Goal: Communication & Community: Answer question/provide support

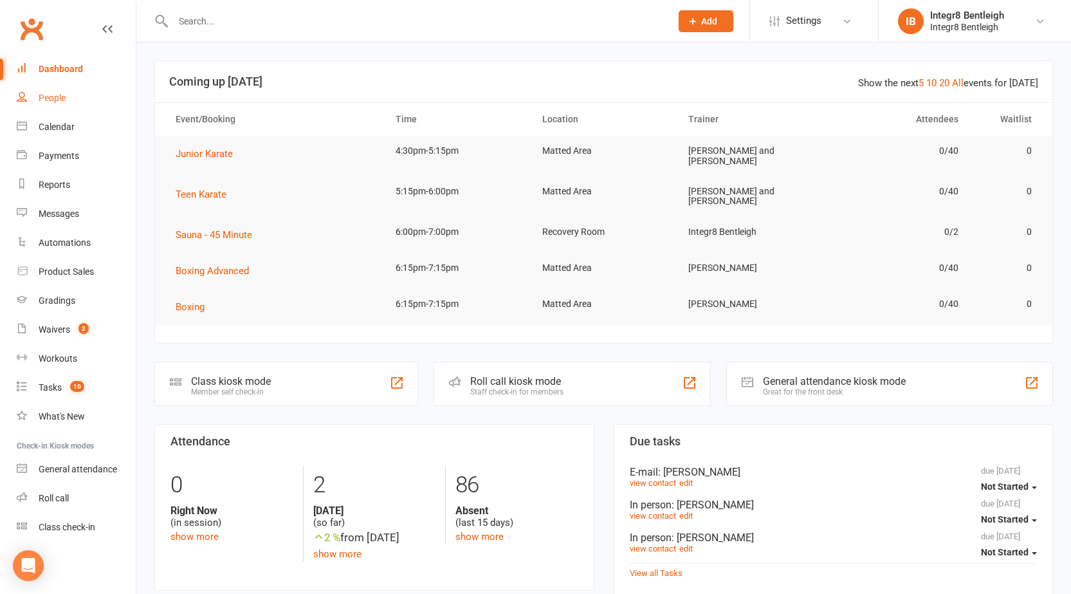
click at [43, 104] on link "People" at bounding box center [76, 98] width 119 height 29
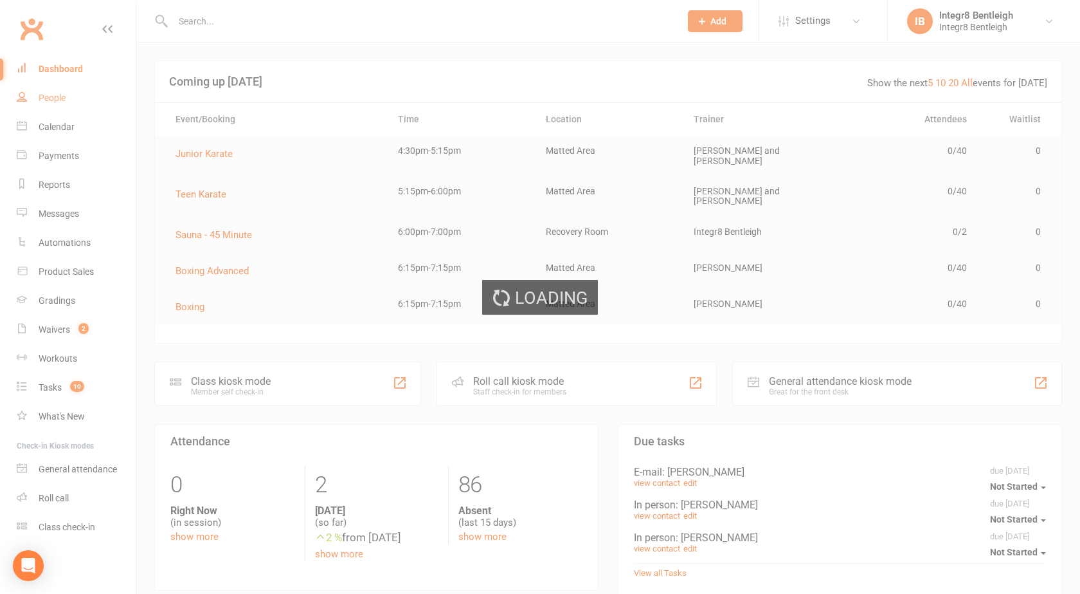
select select "100"
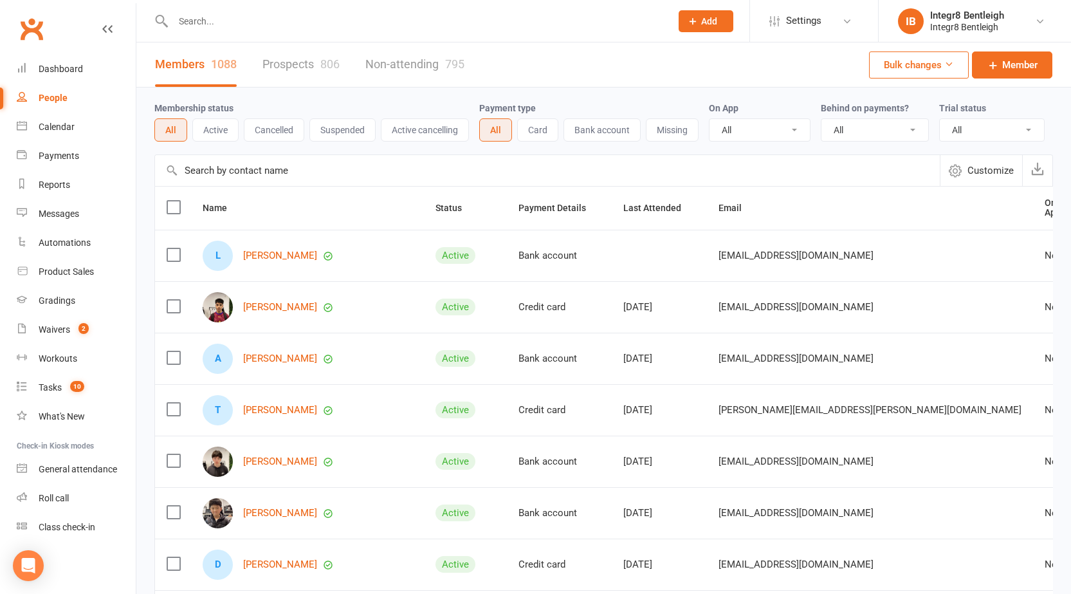
click at [286, 20] on input "text" at bounding box center [415, 21] width 493 height 18
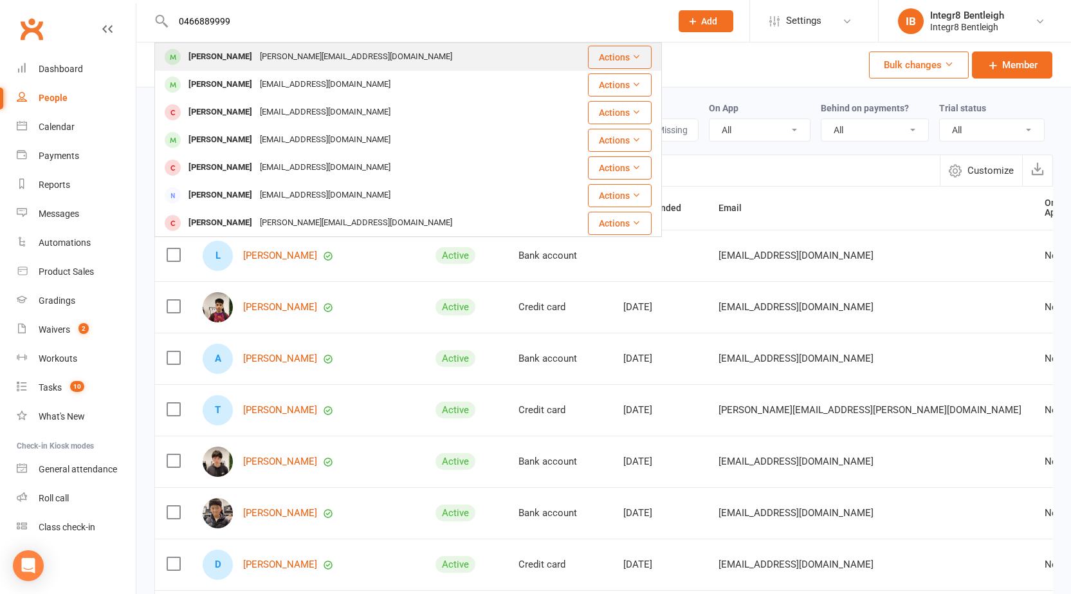
type input "0466889999"
click at [299, 57] on div "anna.khim88@gmail.com" at bounding box center [356, 57] width 200 height 19
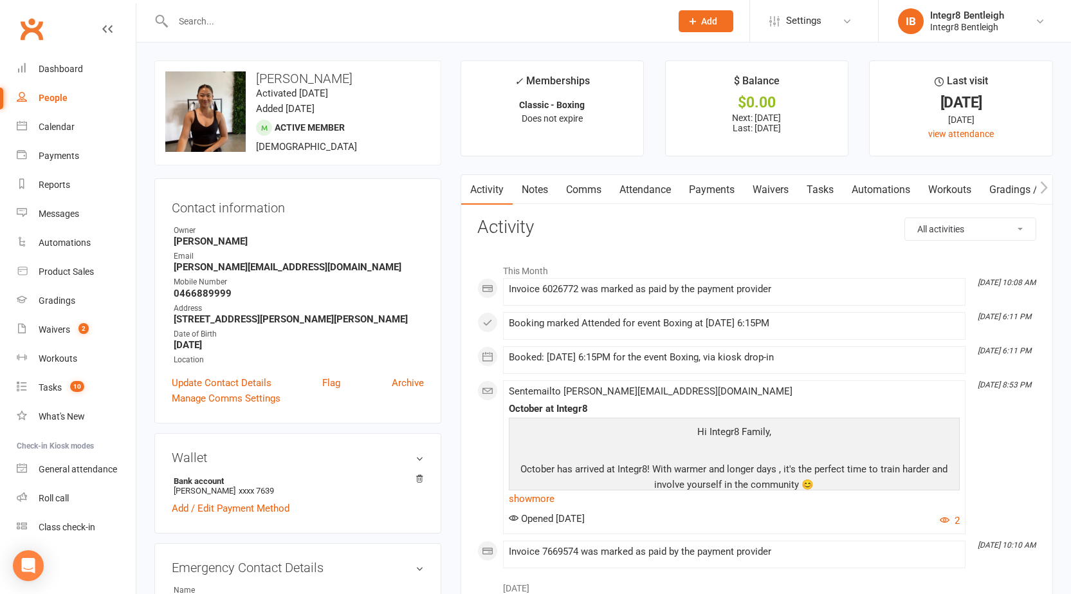
drag, startPoint x: 241, startPoint y: 21, endPoint x: 244, endPoint y: 39, distance: 17.7
click at [241, 21] on input "text" at bounding box center [415, 21] width 493 height 18
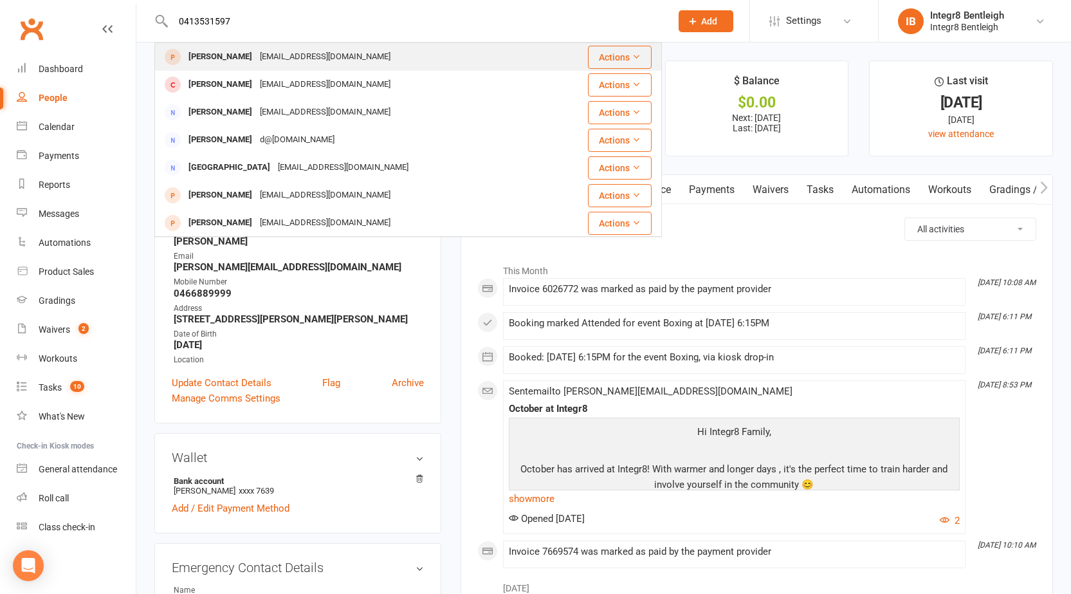
type input "0413531597"
click at [261, 55] on div "p_p_lay@yahoo.com.au" at bounding box center [325, 57] width 138 height 19
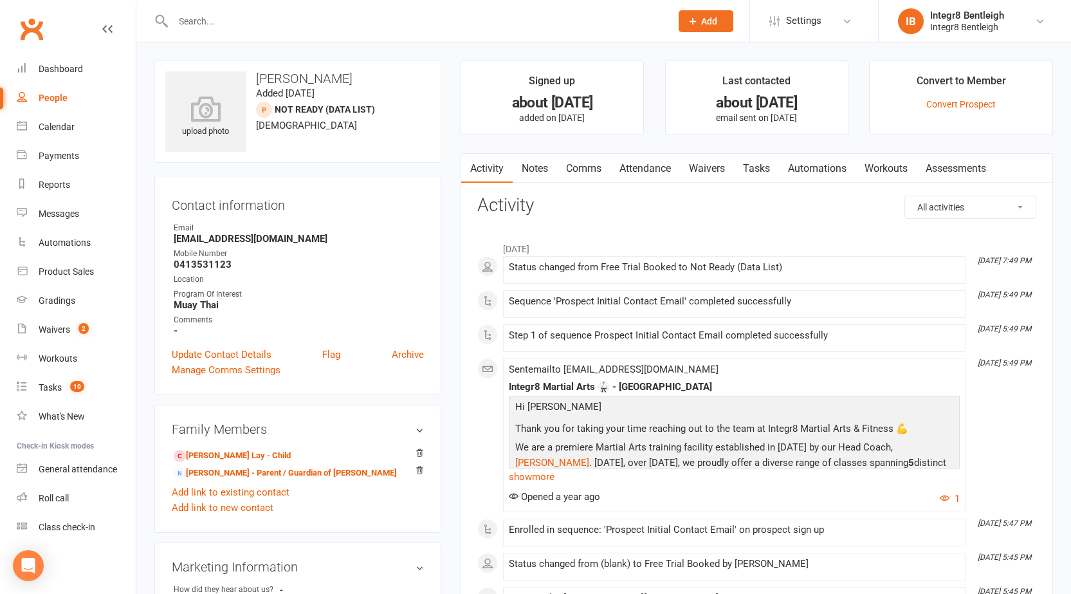
click at [260, 20] on input "text" at bounding box center [415, 21] width 493 height 18
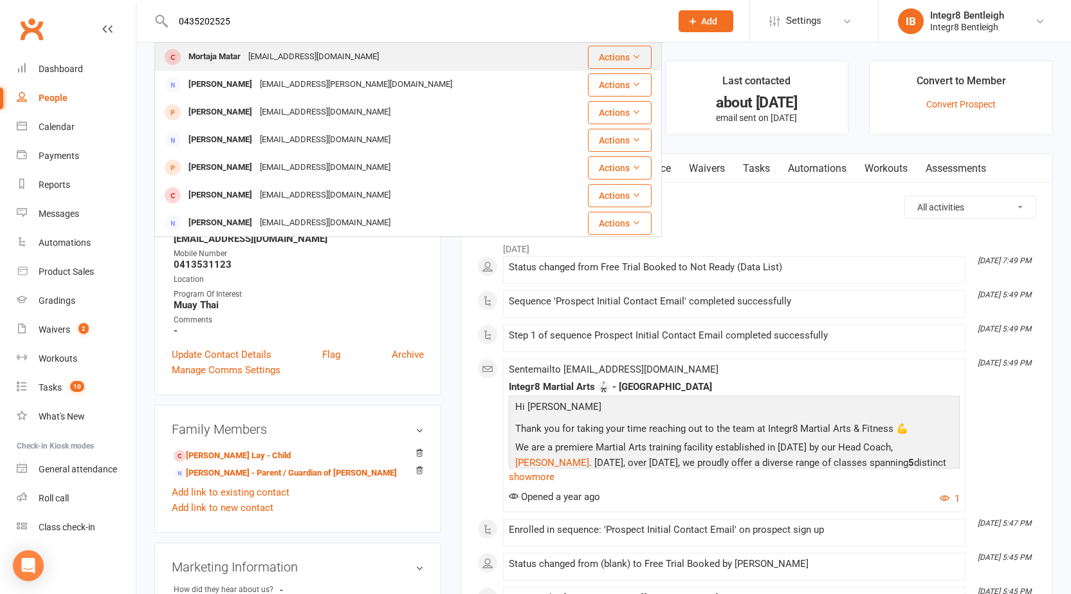
type input "0435202525"
click at [271, 50] on div "mortaja.matar05@gmail.com" at bounding box center [313, 57] width 138 height 19
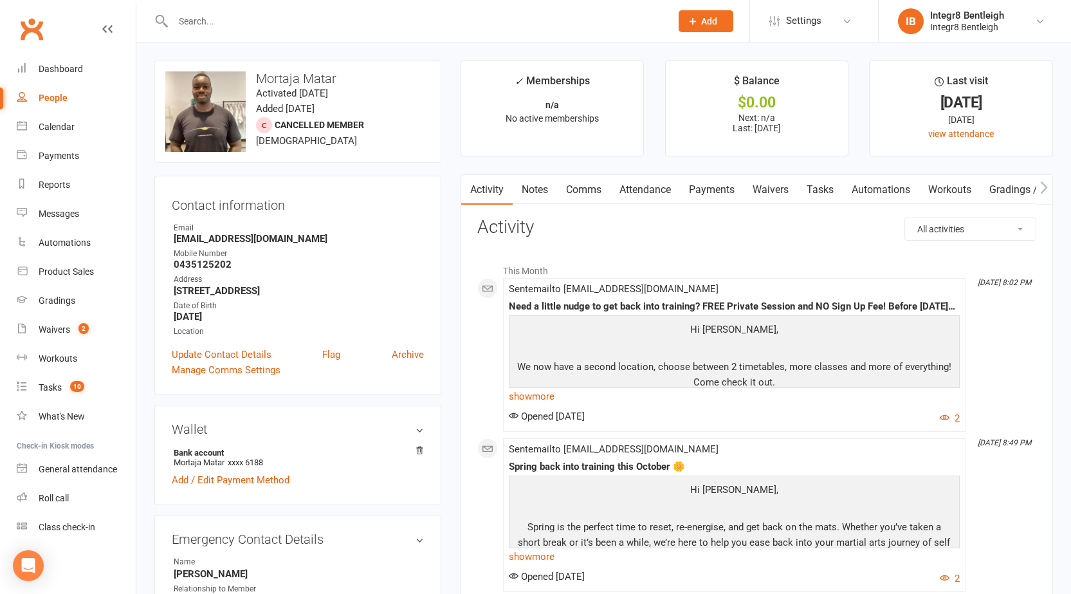
click at [250, 33] on div at bounding box center [407, 21] width 507 height 42
click at [248, 13] on input "text" at bounding box center [415, 21] width 493 height 18
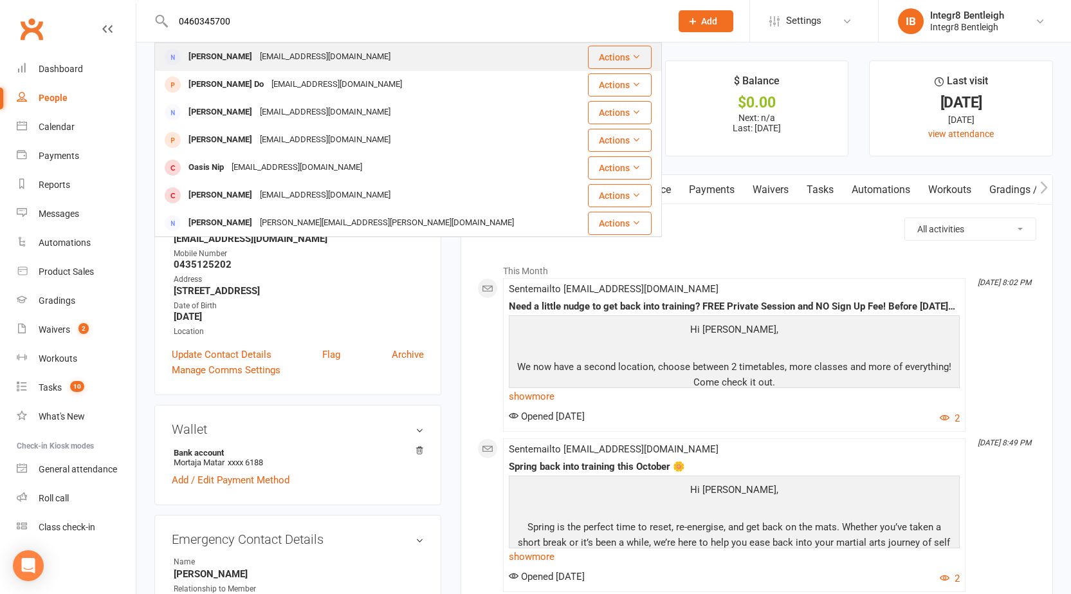
type input "0460345700"
click at [273, 57] on div "Lorenlewis777@gmail.com" at bounding box center [325, 57] width 138 height 19
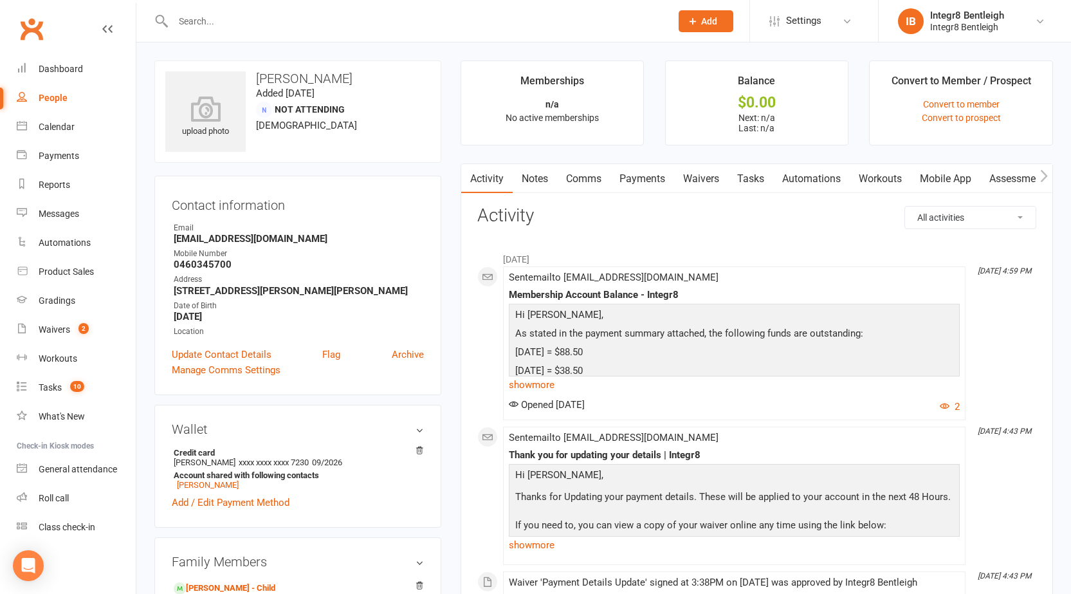
click at [536, 176] on link "Notes" at bounding box center [535, 179] width 44 height 30
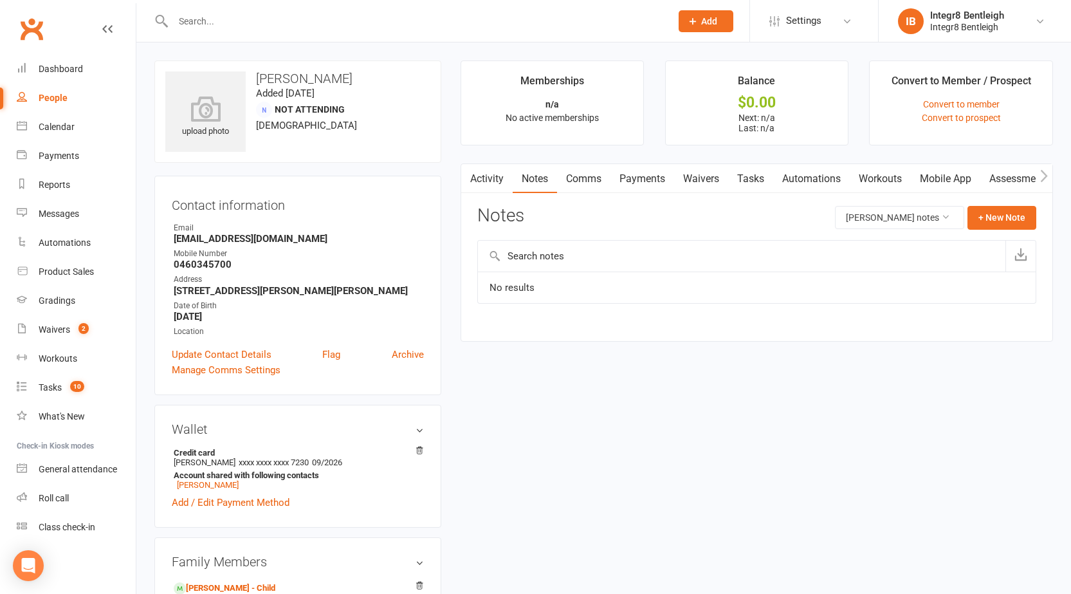
click at [502, 175] on link "Activity" at bounding box center [486, 179] width 51 height 30
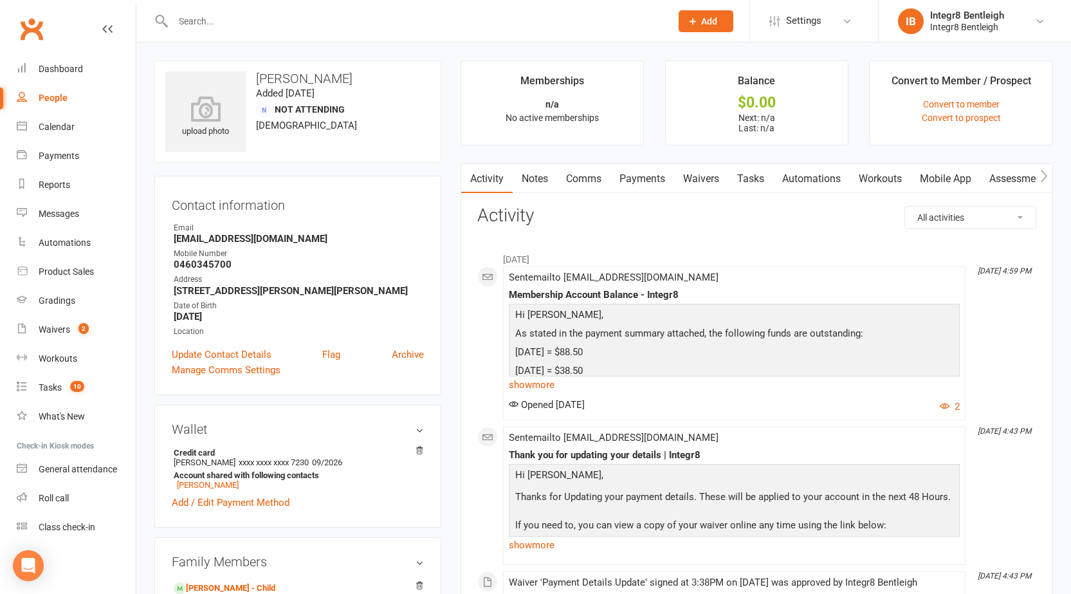
scroll to position [129, 0]
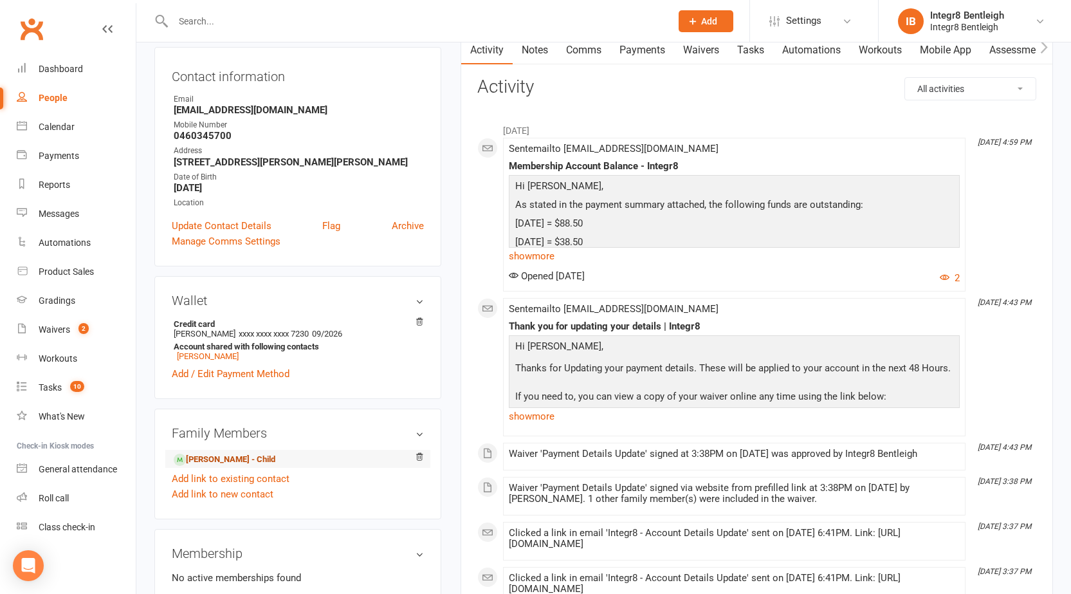
click at [230, 459] on link "Jesse Lewis - Child" at bounding box center [225, 460] width 102 height 14
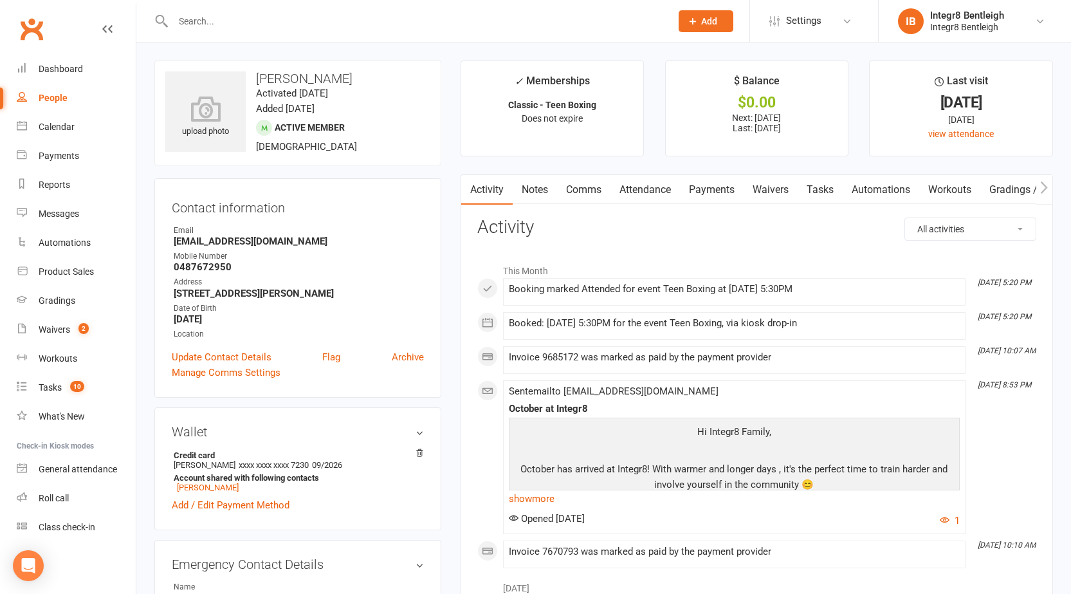
click at [543, 192] on link "Notes" at bounding box center [535, 190] width 44 height 30
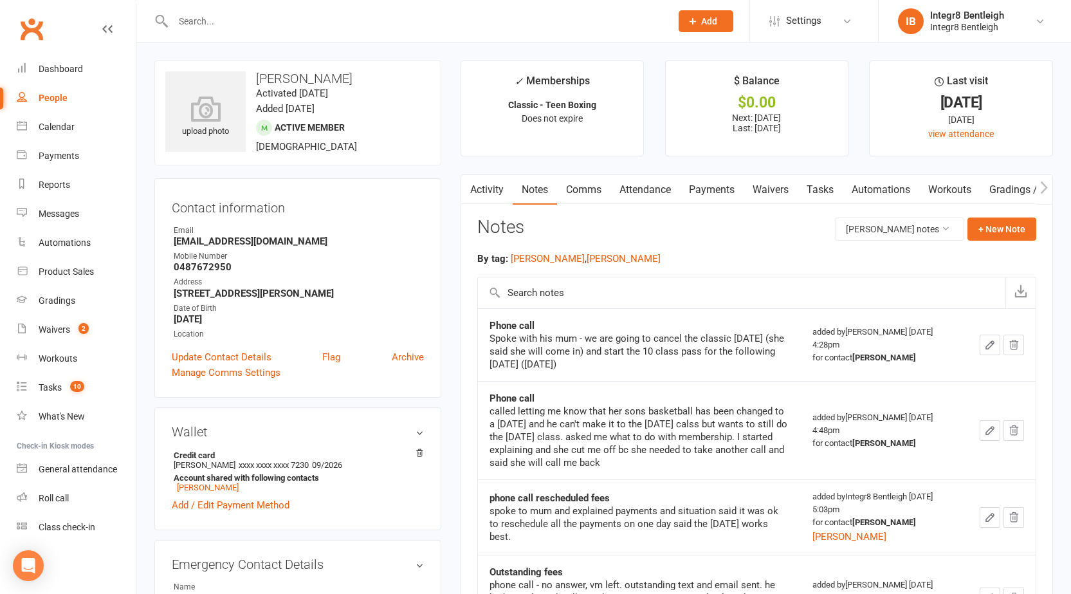
click at [488, 187] on link "Activity" at bounding box center [486, 190] width 51 height 30
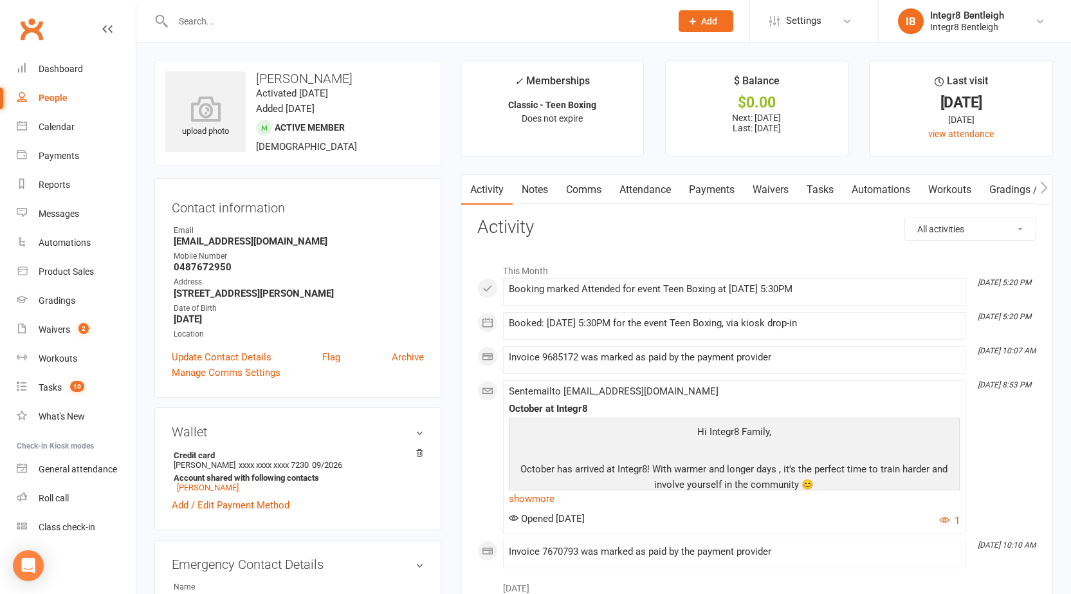
click at [54, 93] on div "People" at bounding box center [53, 98] width 29 height 10
select select "100"
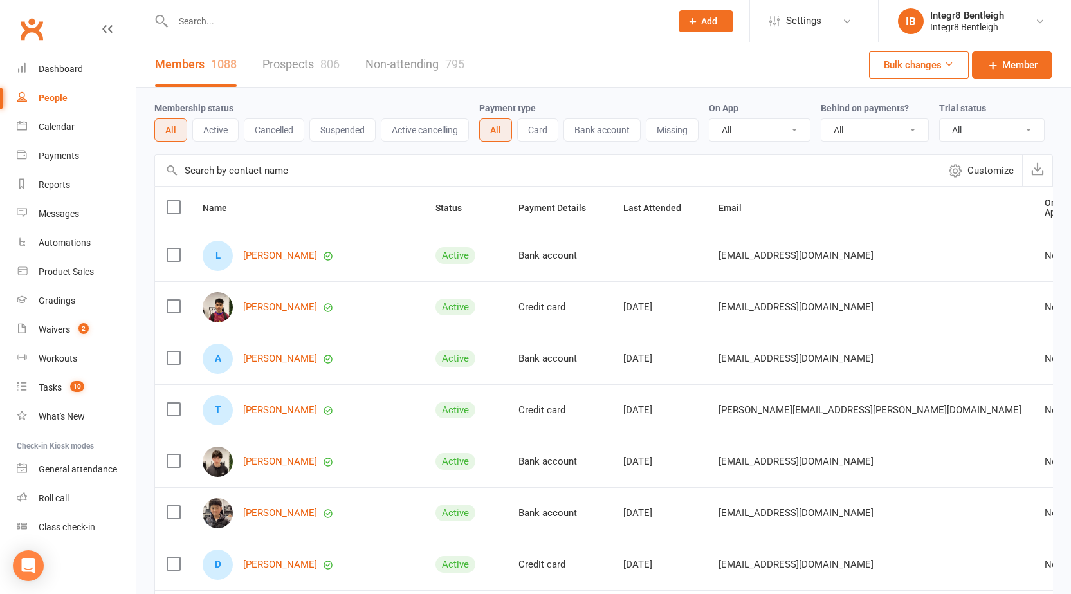
click at [198, 16] on input "text" at bounding box center [415, 21] width 493 height 18
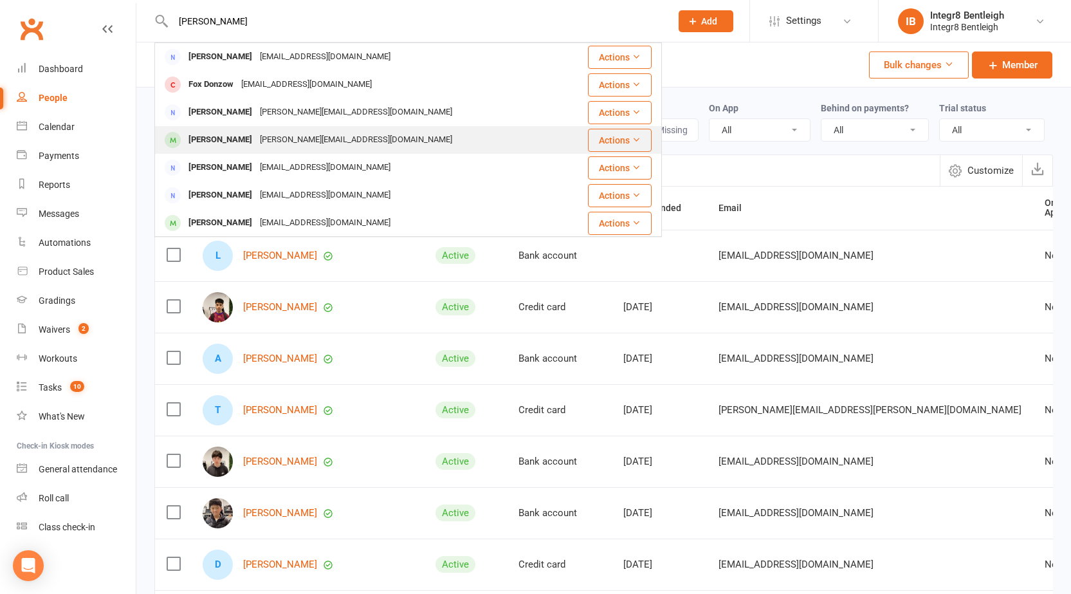
type input "costell"
click at [381, 136] on div "Charlie Costello sarah@easternblinds.com.au" at bounding box center [359, 140] width 406 height 26
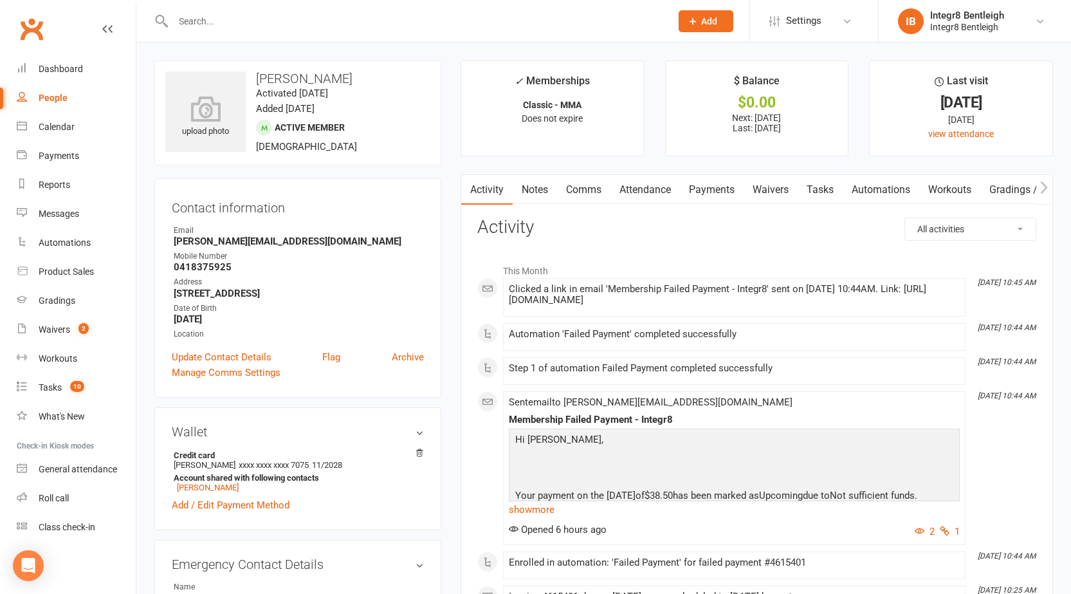
click at [525, 178] on link "Notes" at bounding box center [535, 190] width 44 height 30
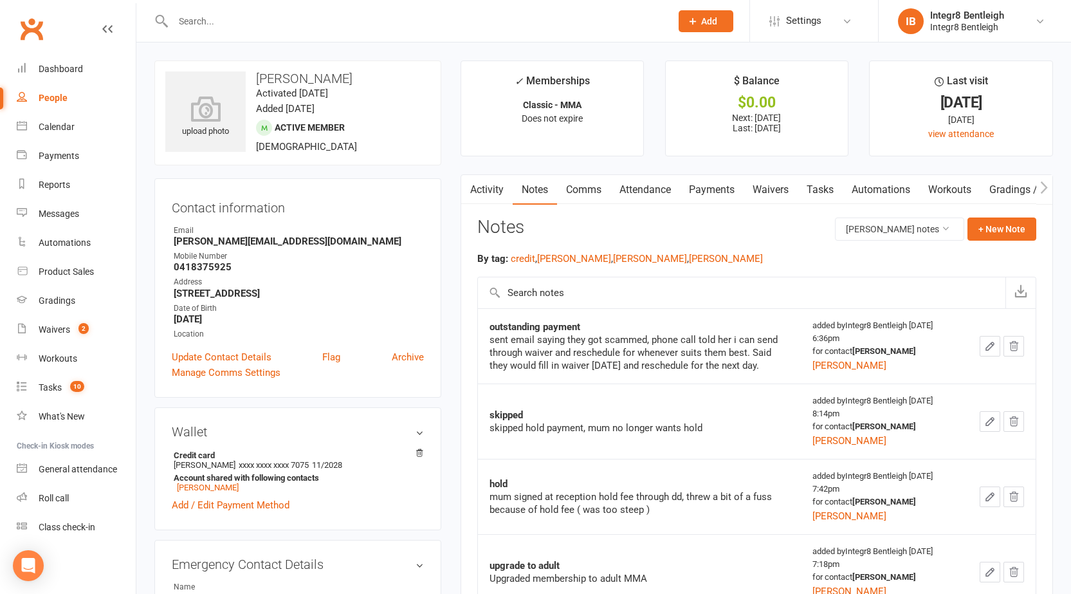
click at [477, 179] on button "button" at bounding box center [469, 189] width 16 height 29
click at [478, 187] on link "Activity" at bounding box center [486, 190] width 51 height 30
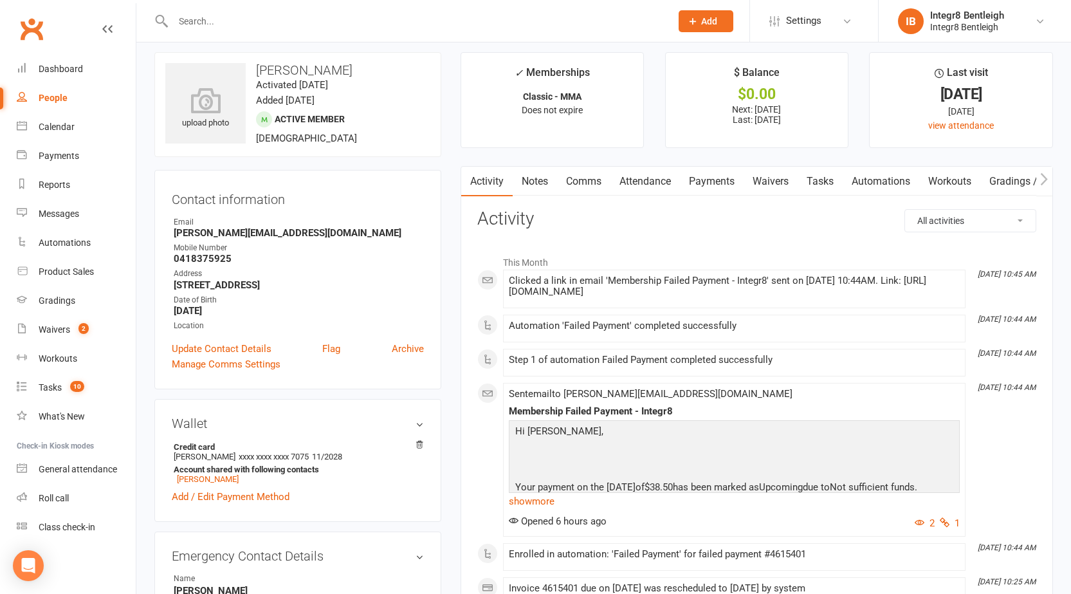
scroll to position [64, 0]
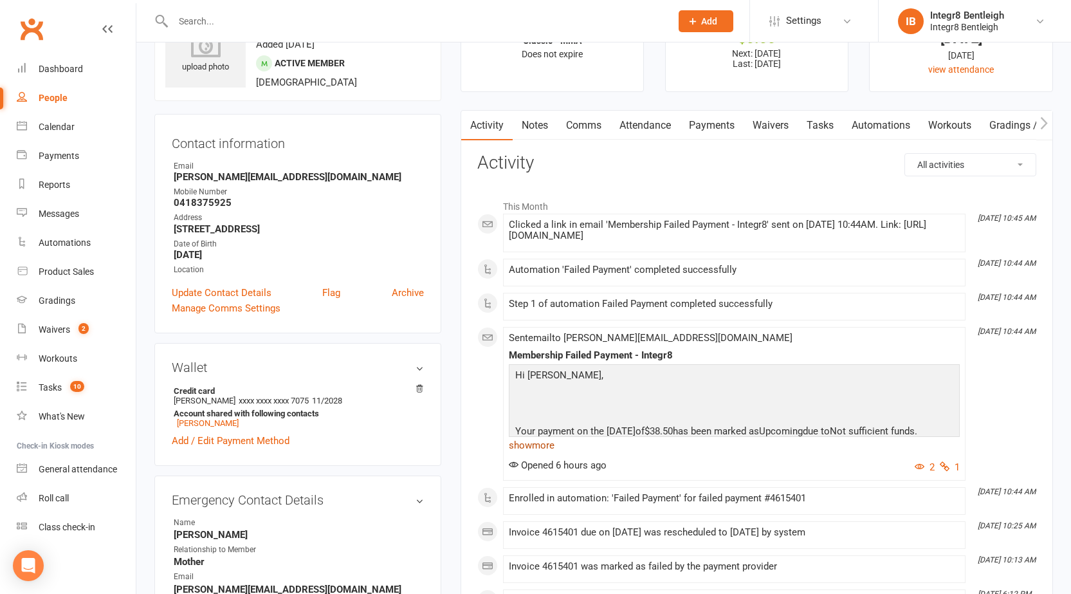
click at [543, 446] on link "show more" at bounding box center [734, 445] width 451 height 18
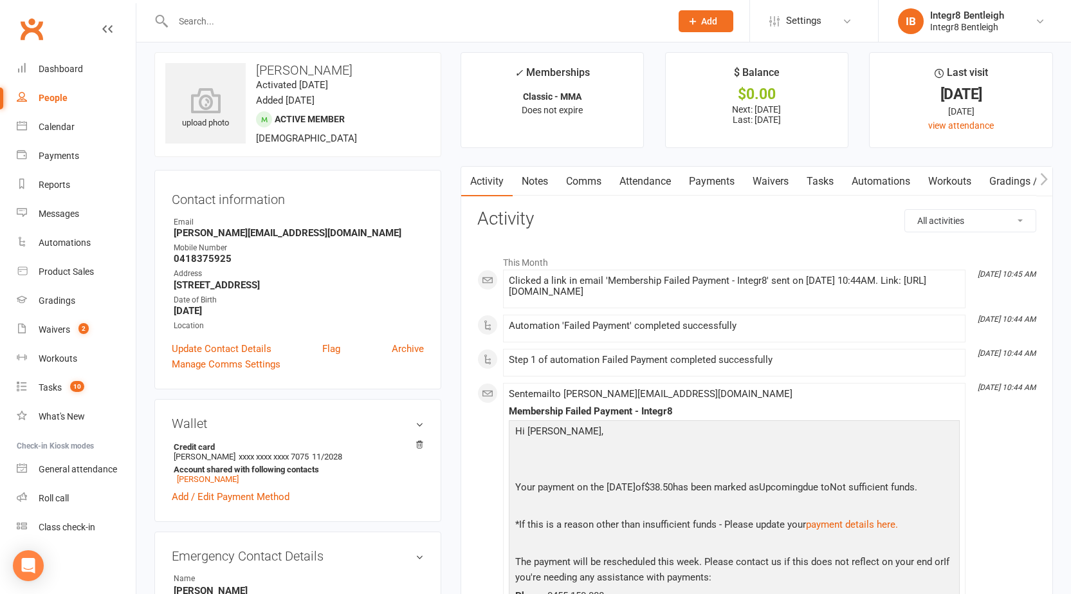
scroll to position [0, 0]
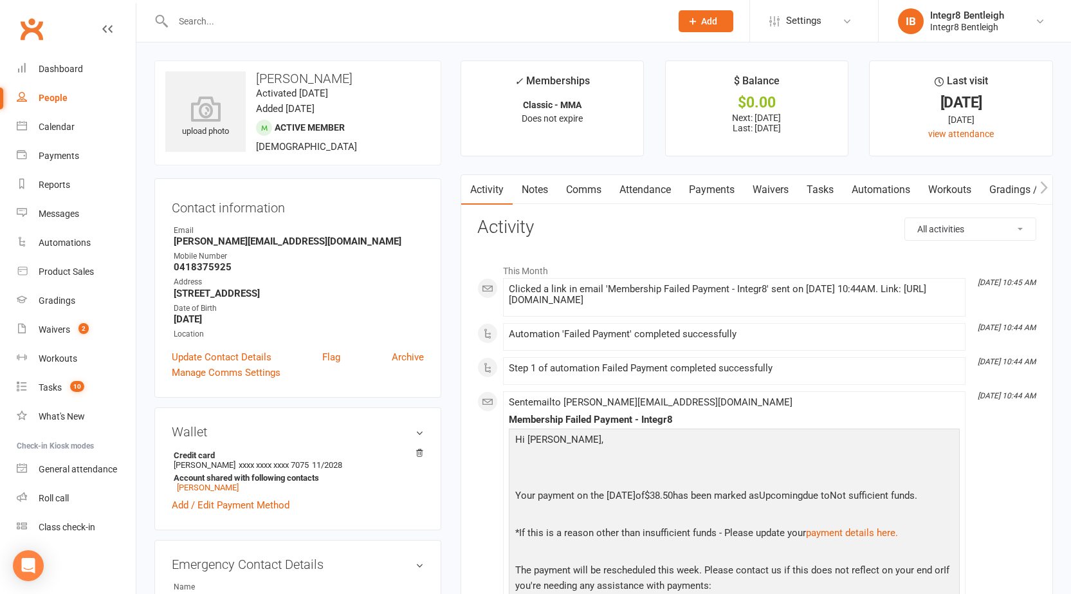
click at [543, 185] on link "Notes" at bounding box center [535, 190] width 44 height 30
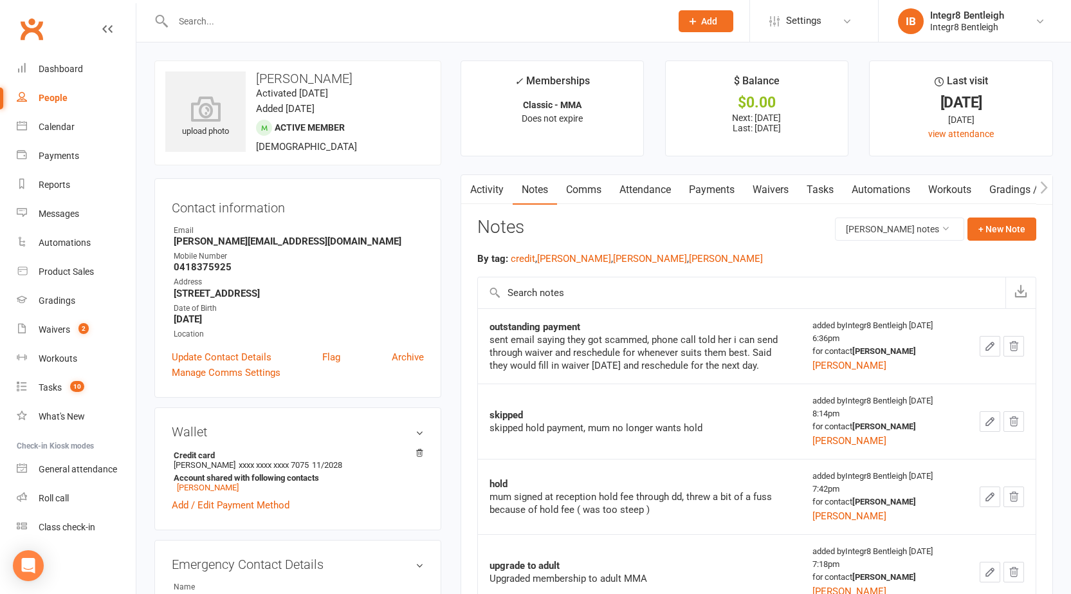
click at [766, 195] on link "Waivers" at bounding box center [770, 190] width 54 height 30
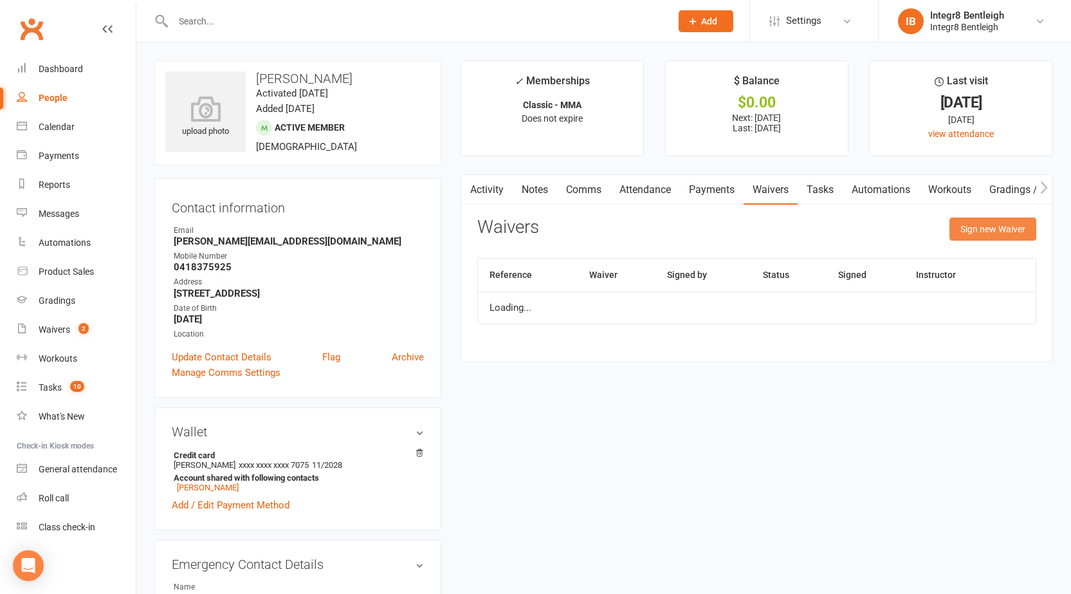
click at [973, 234] on button "Sign new Waiver" at bounding box center [992, 228] width 87 height 23
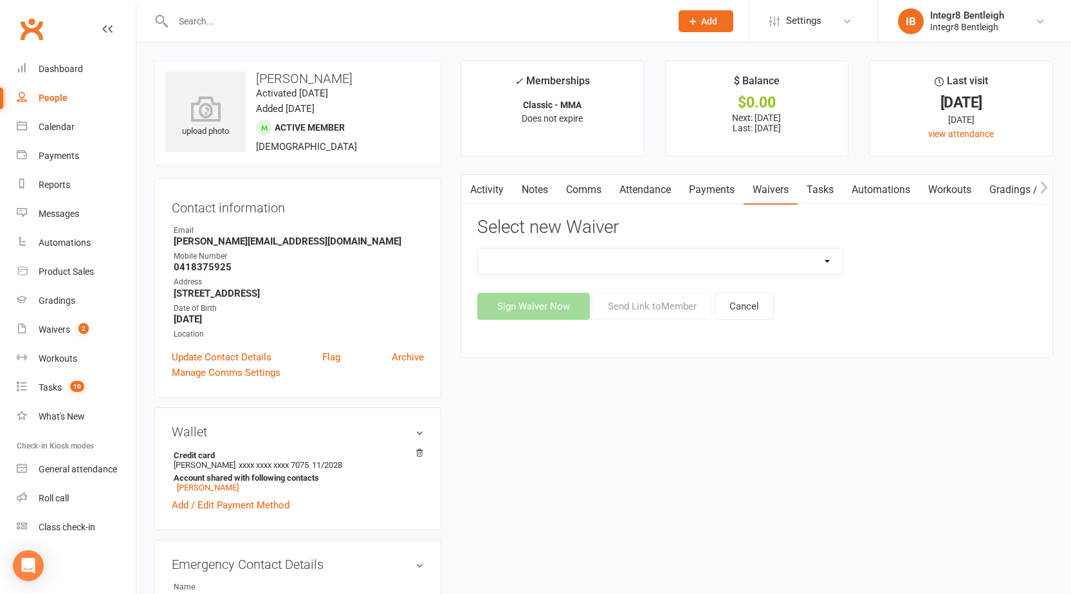
click at [507, 262] on select "10 Class Pass Cancellation Free Trial Hold Membership Document Mobility Worksho…" at bounding box center [660, 261] width 365 height 26
select select "6302"
click at [478, 248] on select "10 Class Pass Cancellation Free Trial Hold Membership Document Mobility Worksho…" at bounding box center [660, 261] width 365 height 26
click at [653, 302] on button "Send Link to Member" at bounding box center [652, 306] width 118 height 27
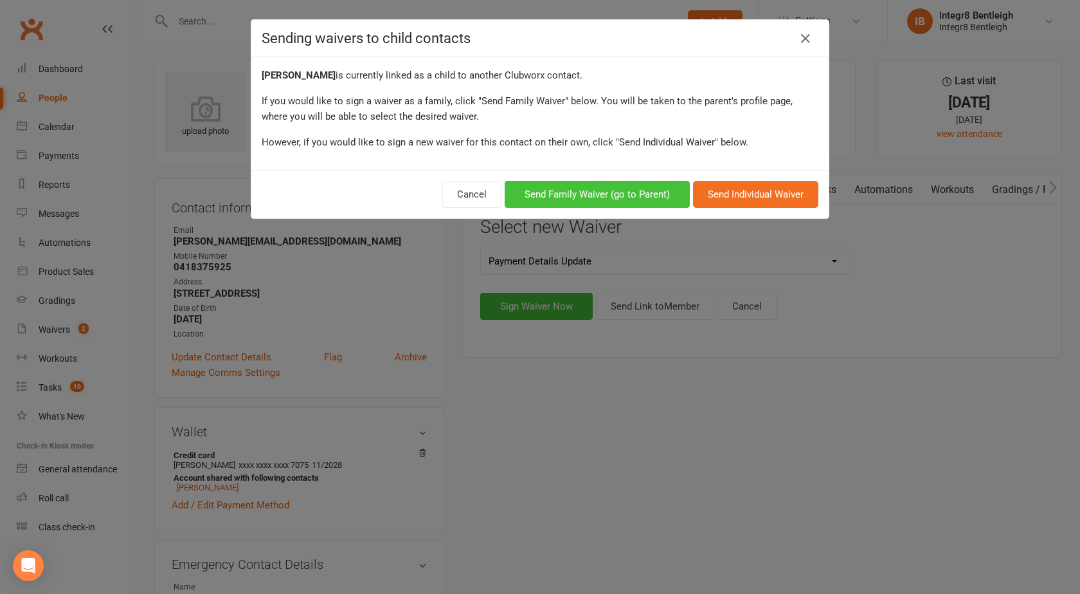
click at [573, 196] on button "Send Family Waiver (go to Parent)" at bounding box center [597, 194] width 185 height 27
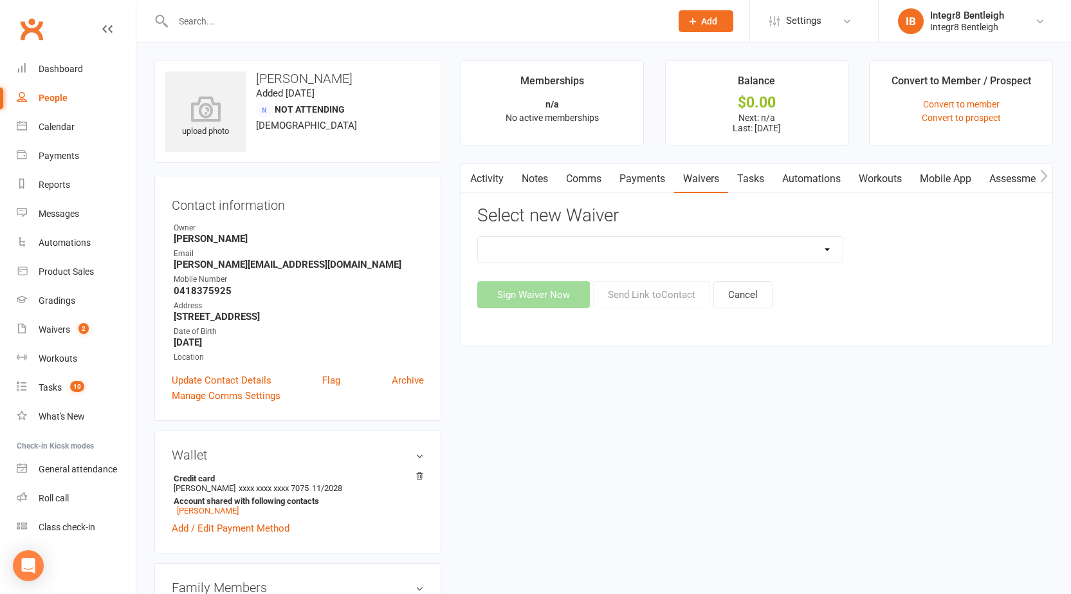
click at [625, 254] on select "10 Class Pass Cancellation Hold Membership Document Mobility Workshop No Payers…" at bounding box center [660, 250] width 365 height 26
select select "6302"
click at [478, 237] on select "10 Class Pass Cancellation Hold Membership Document Mobility Workshop No Payers…" at bounding box center [660, 250] width 365 height 26
click at [653, 295] on button "Send Link to Contact" at bounding box center [651, 294] width 117 height 27
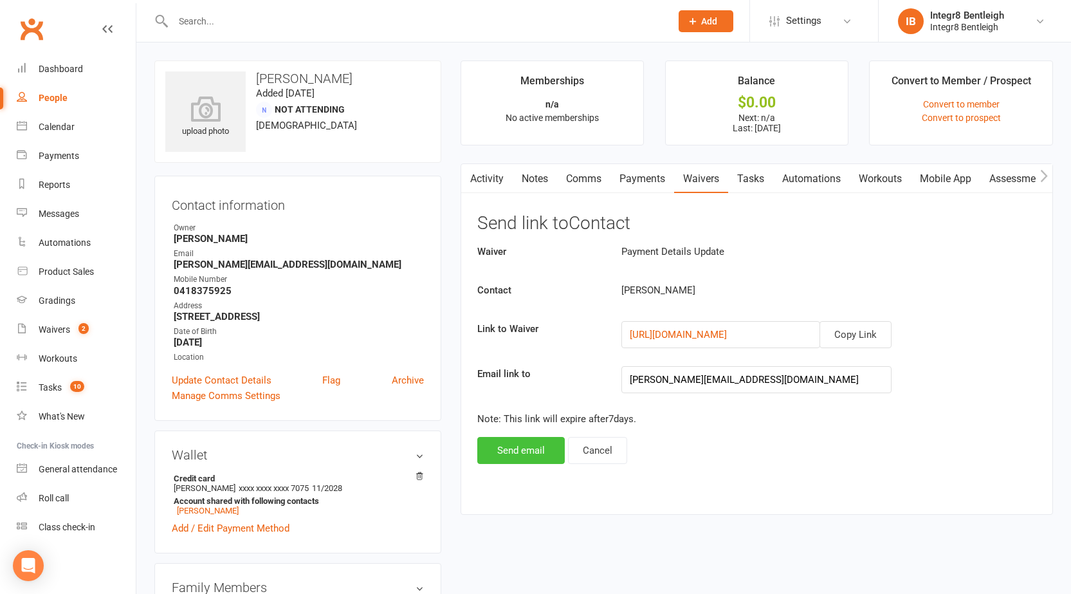
click at [543, 439] on button "Send email" at bounding box center [520, 450] width 87 height 27
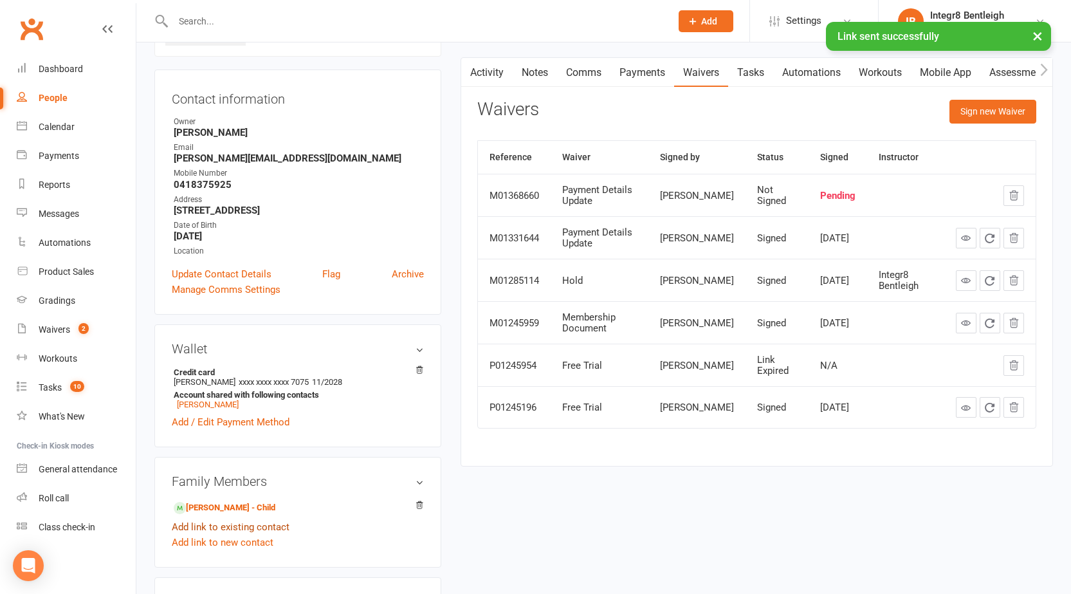
scroll to position [193, 0]
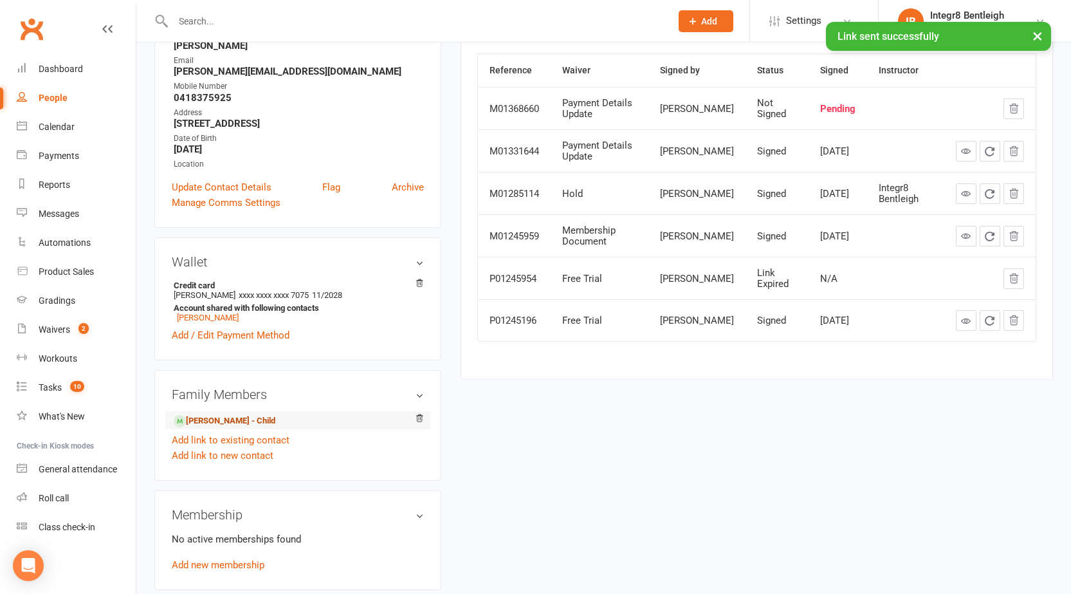
click at [224, 417] on link "Charlie Costello - Child" at bounding box center [225, 421] width 102 height 14
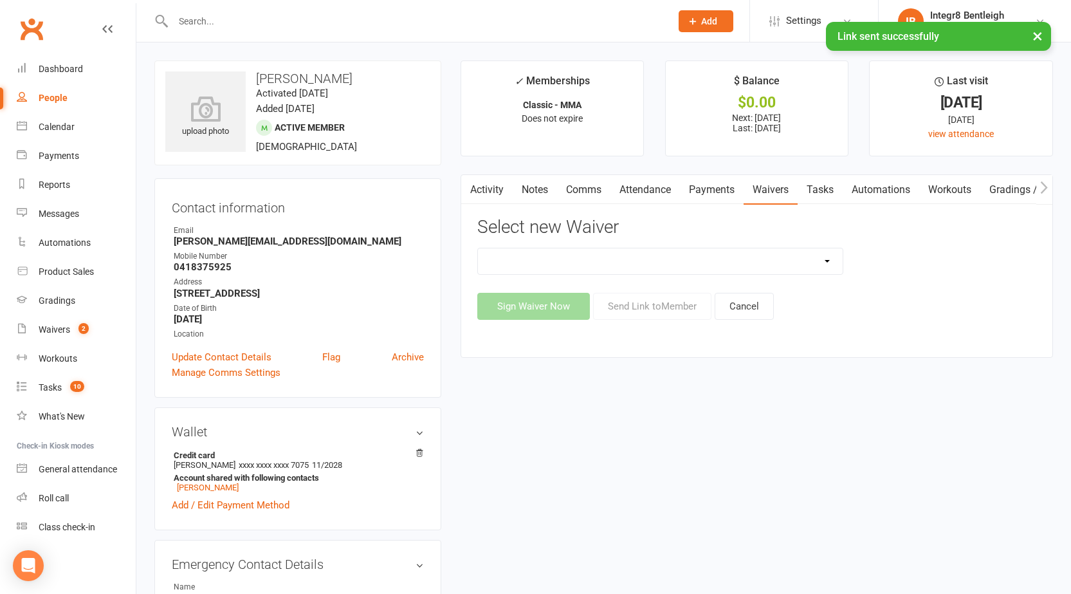
click at [704, 184] on link "Payments" at bounding box center [712, 190] width 64 height 30
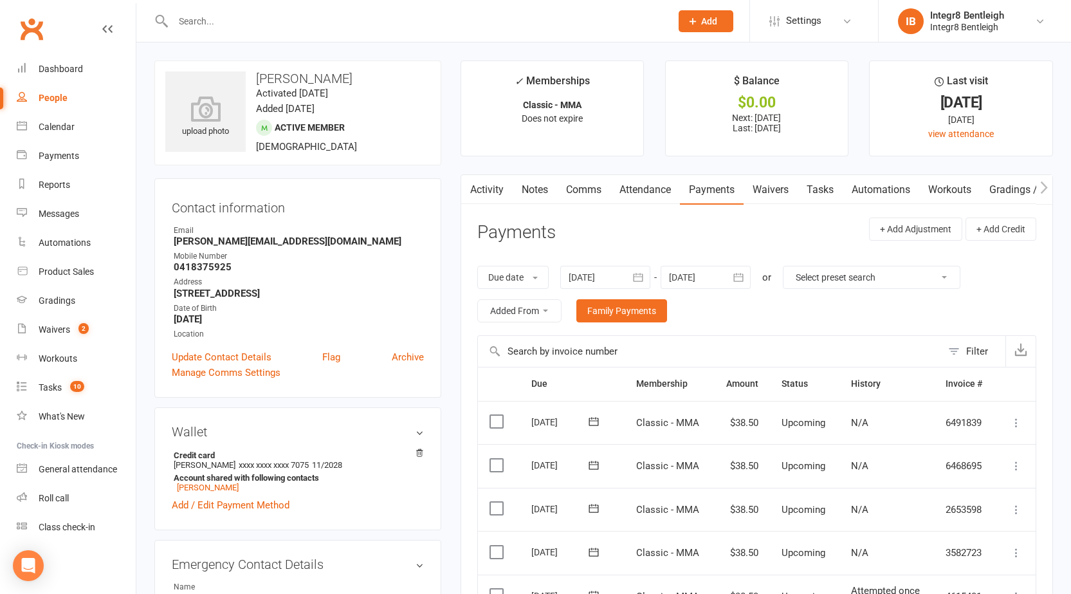
click at [477, 187] on link "Activity" at bounding box center [486, 190] width 51 height 30
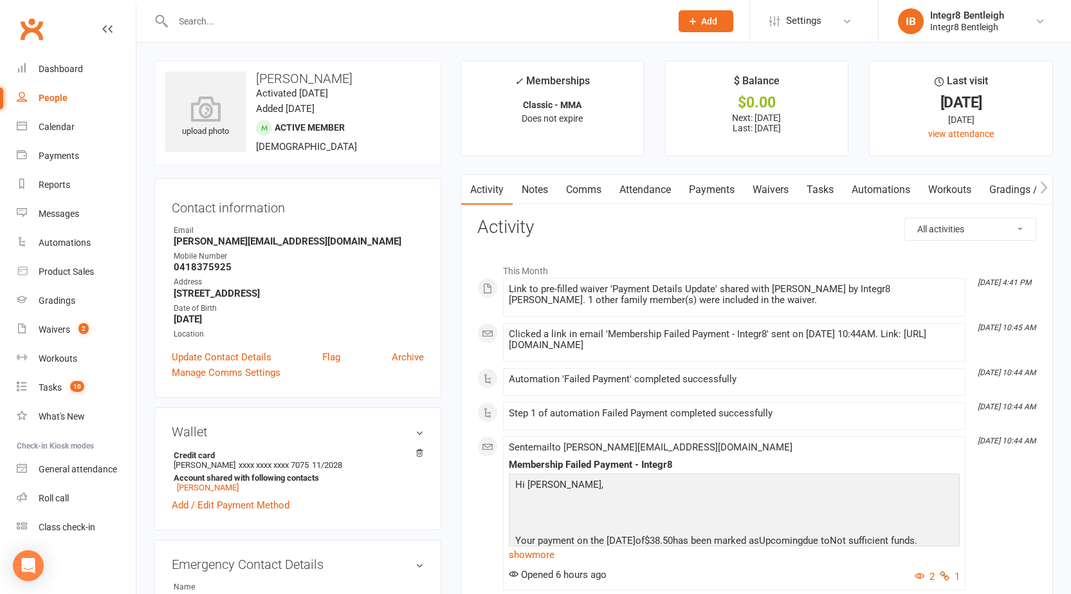
click at [539, 183] on link "Notes" at bounding box center [535, 190] width 44 height 30
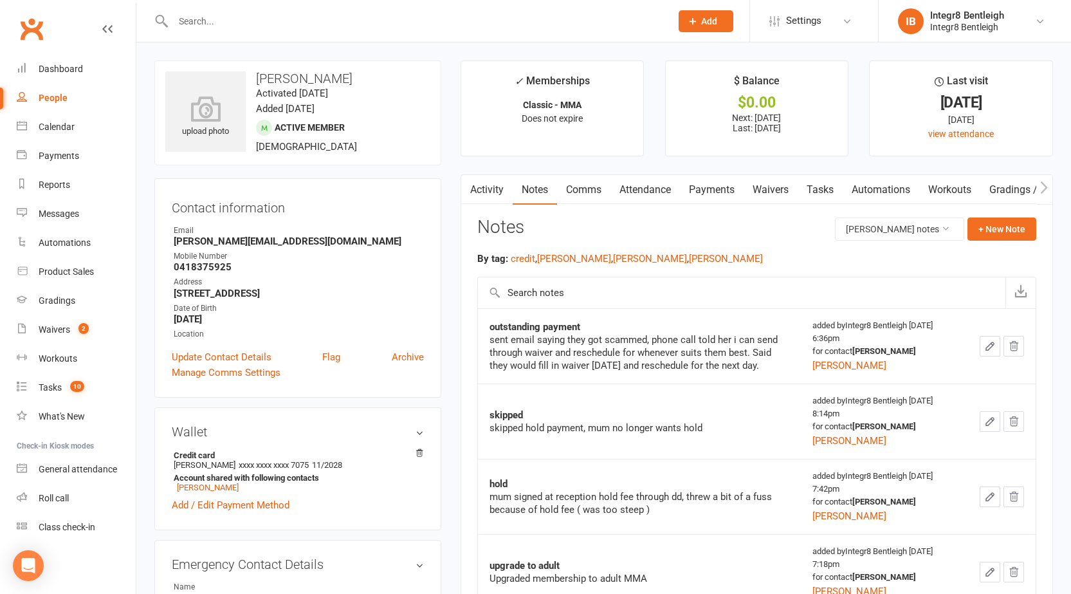
click at [489, 188] on link "Activity" at bounding box center [486, 190] width 51 height 30
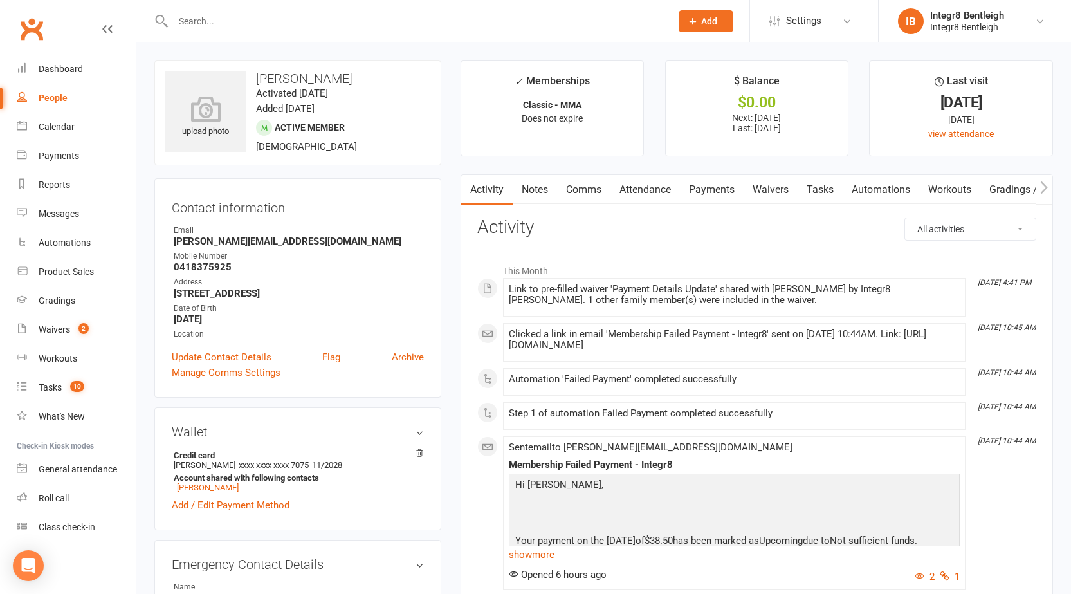
click at [538, 190] on link "Notes" at bounding box center [535, 190] width 44 height 30
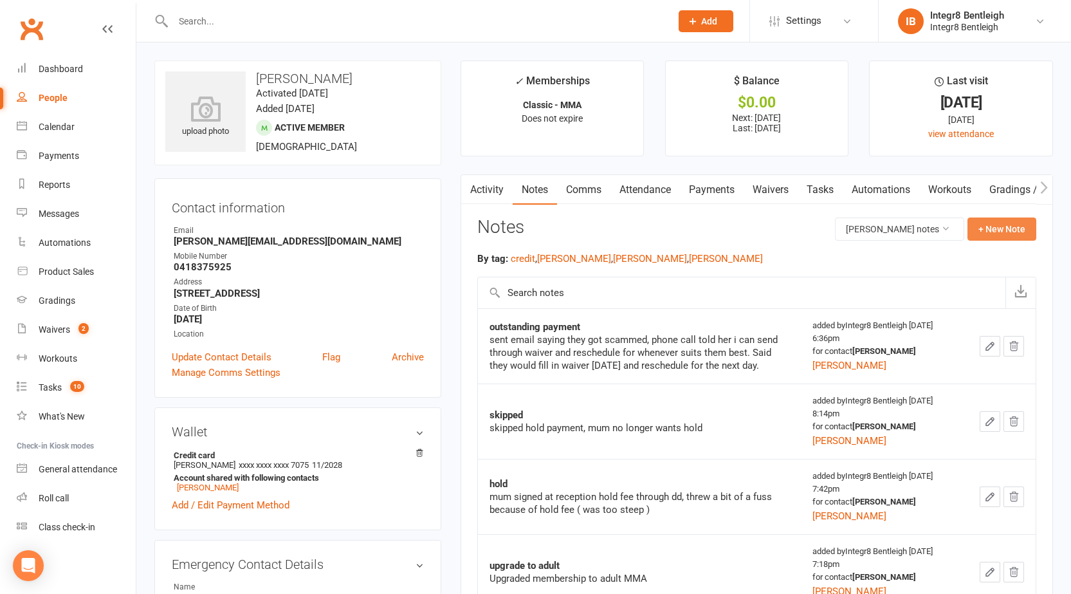
click at [1021, 231] on button "+ New Note" at bounding box center [1001, 228] width 69 height 23
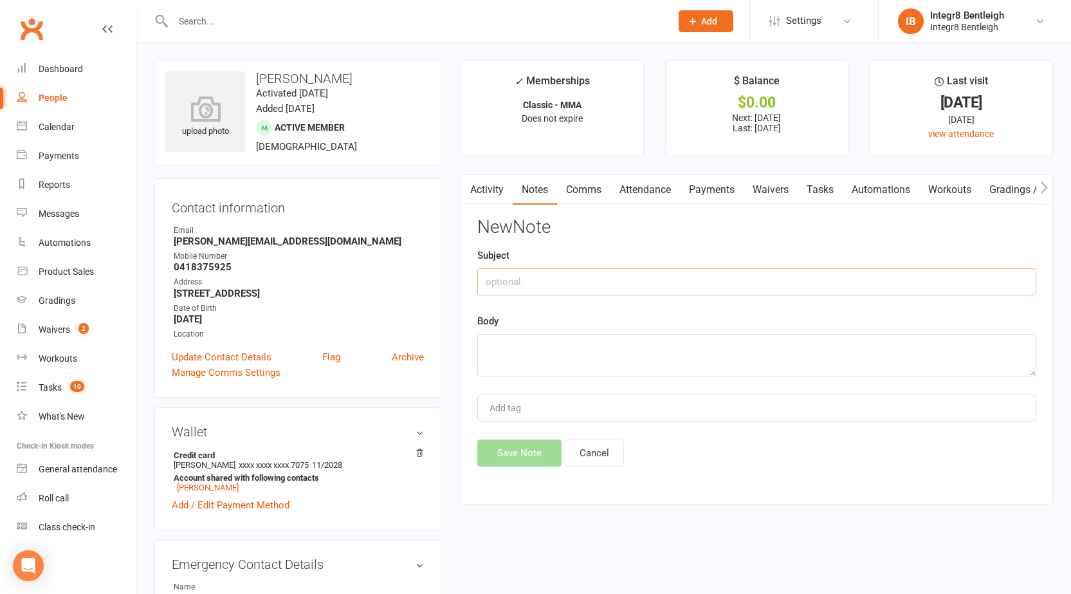
click at [969, 283] on input "text" at bounding box center [756, 281] width 559 height 27
type input "outstanding payment + missed call"
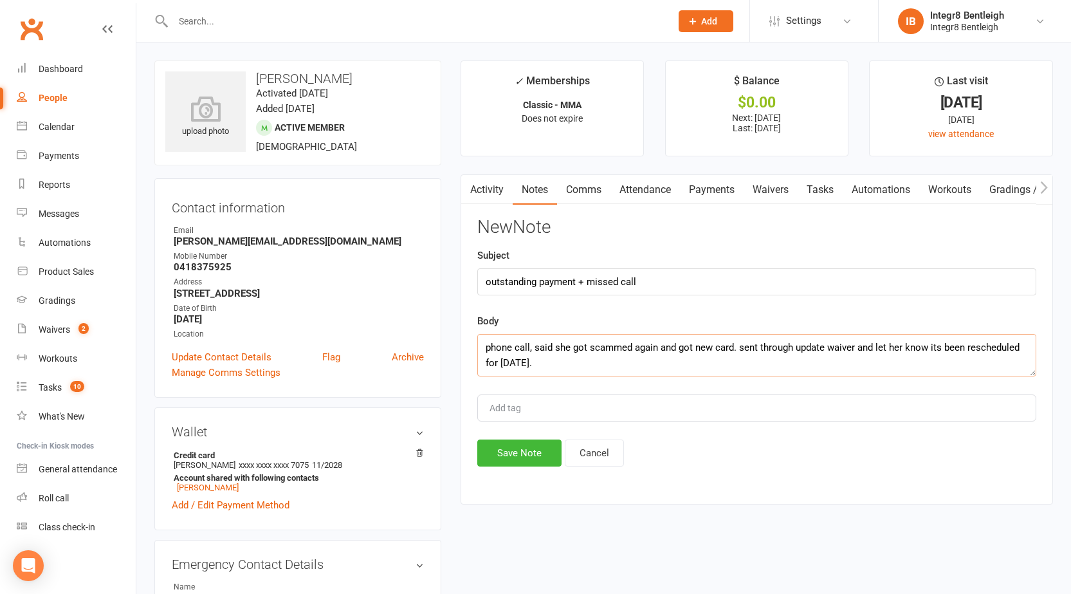
type textarea "phone call, said she got scammed again and got new card. sent through update wa…"
type input "rebecca"
click at [530, 429] on li "rebecca" at bounding box center [756, 432] width 556 height 19
click at [523, 448] on button "Save Note" at bounding box center [519, 452] width 84 height 27
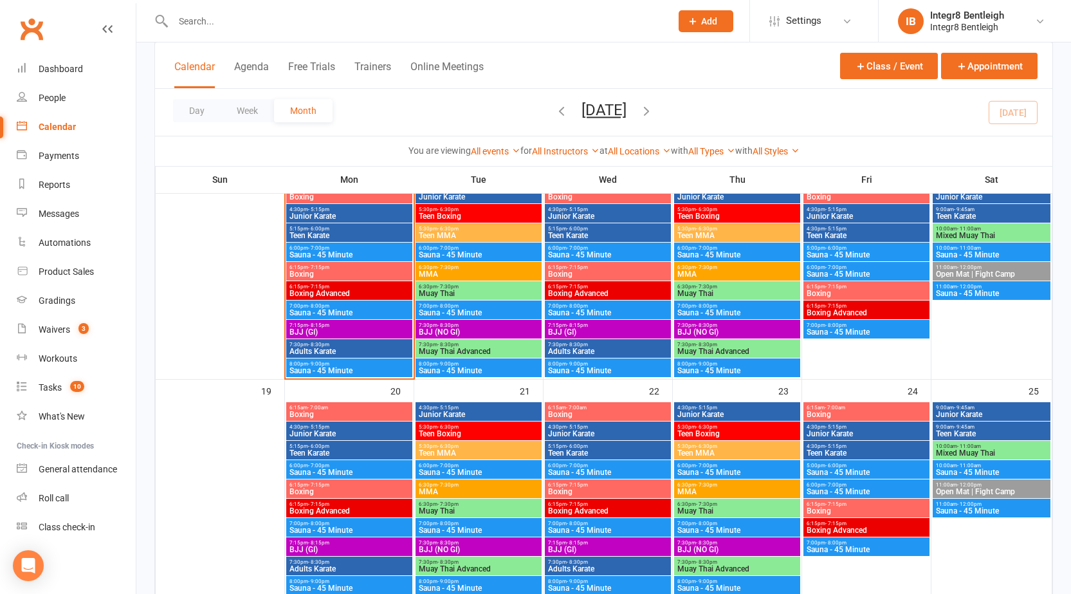
scroll to position [476, 0]
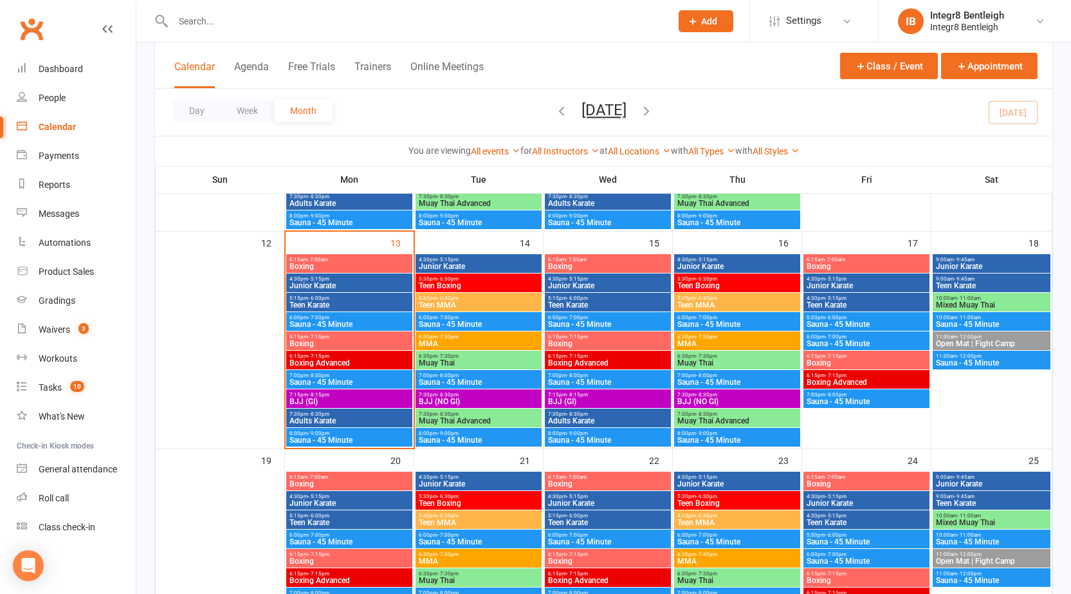
click at [312, 22] on input "text" at bounding box center [415, 21] width 493 height 18
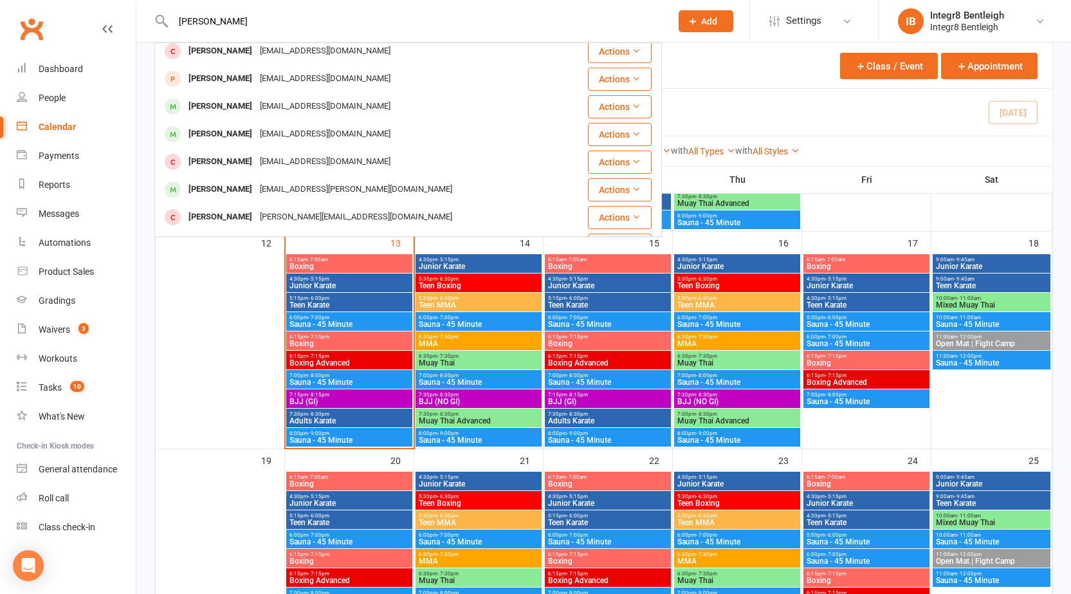
scroll to position [193, 0]
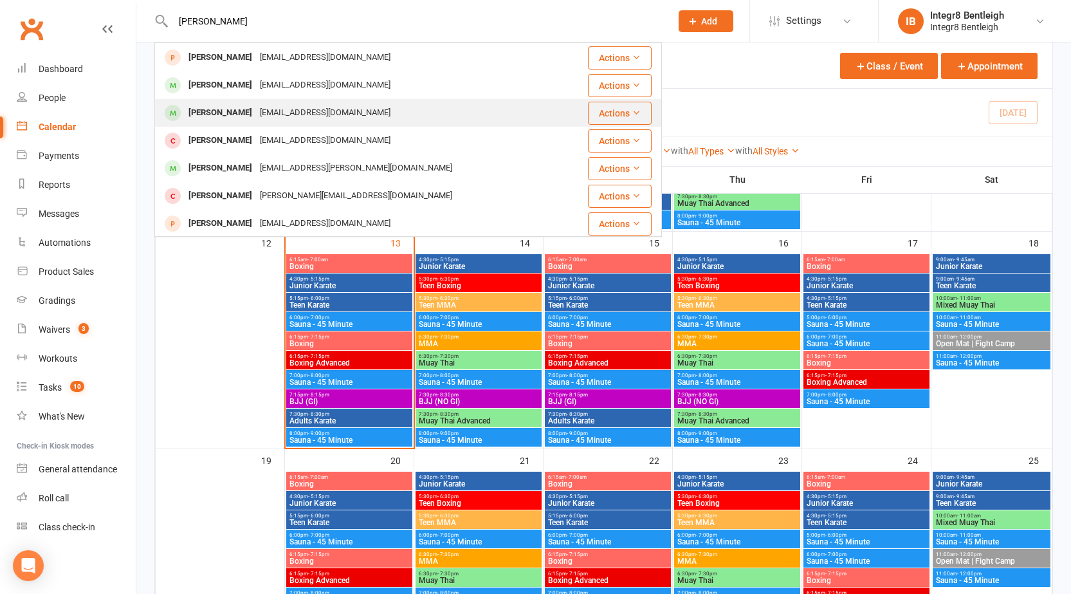
type input "george"
click at [363, 111] on div "George Forehan rachaelforehan@gmail.com" at bounding box center [366, 113] width 420 height 26
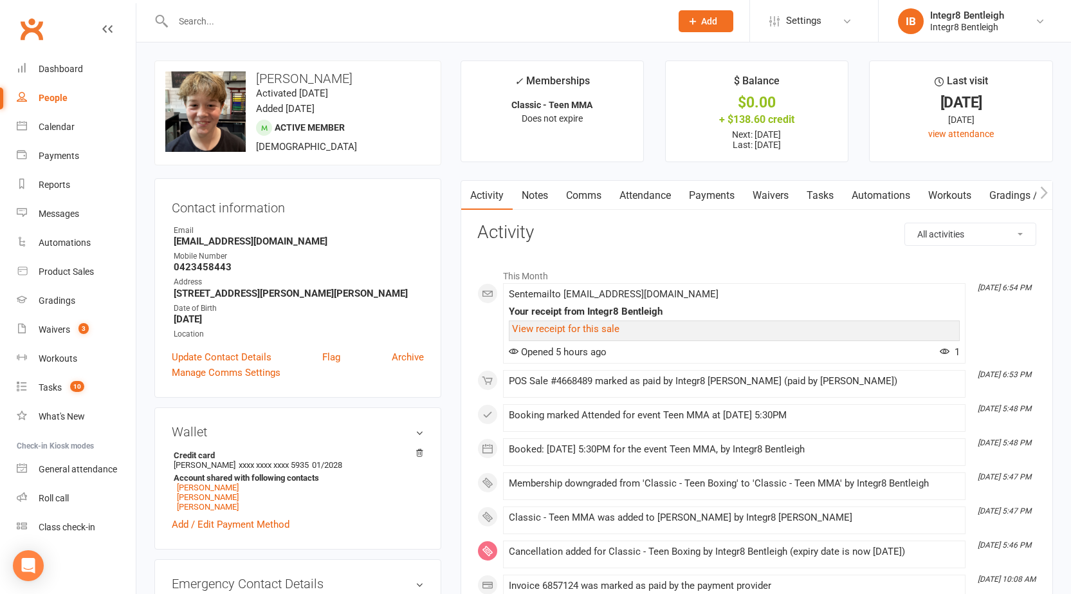
click at [538, 197] on link "Notes" at bounding box center [535, 196] width 44 height 30
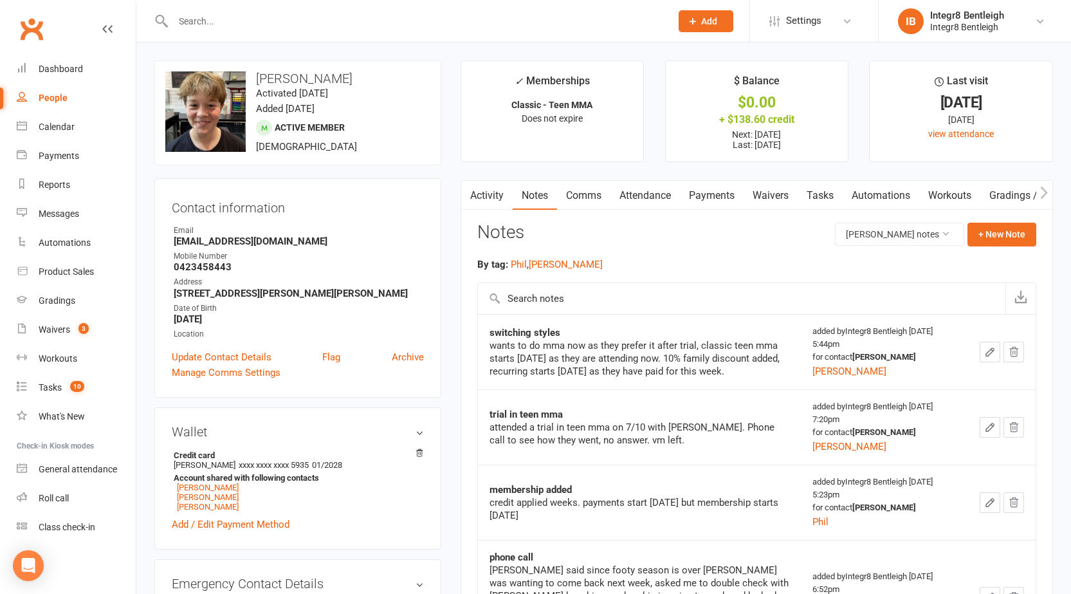
click at [487, 196] on link "Activity" at bounding box center [486, 196] width 51 height 30
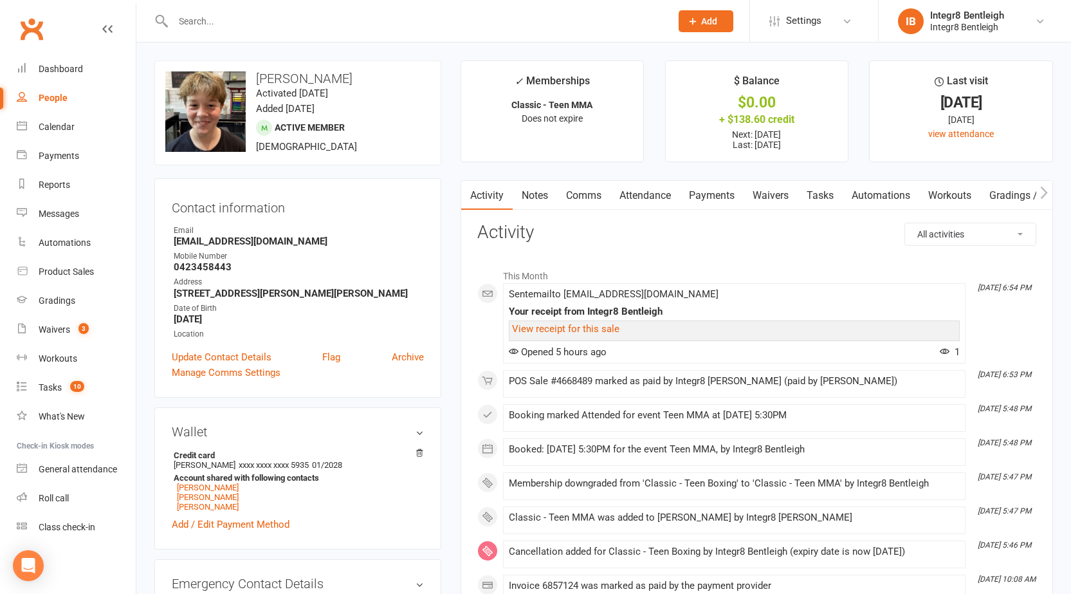
click at [528, 192] on link "Notes" at bounding box center [535, 196] width 44 height 30
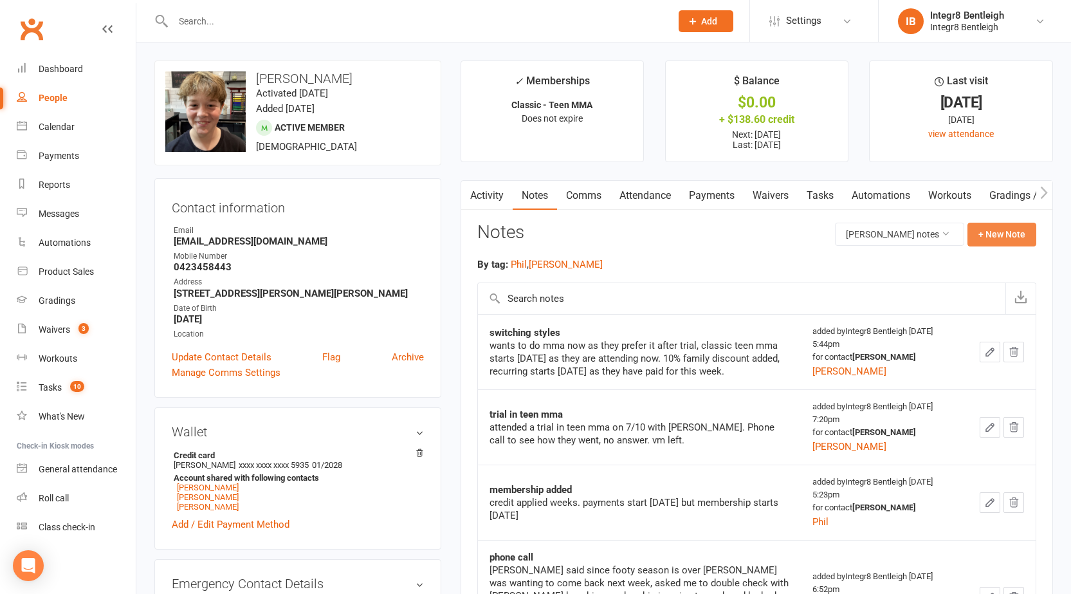
click at [1032, 237] on button "+ New Note" at bounding box center [1001, 234] width 69 height 23
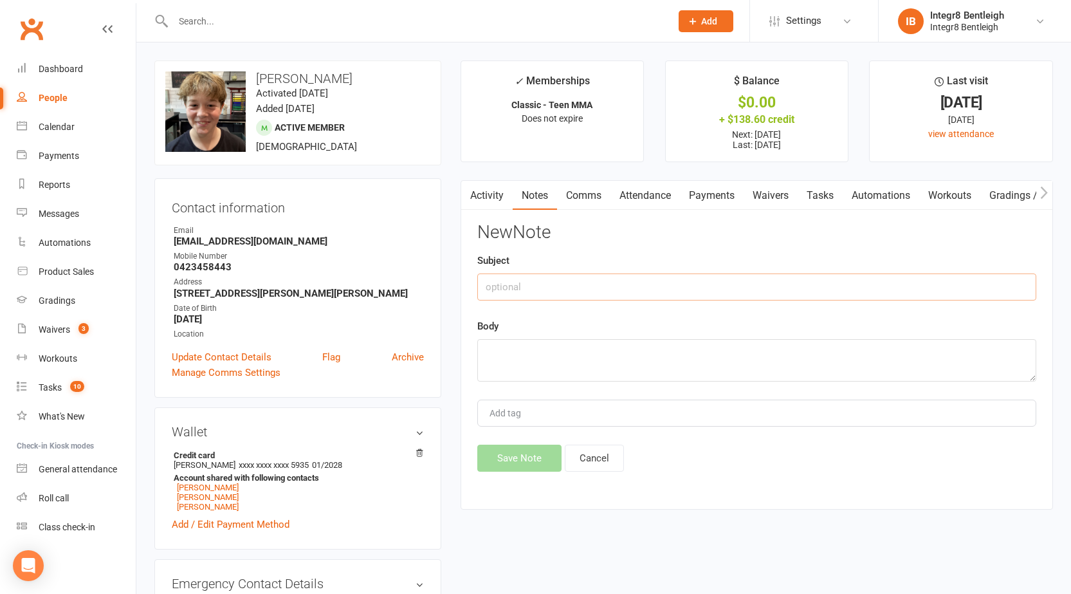
click at [542, 289] on input "text" at bounding box center [756, 286] width 559 height 27
type input "phone call"
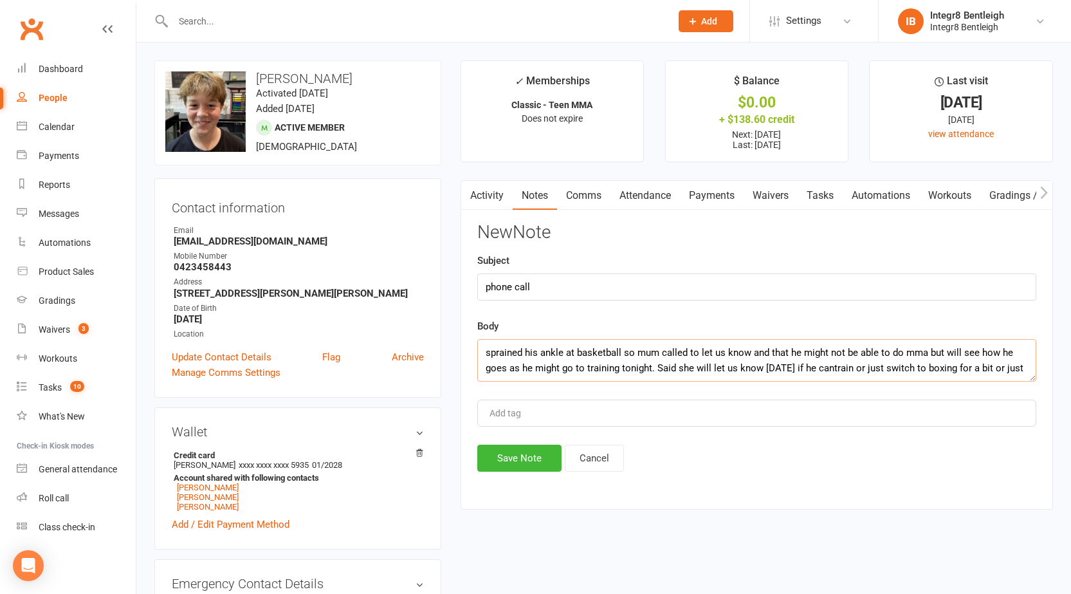
scroll to position [8, 0]
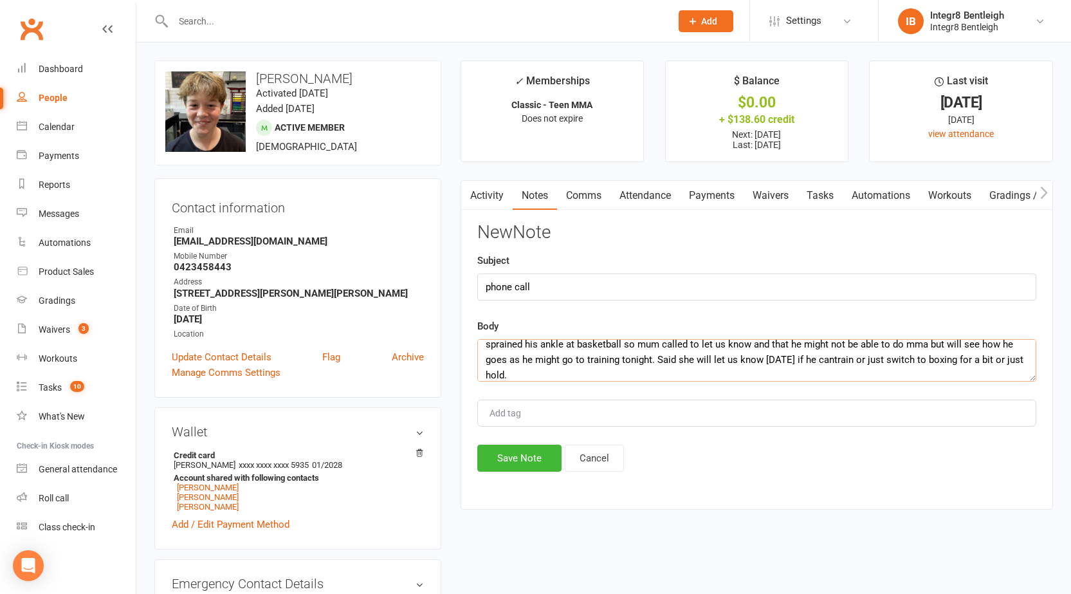
type textarea "sprained his ankle at basketball so mum called to let us know and that he might…"
type input "[PERSON_NAME]"
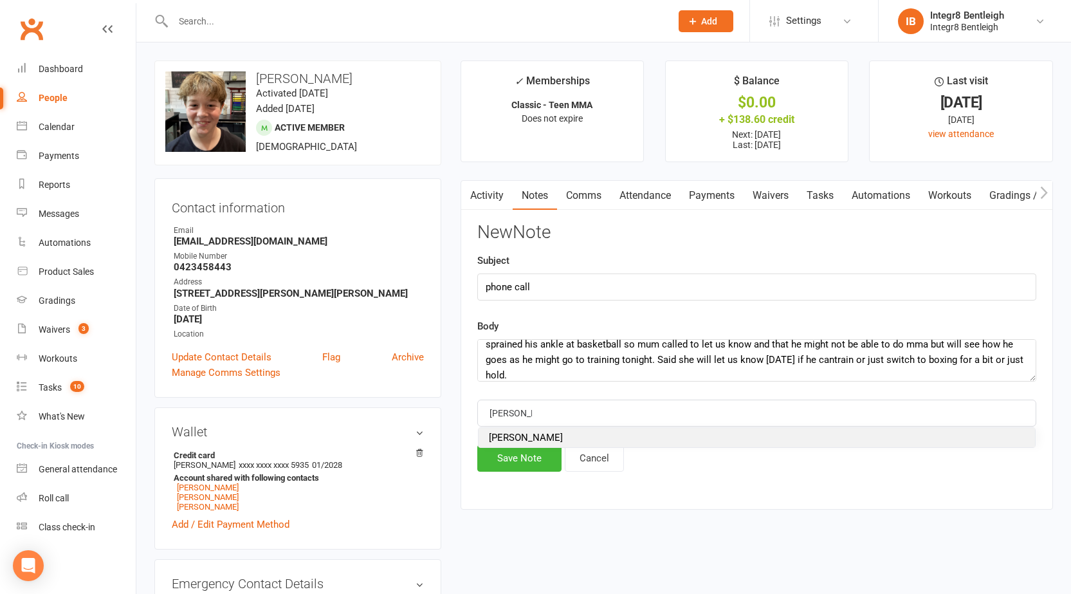
click at [502, 430] on li "[PERSON_NAME]" at bounding box center [756, 437] width 556 height 19
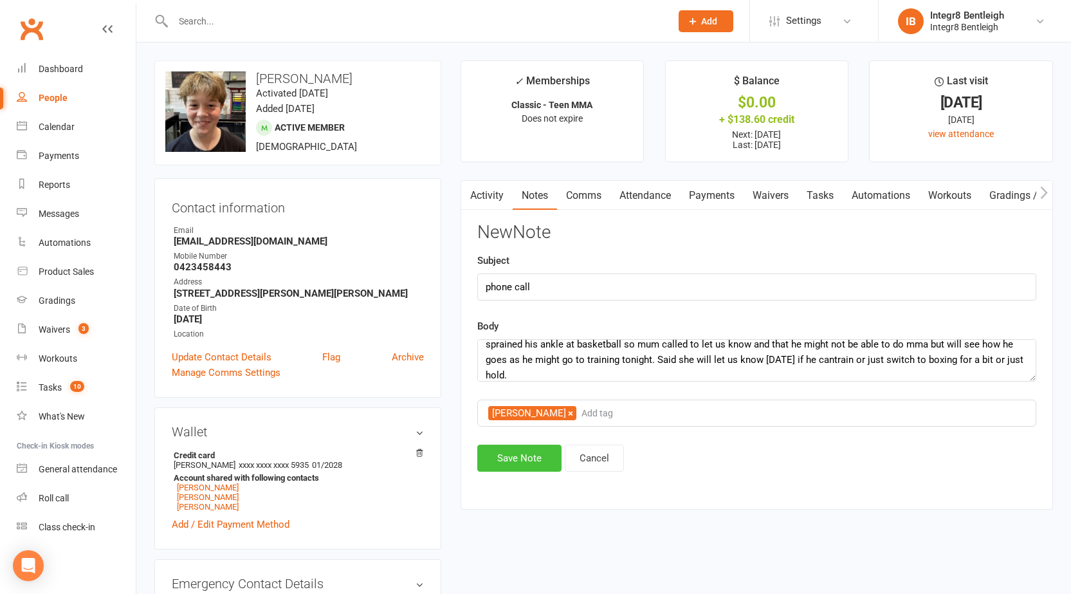
click at [518, 464] on button "Save Note" at bounding box center [519, 457] width 84 height 27
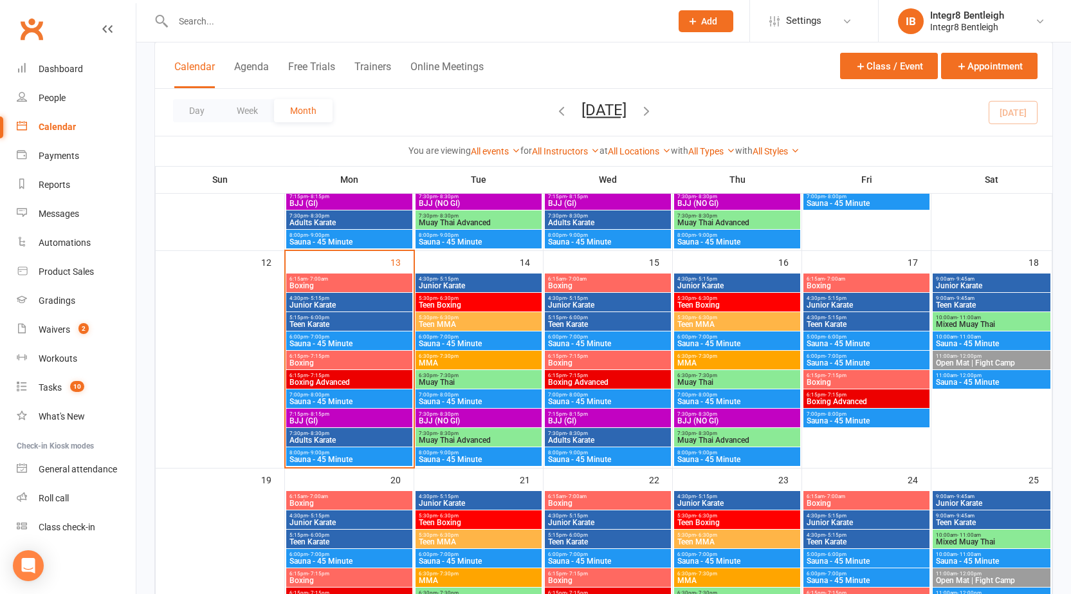
scroll to position [455, 0]
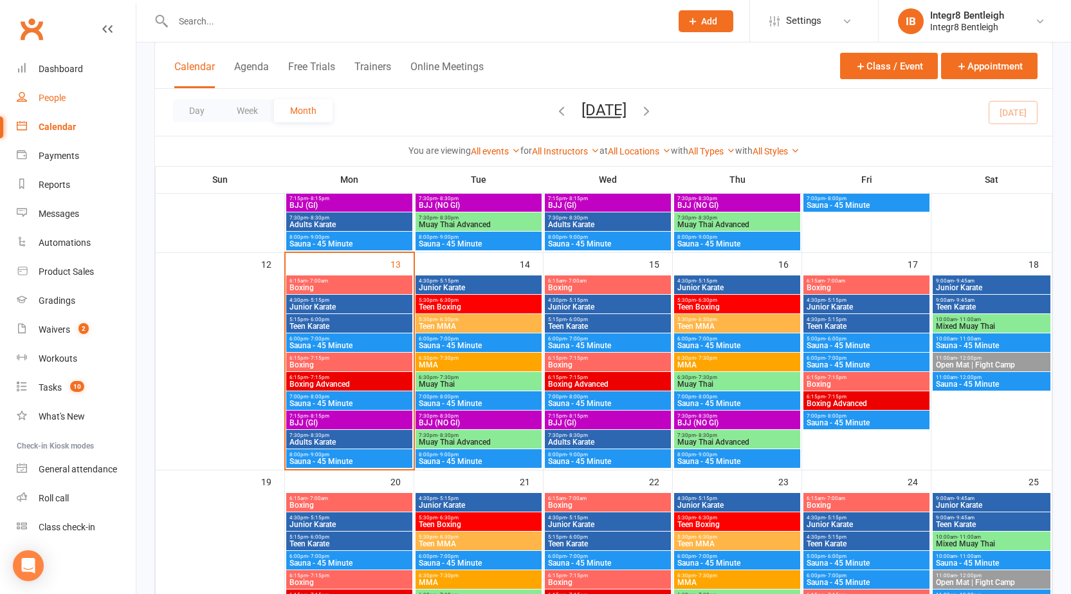
click at [32, 107] on link "People" at bounding box center [76, 98] width 119 height 29
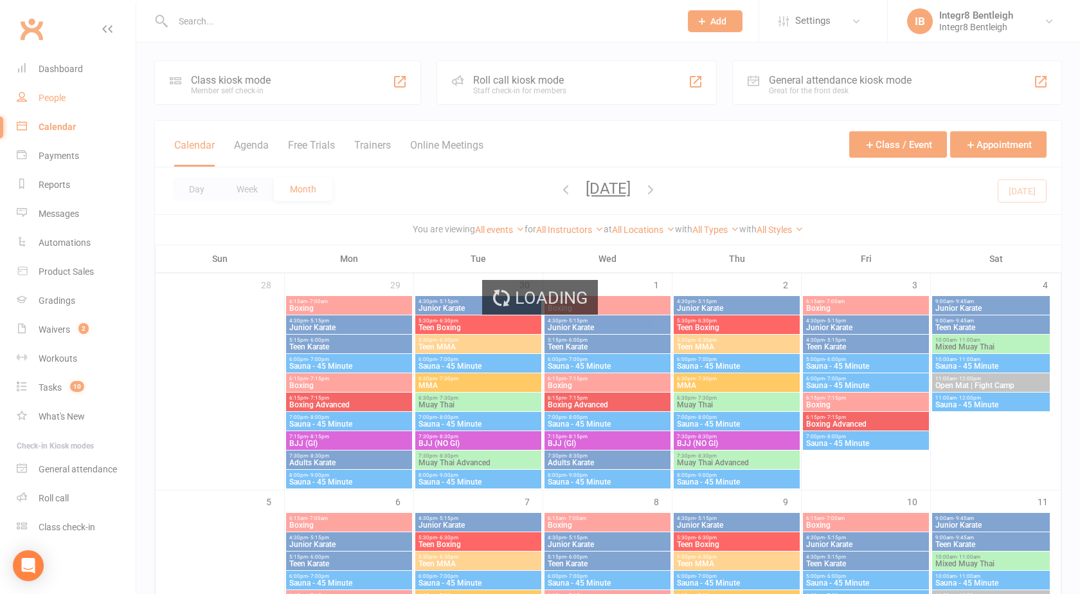
select select "100"
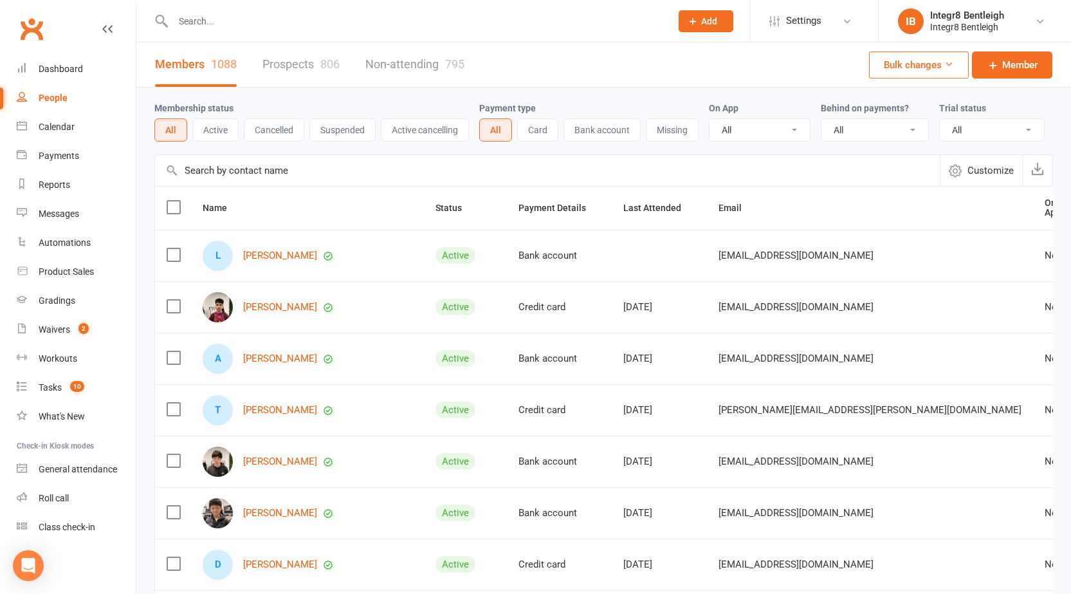
click at [269, 66] on link "Prospects 806" at bounding box center [300, 64] width 77 height 44
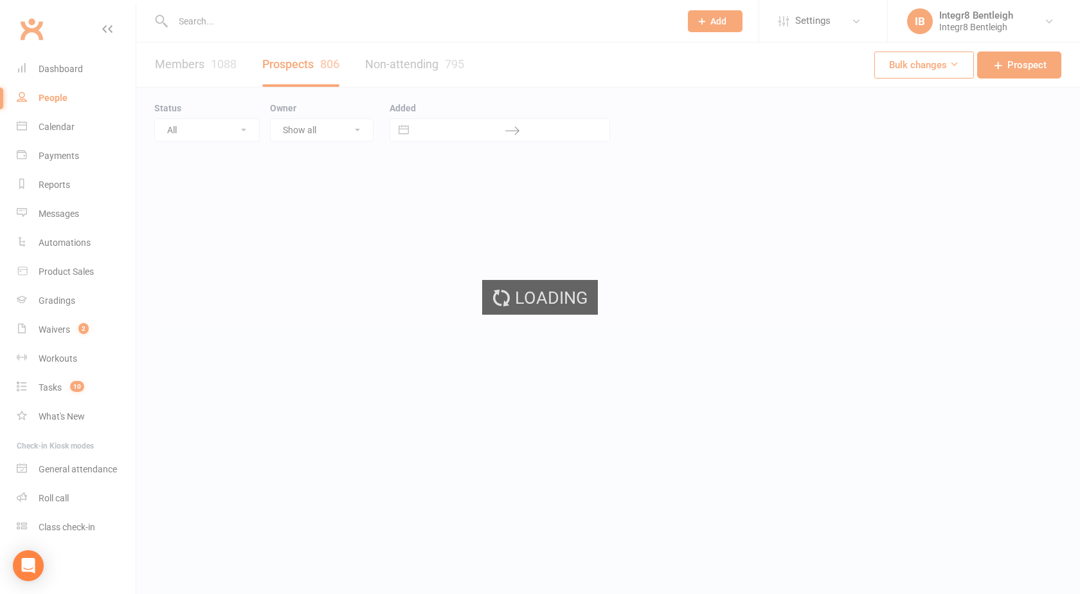
select select "25"
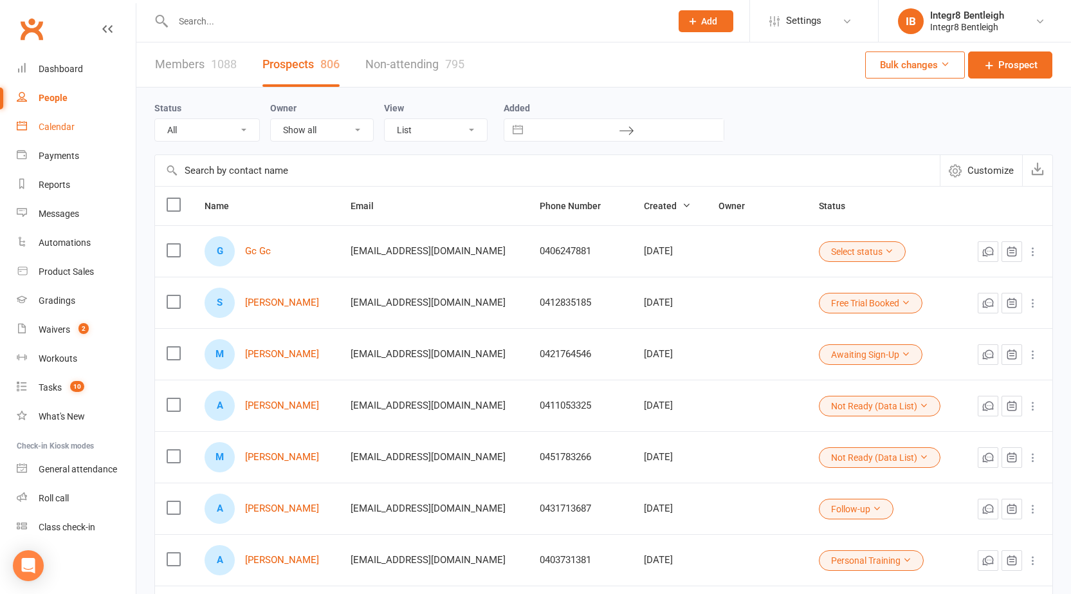
click at [71, 122] on div "Calendar" at bounding box center [57, 127] width 36 height 10
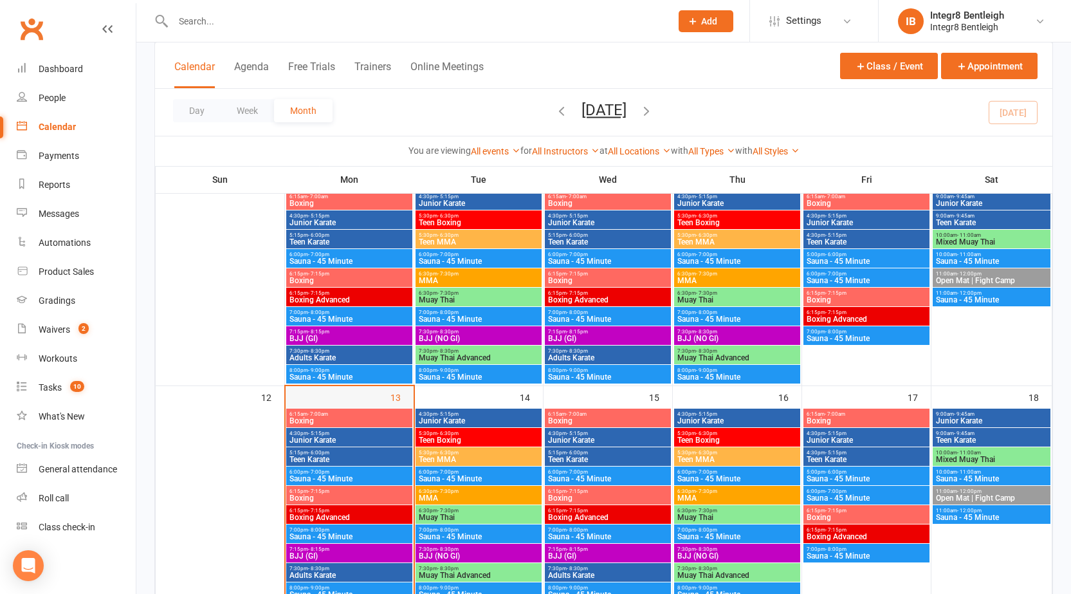
scroll to position [386, 0]
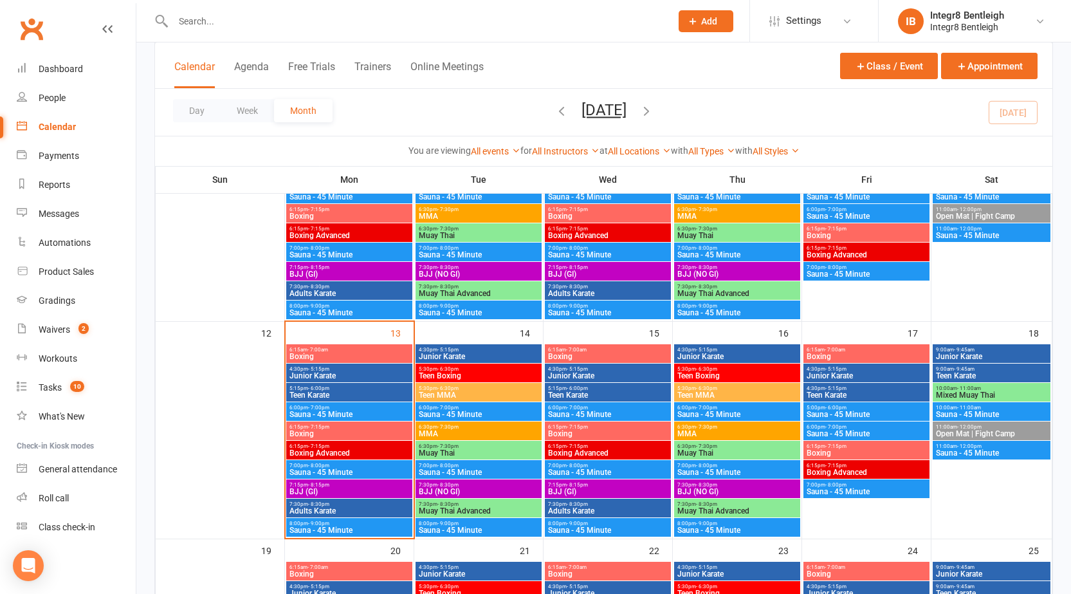
click at [382, 355] on span "Boxing" at bounding box center [349, 356] width 121 height 8
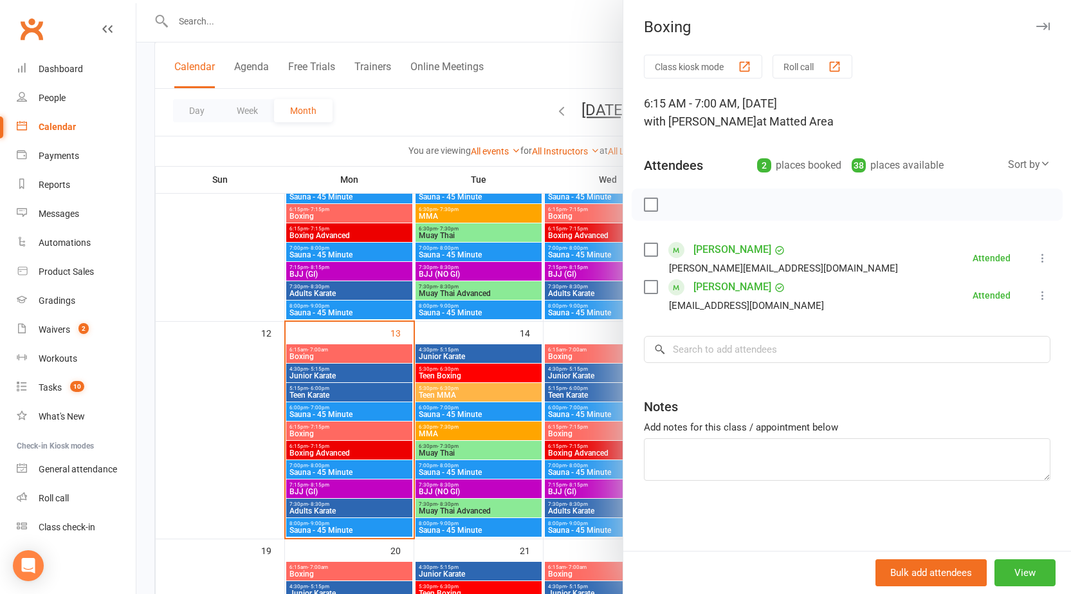
click at [500, 358] on div at bounding box center [603, 297] width 934 height 594
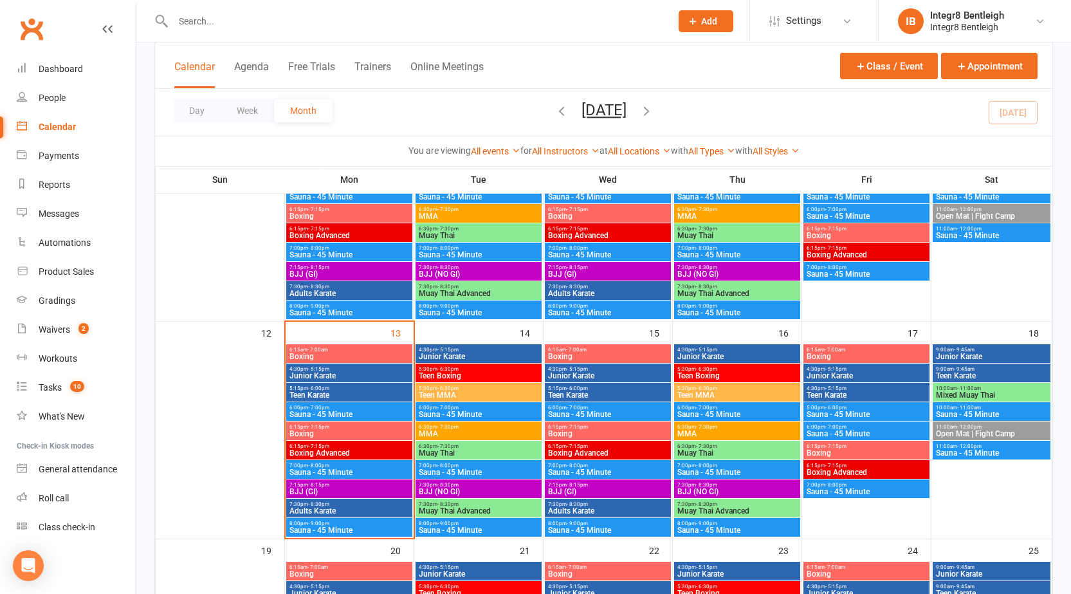
click at [455, 14] on input "text" at bounding box center [415, 21] width 493 height 18
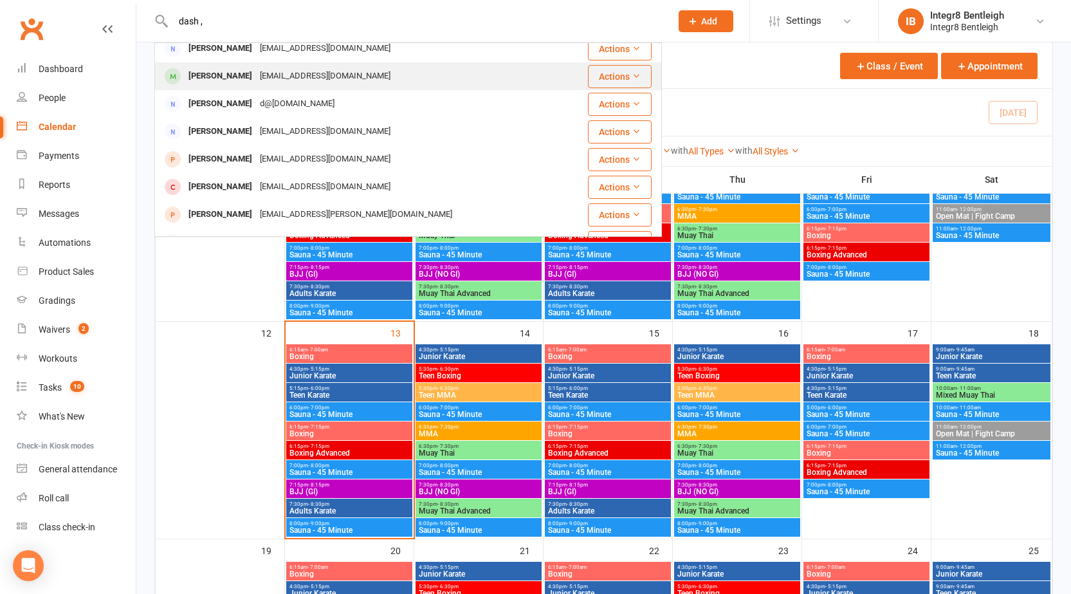
scroll to position [56, 0]
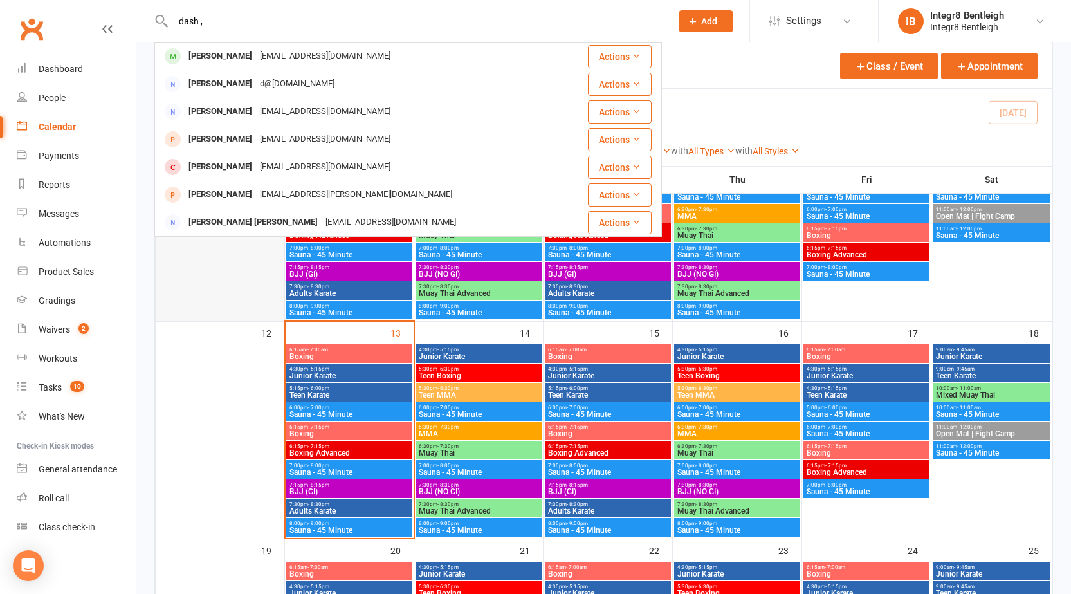
type input "dash ,"
click at [278, 271] on div at bounding box center [220, 223] width 126 height 193
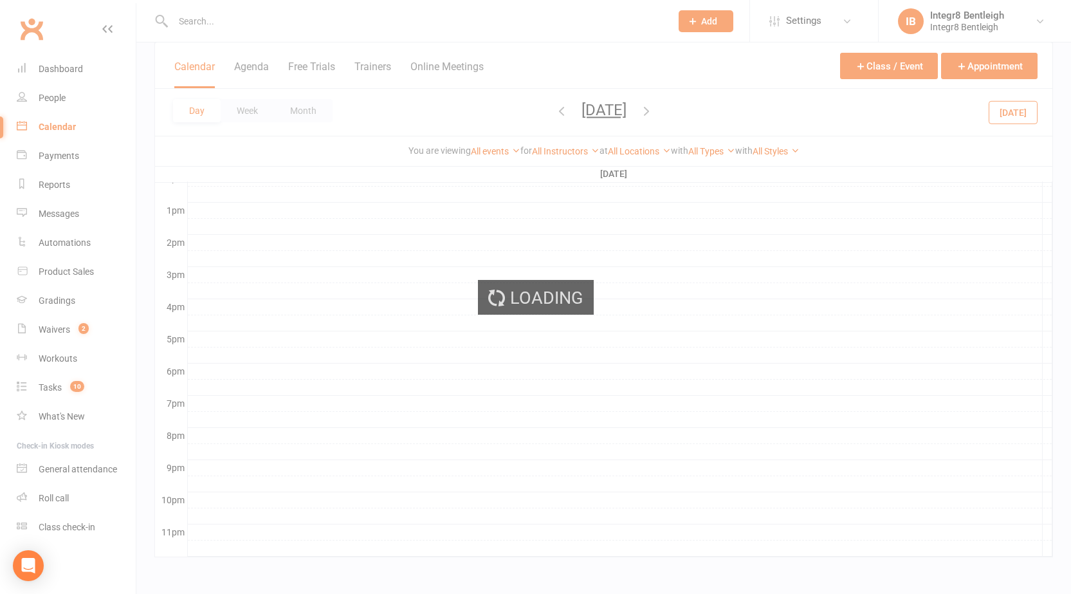
scroll to position [0, 0]
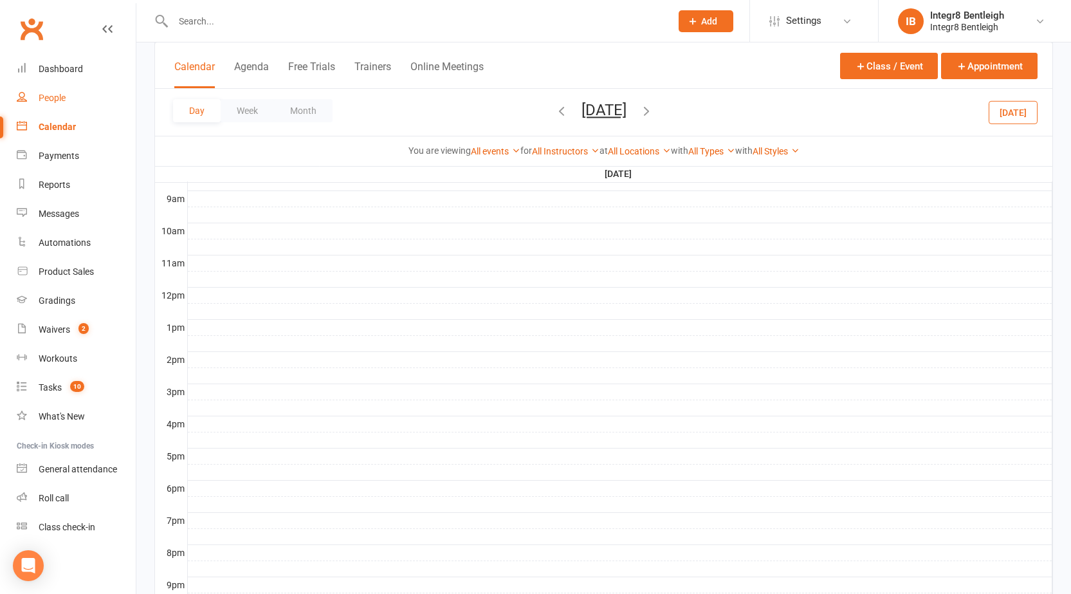
click at [73, 92] on link "People" at bounding box center [76, 98] width 119 height 29
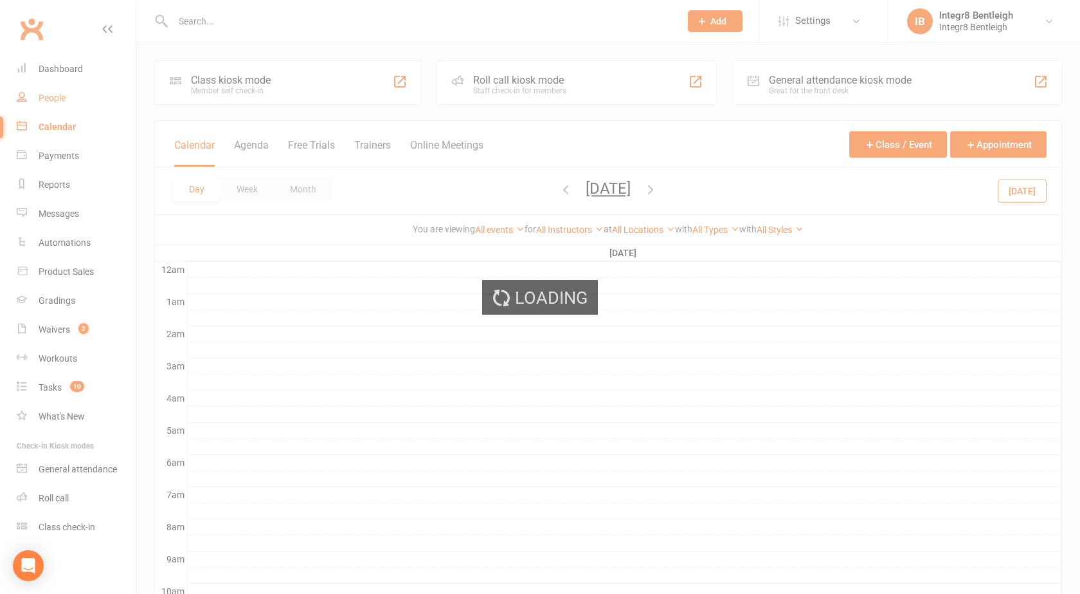
select select "25"
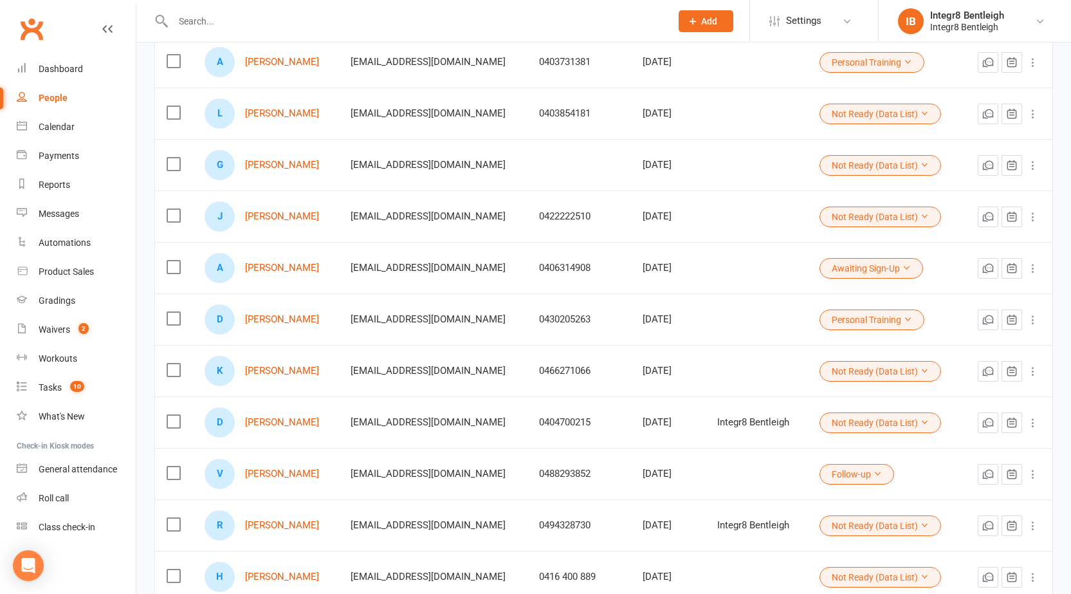
scroll to position [579, 0]
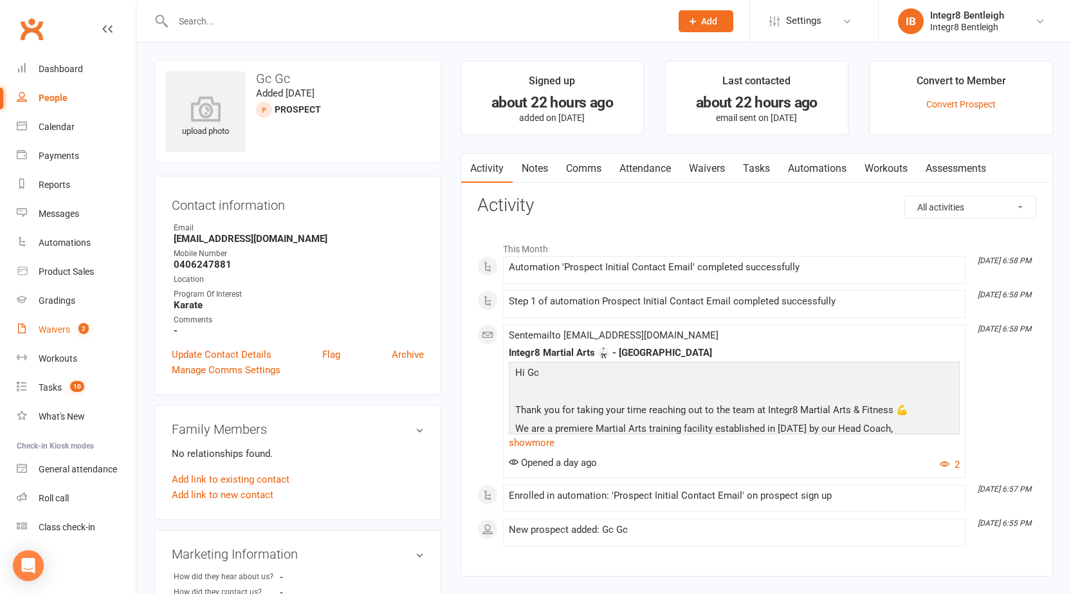
click at [57, 338] on link "Waivers 2" at bounding box center [76, 329] width 119 height 29
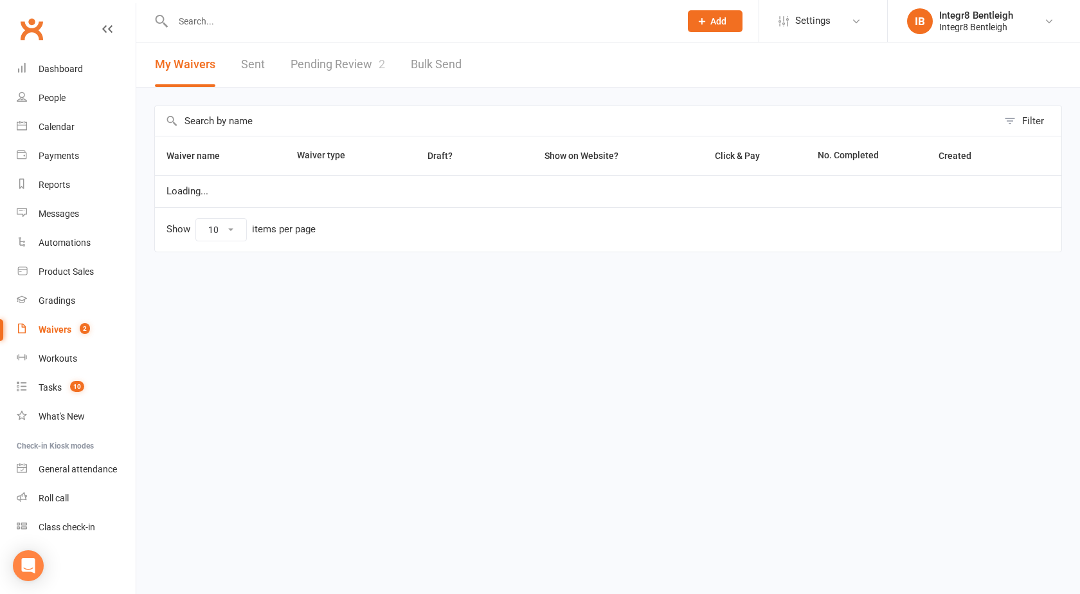
click at [315, 73] on link "Pending Review 2" at bounding box center [338, 64] width 95 height 44
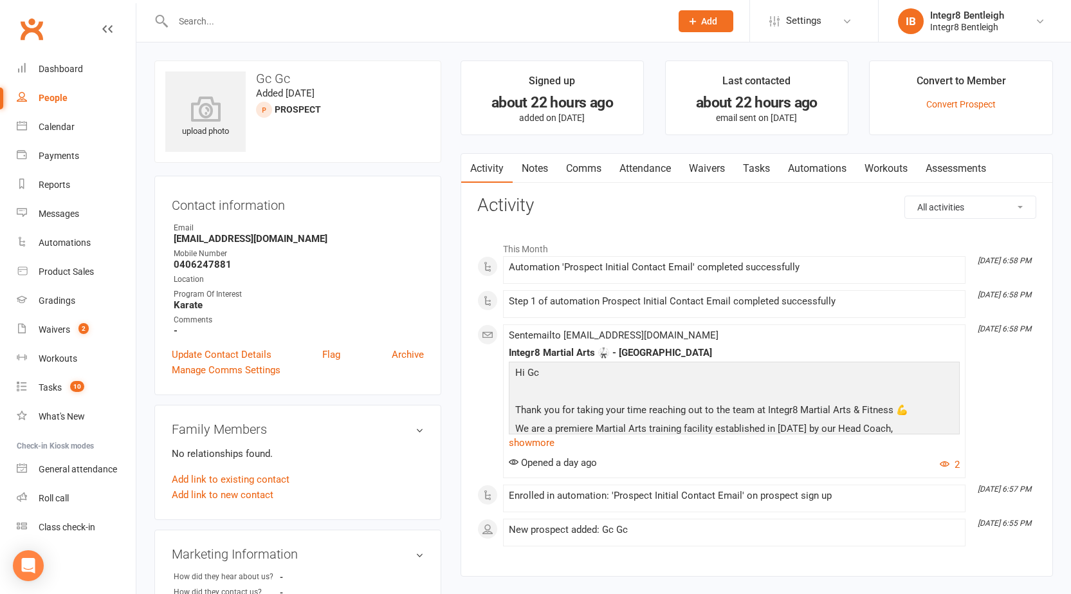
click at [527, 167] on link "Notes" at bounding box center [535, 169] width 44 height 30
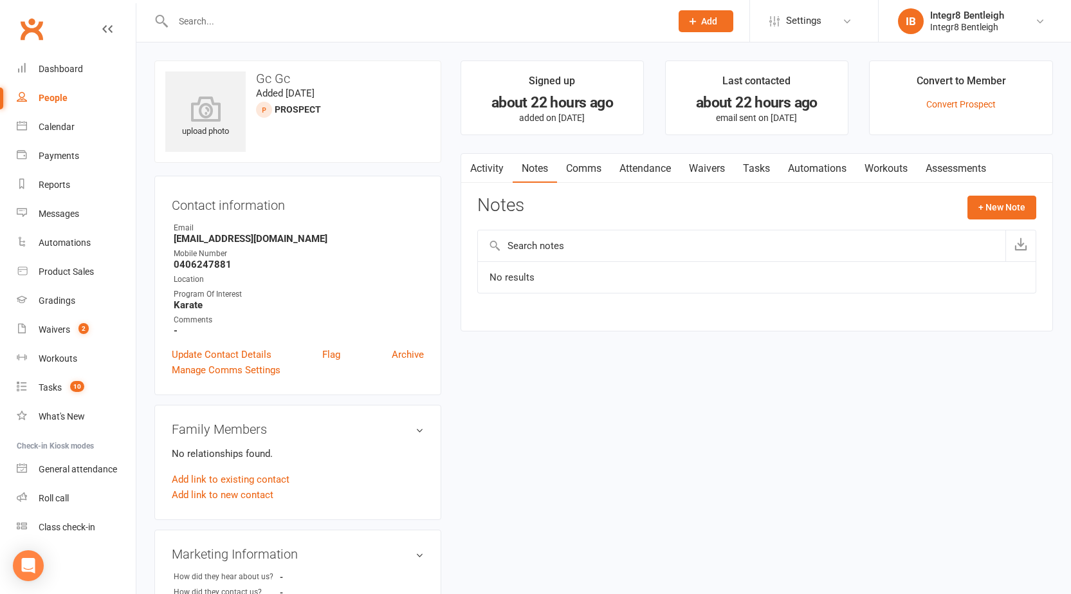
drag, startPoint x: 480, startPoint y: 168, endPoint x: 475, endPoint y: 179, distance: 12.1
click at [479, 170] on link "Activity" at bounding box center [486, 169] width 51 height 30
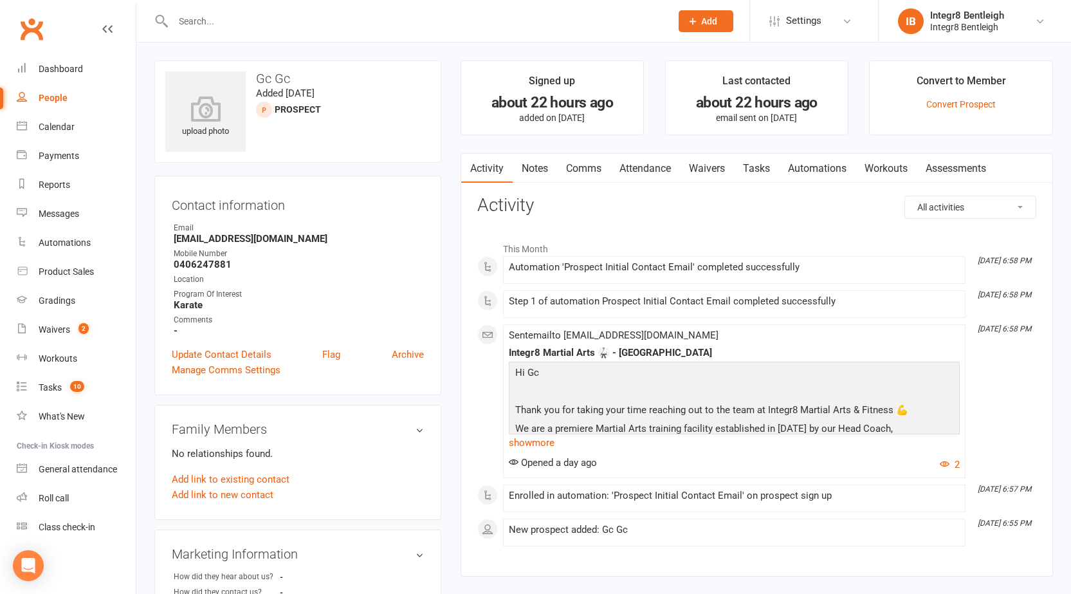
click at [532, 174] on link "Notes" at bounding box center [535, 169] width 44 height 30
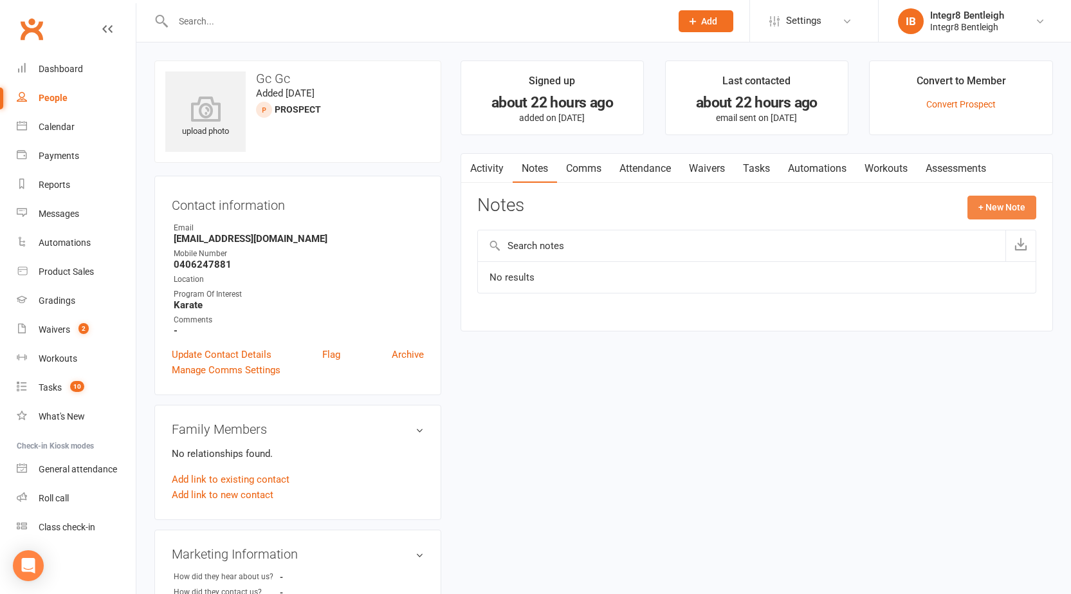
click at [979, 214] on button "+ New Note" at bounding box center [1001, 207] width 69 height 23
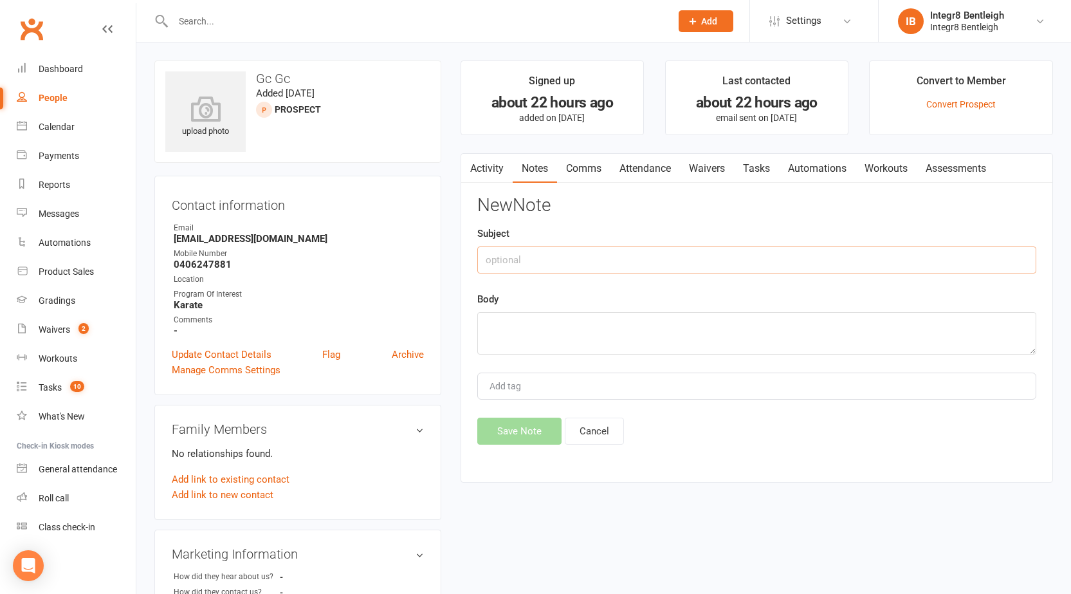
click at [754, 258] on input "text" at bounding box center [756, 259] width 559 height 27
type input "day 1"
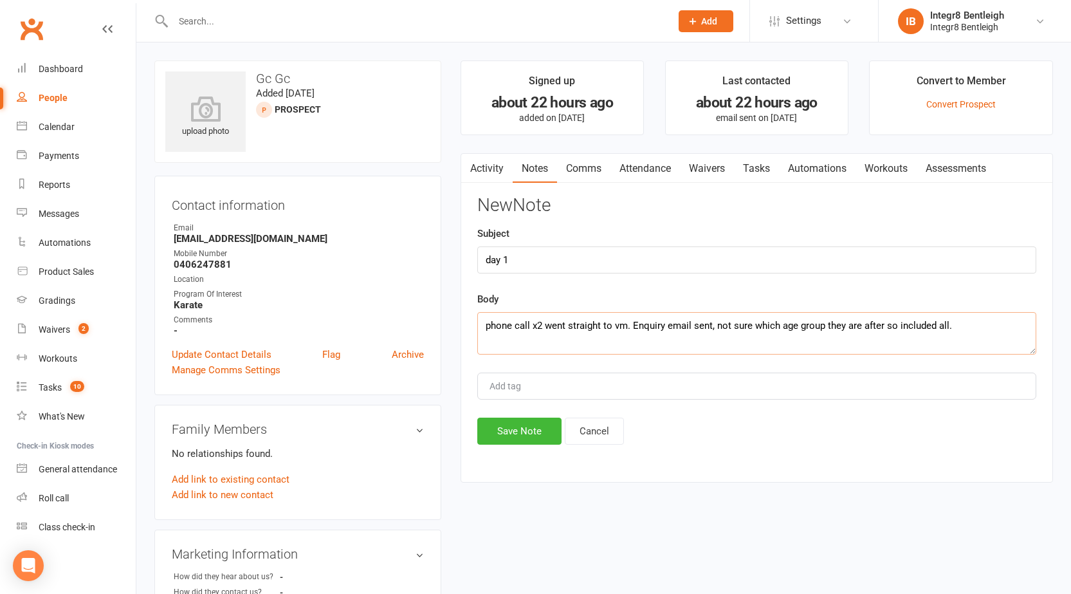
type textarea "phone call x2 went straight to vm. Enquiry email sent, not sure which age group…"
type input "[PERSON_NAME]"
click at [679, 418] on li "[PERSON_NAME]" at bounding box center [756, 410] width 556 height 19
click at [542, 432] on button "Save Note" at bounding box center [519, 430] width 84 height 27
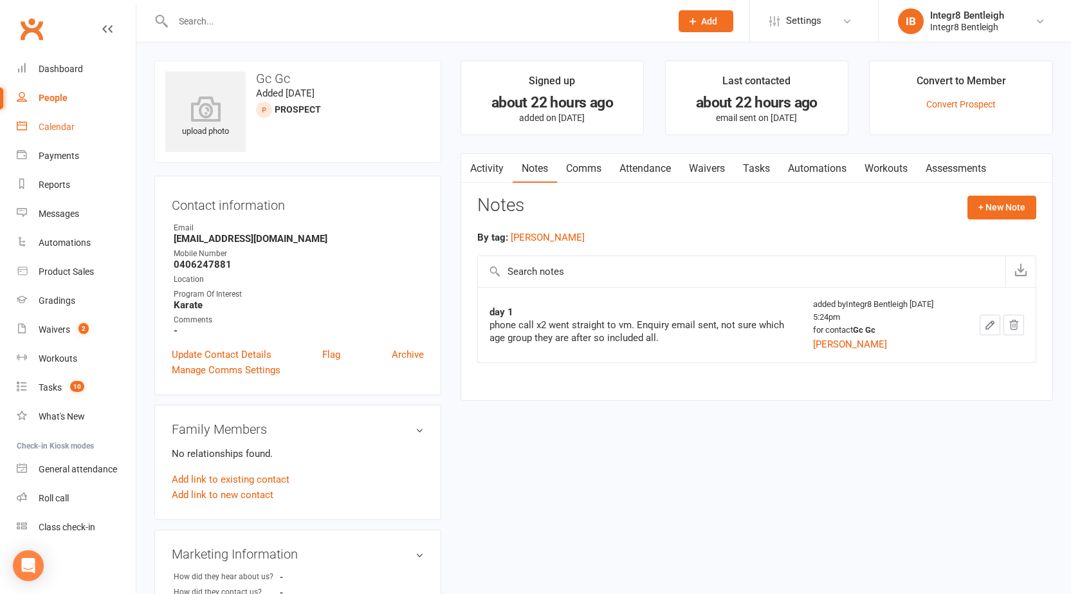
click at [578, 157] on link "Comms" at bounding box center [583, 169] width 53 height 30
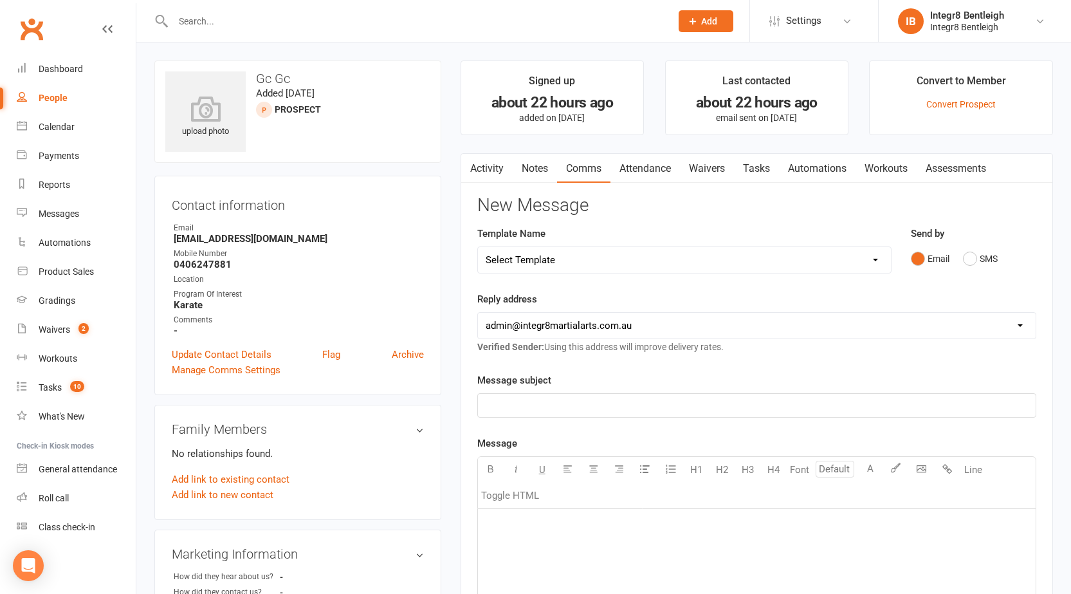
click at [631, 251] on select "Select Template [Email] Public Holiday [Email] 10 Class Pass - 1 Class Remainin…" at bounding box center [684, 260] width 413 height 26
select select "18"
click at [478, 247] on select "Select Template [Email] Public Holiday [Email] 10 Class Pass - 1 Class Remainin…" at bounding box center [684, 260] width 413 height 26
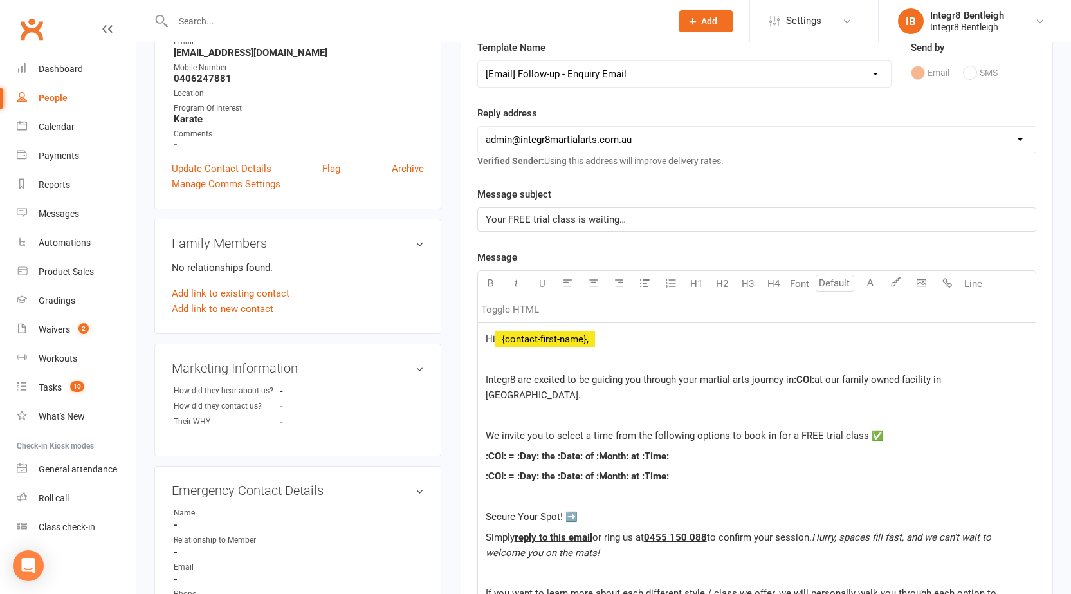
scroll to position [193, 0]
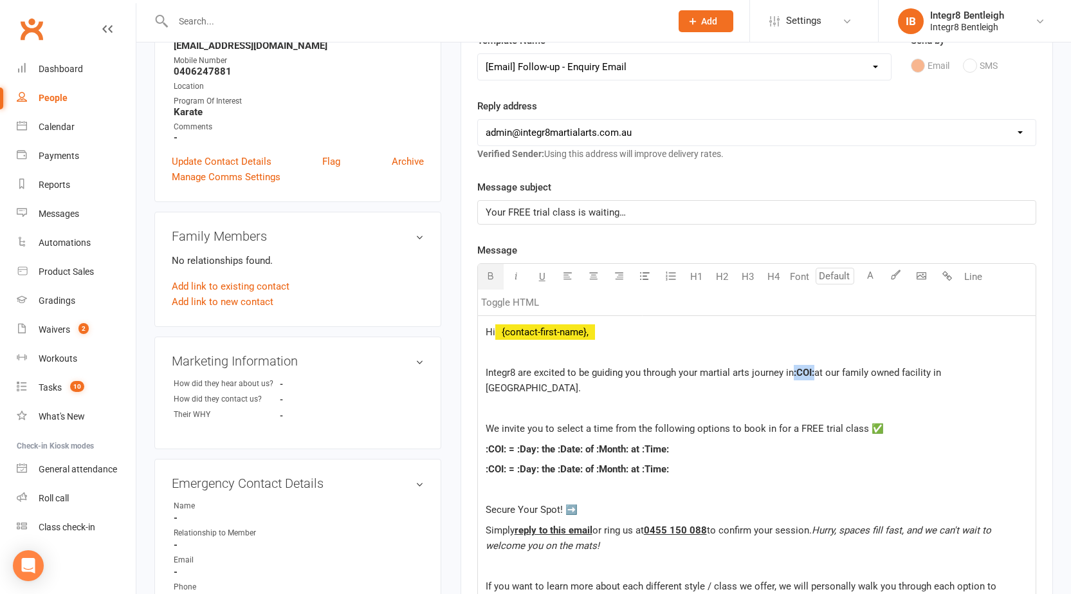
drag, startPoint x: 817, startPoint y: 371, endPoint x: 796, endPoint y: 376, distance: 21.8
click at [796, 376] on p "Integr8 are excited to be guiding you through your martial arts journey in :COI…" at bounding box center [757, 380] width 542 height 31
drag, startPoint x: 650, startPoint y: 457, endPoint x: 471, endPoint y: 439, distance: 180.3
click at [471, 439] on div "Activity Notes Comms Attendance Waivers Tasks Automations Workouts Assessments …" at bounding box center [756, 448] width 592 height 976
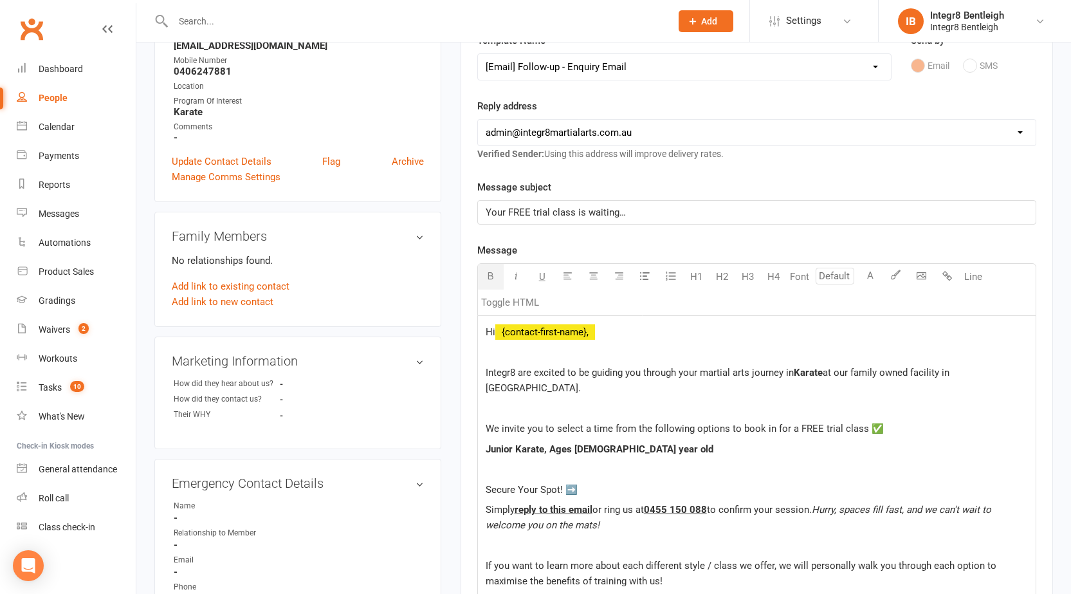
click at [606, 443] on span "Junior Karate, Ages 5-9 year old" at bounding box center [600, 449] width 228 height 12
click at [643, 441] on p "Junior Karate, Ages 5-9 years old" at bounding box center [757, 448] width 542 height 15
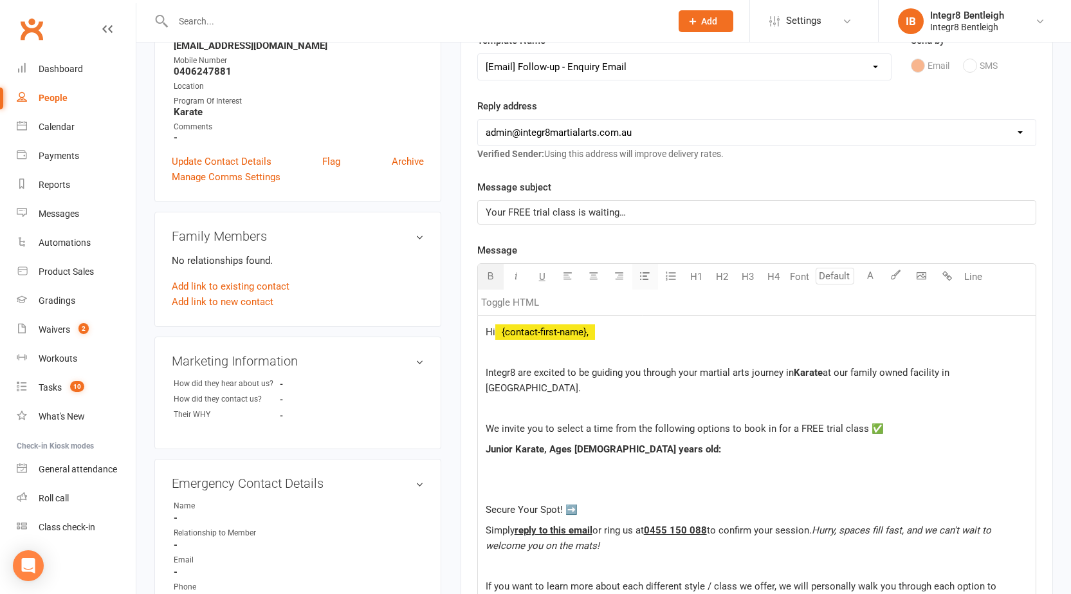
click at [651, 275] on button "button" at bounding box center [645, 277] width 26 height 26
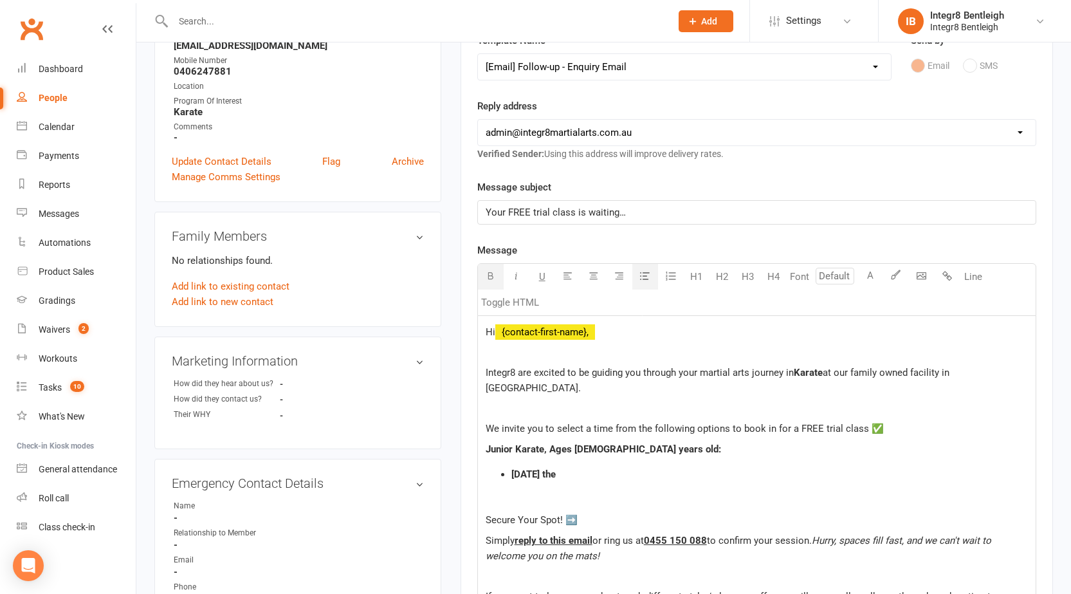
click at [639, 466] on li "Thursday the" at bounding box center [769, 473] width 516 height 15
click at [668, 466] on li "Thursday the 16th of October at" at bounding box center [769, 473] width 516 height 15
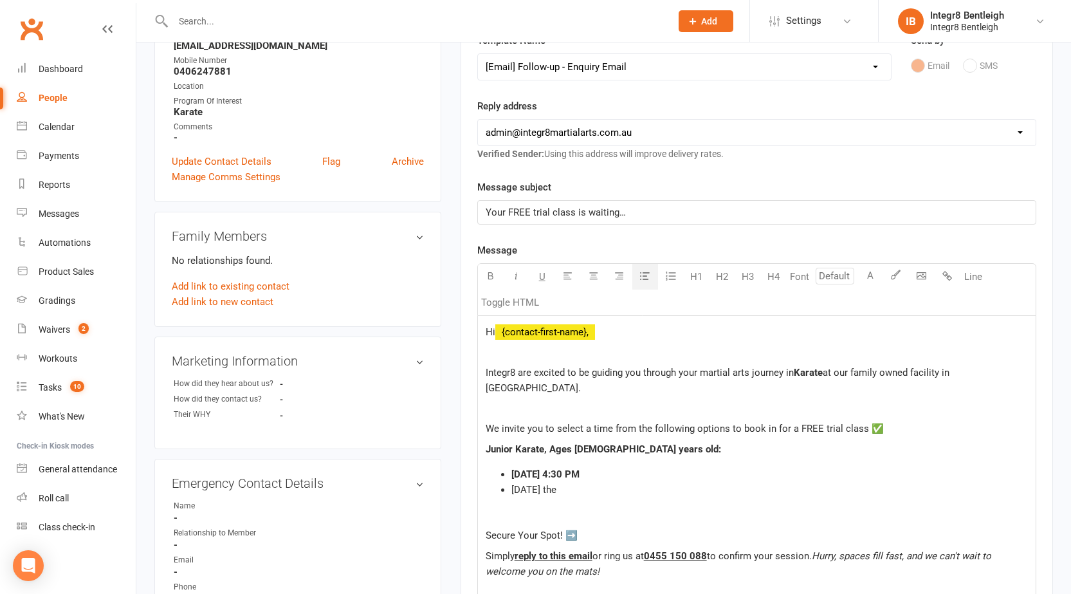
click at [567, 482] on li "Monday the" at bounding box center [769, 489] width 516 height 15
drag, startPoint x: 701, startPoint y: 454, endPoint x: 509, endPoint y: 462, distance: 192.5
click at [509, 466] on ul "Thursday the 16th of October at 4:30 PM Monday the 20th of October at 4:30 PM" at bounding box center [757, 481] width 542 height 31
click at [486, 270] on button "button" at bounding box center [491, 277] width 26 height 26
click at [693, 466] on li "Thursday the 16th of October at 4:30 PM" at bounding box center [769, 473] width 516 height 15
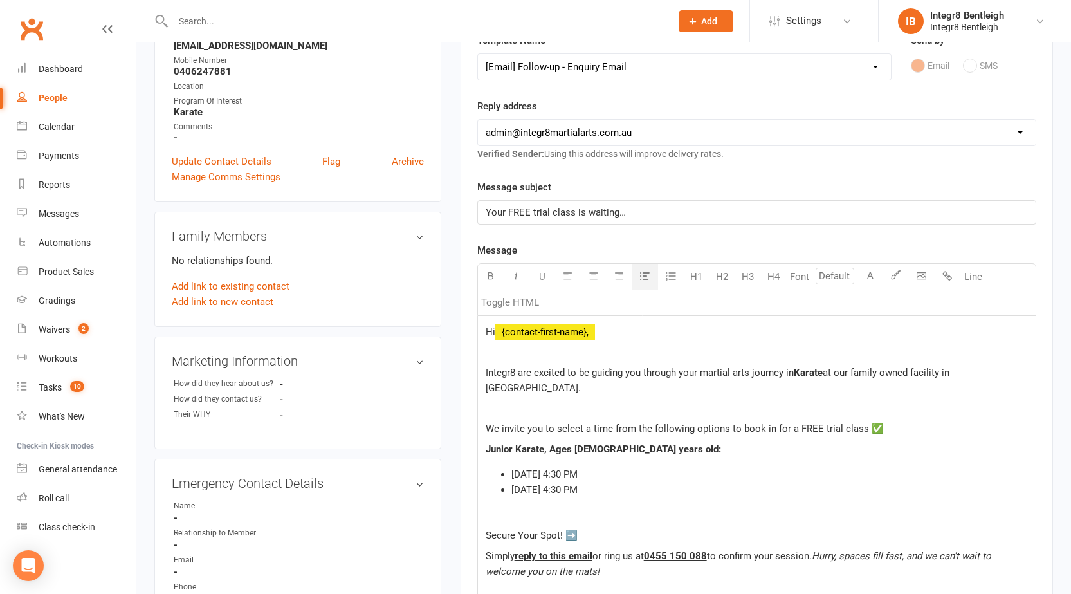
click at [691, 482] on li "Monday the 20th of October at 4:30 PM" at bounding box center [769, 489] width 516 height 15
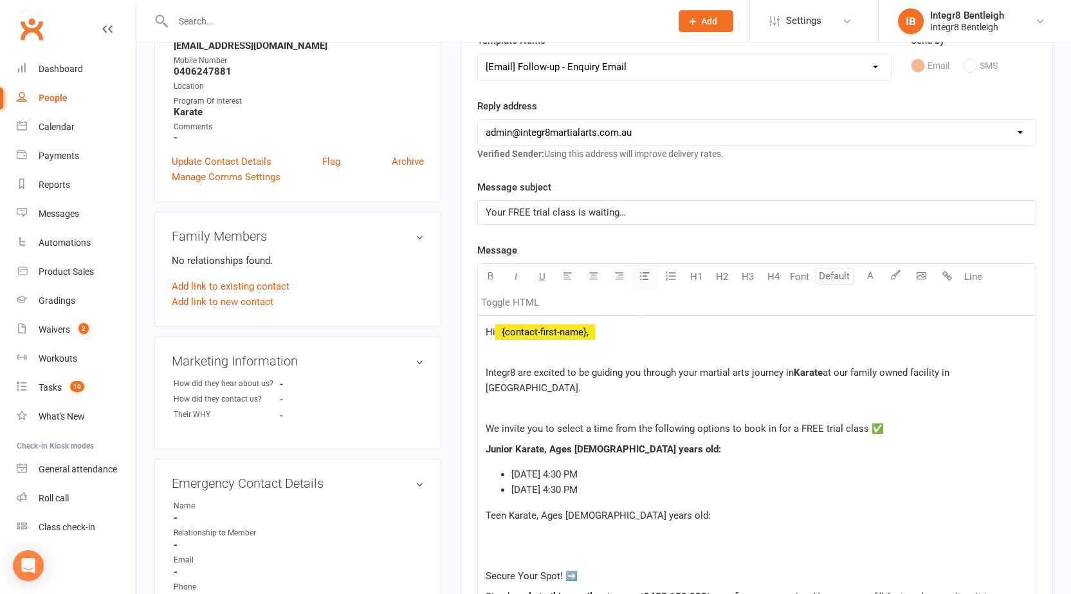
click at [646, 280] on icon "button" at bounding box center [645, 276] width 10 height 10
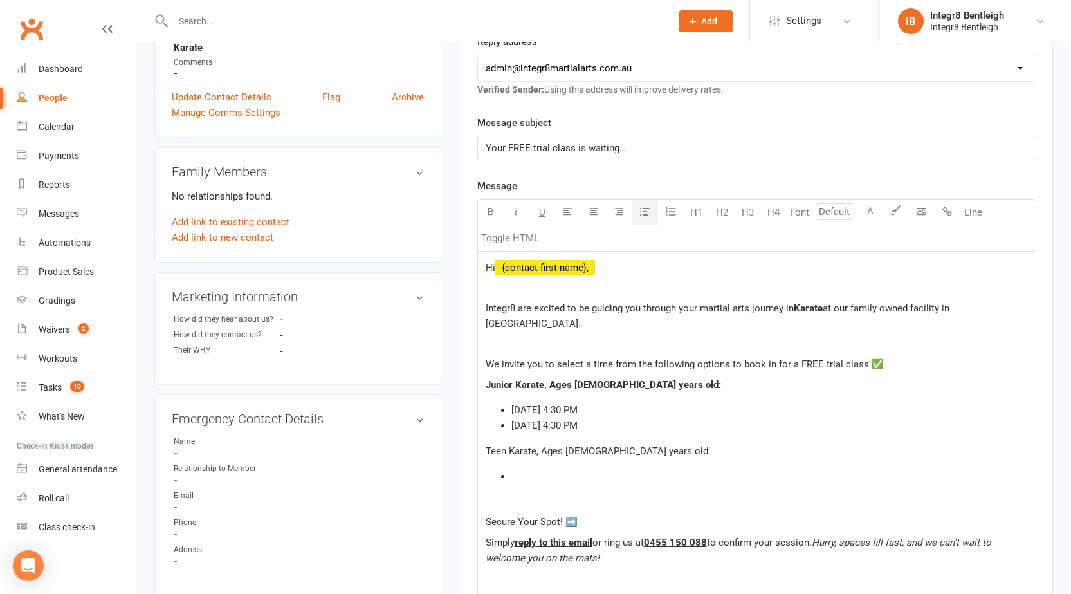
click at [585, 468] on li "﻿" at bounding box center [769, 475] width 516 height 15
click at [597, 468] on li "Wednesday tj" at bounding box center [769, 475] width 516 height 15
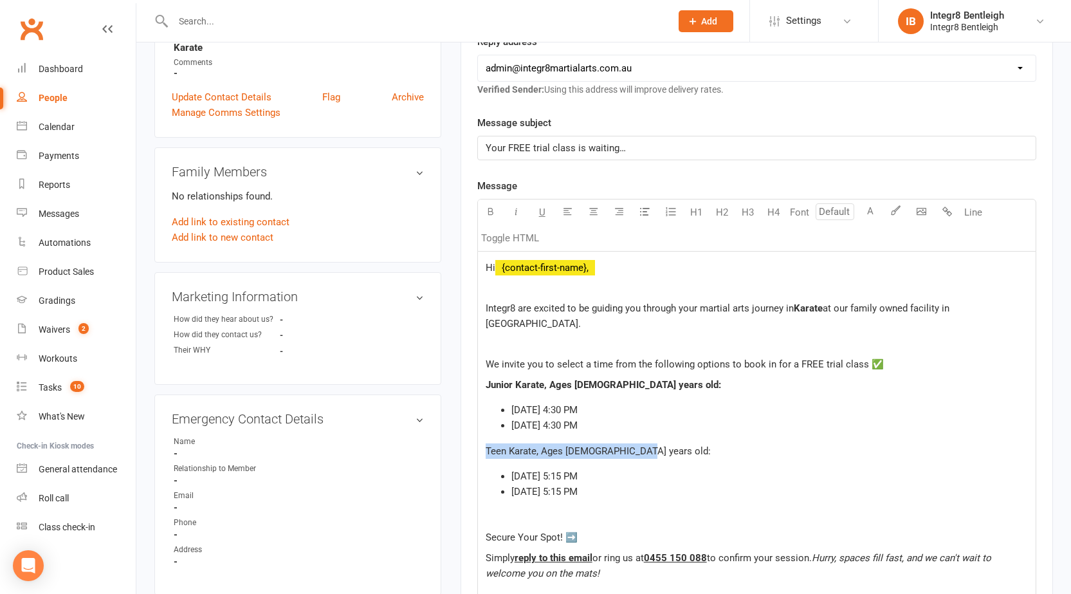
drag, startPoint x: 644, startPoint y: 439, endPoint x: 483, endPoint y: 436, distance: 161.4
click at [483, 436] on div "Hi ﻿ {contact-first-name}, Integr8 are excited to be guiding you through your m…" at bounding box center [757, 488] width 558 height 475
click at [491, 215] on icon "button" at bounding box center [491, 211] width 10 height 10
click at [655, 443] on p "Teen Karate, Ages 10-14 years old:" at bounding box center [757, 450] width 542 height 15
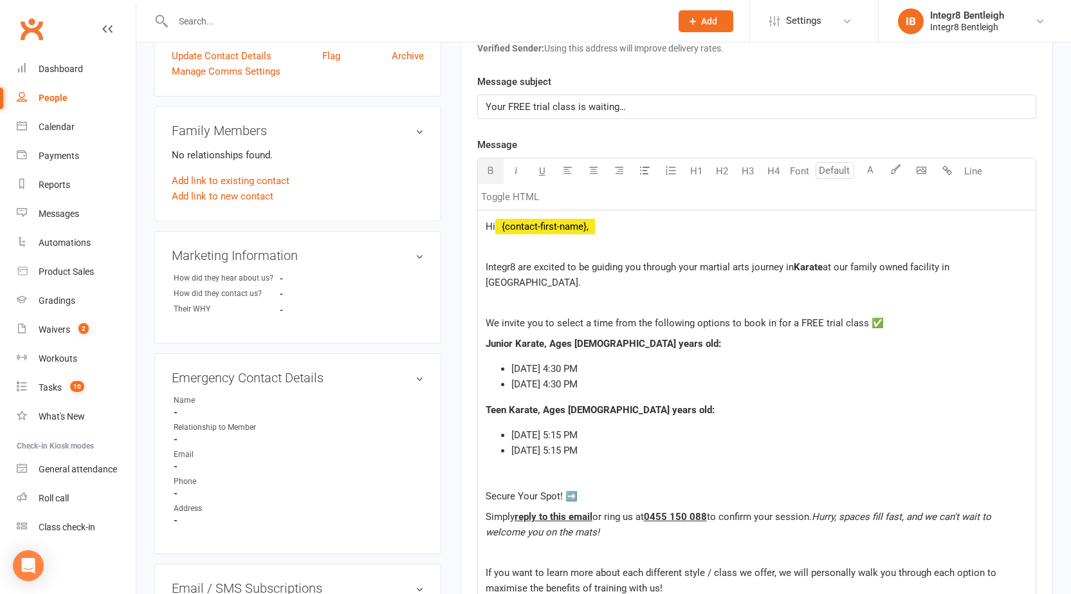
scroll to position [322, 0]
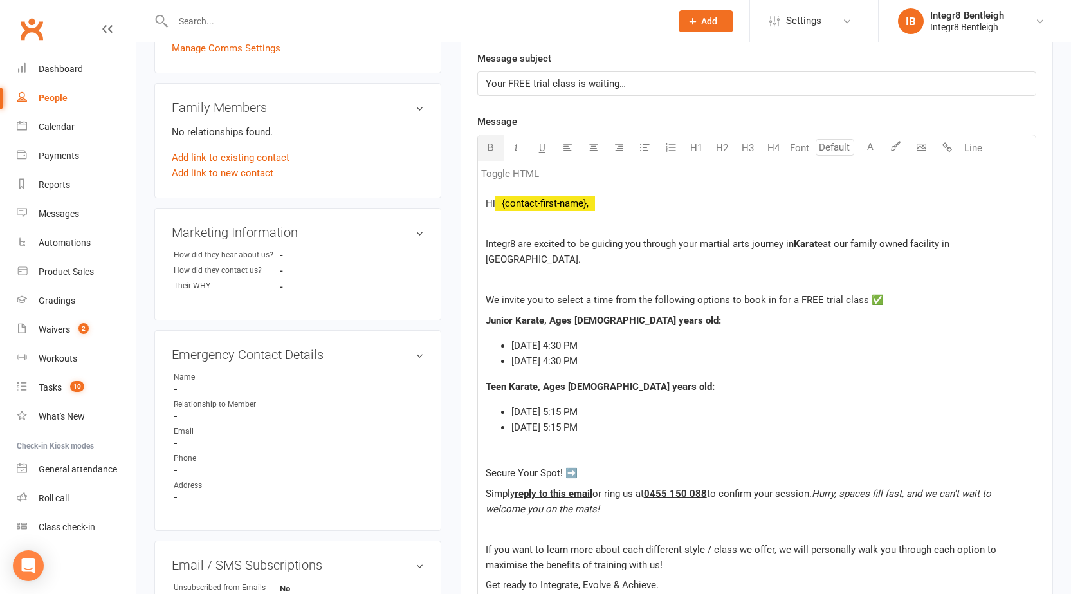
click at [684, 419] on li "Monday the 20th of October at 5:15 PM" at bounding box center [769, 426] width 516 height 15
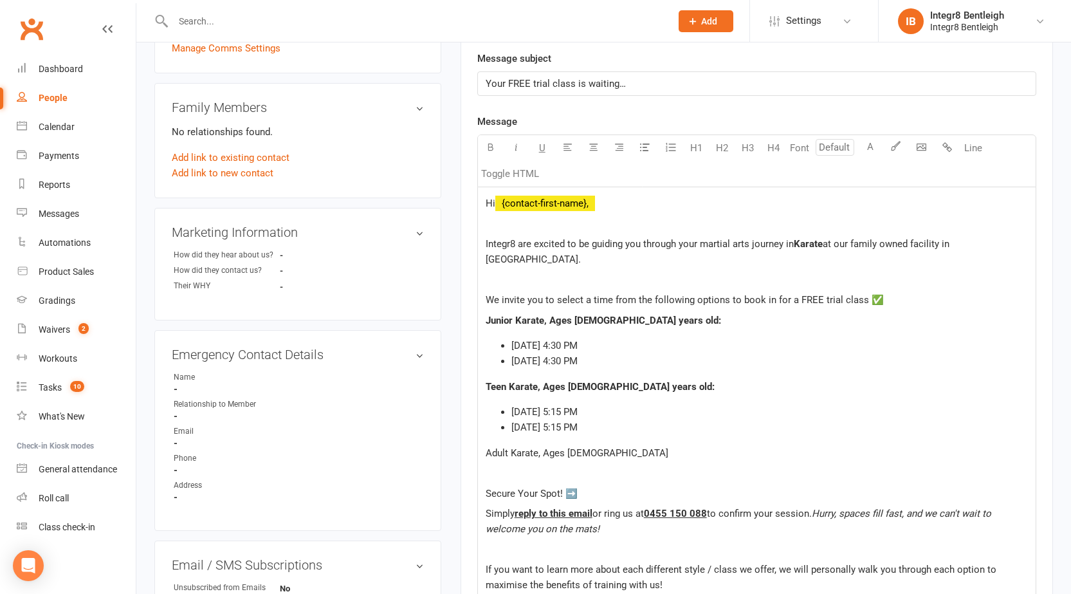
click at [630, 429] on div "Hi ﻿ {contact-first-name}, Integr8 are excited to be guiding you through your m…" at bounding box center [757, 434] width 558 height 495
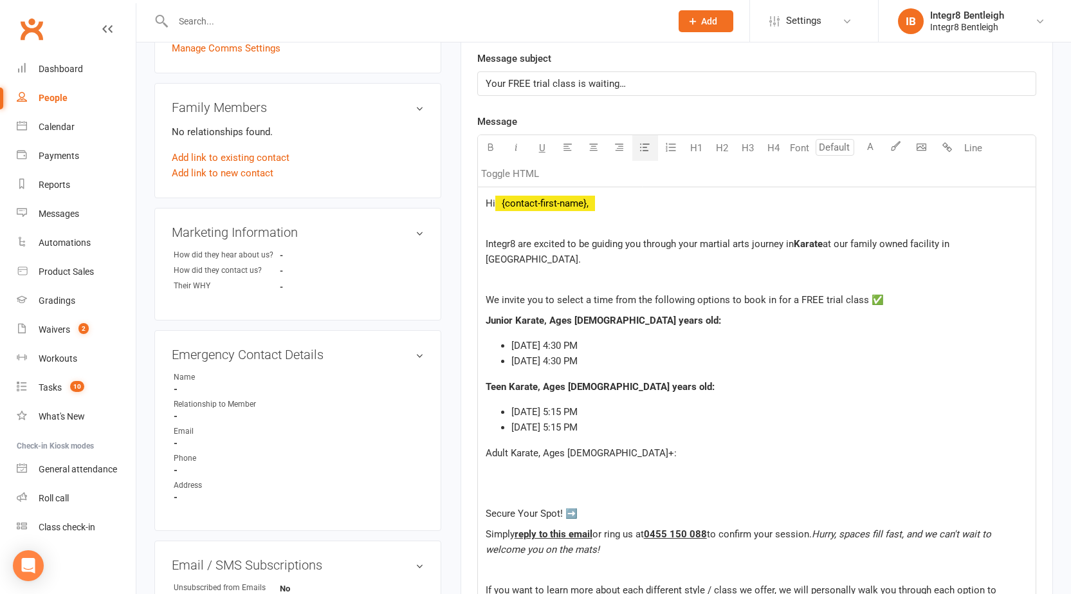
drag, startPoint x: 686, startPoint y: 406, endPoint x: 493, endPoint y: 400, distance: 193.0
click at [493, 404] on ul "Wednesday the 15th of October at 5:15 PM Monday the 20th of October at 5:15 PM" at bounding box center [757, 419] width 542 height 31
copy ul "Wednesday the 15th of October at 5:15 PM Monday the 20th of October at 5:15 PM"
click at [508, 465] on p "﻿" at bounding box center [757, 472] width 542 height 15
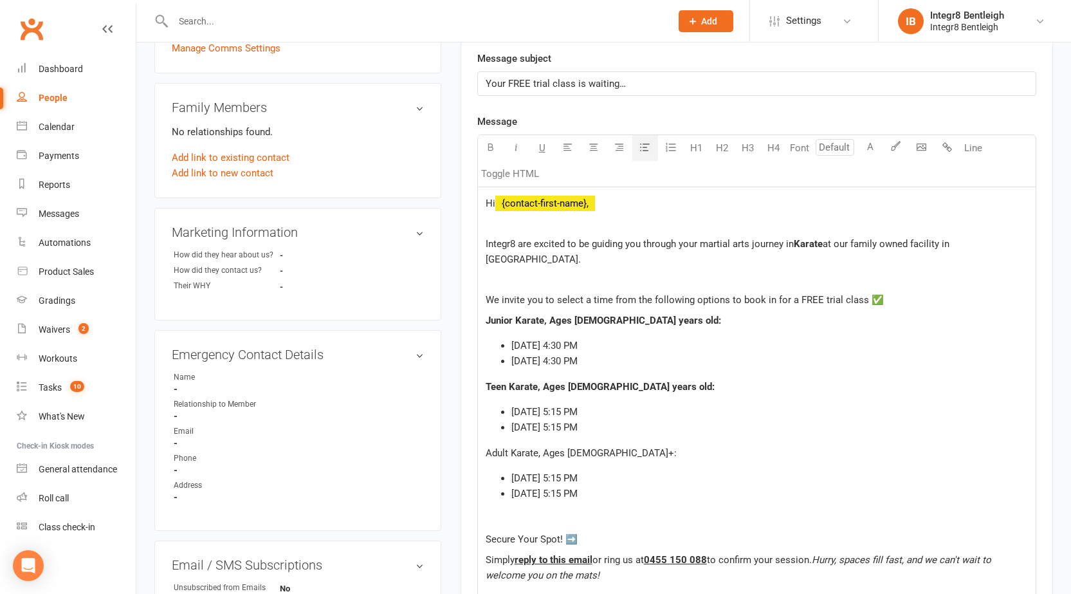
drag, startPoint x: 675, startPoint y: 461, endPoint x: 662, endPoint y: 464, distance: 13.9
click at [578, 472] on span "Wednesday the 15th of October at 5:15 PM" at bounding box center [544, 478] width 66 height 12
click at [578, 487] on span "Monday the 20th of October at 5:15 PM" at bounding box center [544, 493] width 66 height 12
drag, startPoint x: 632, startPoint y: 437, endPoint x: 469, endPoint y: 438, distance: 163.4
click at [469, 438] on div "Activity Notes Comms Attendance Waivers Tasks Automations Workouts Assessments …" at bounding box center [756, 399] width 592 height 1134
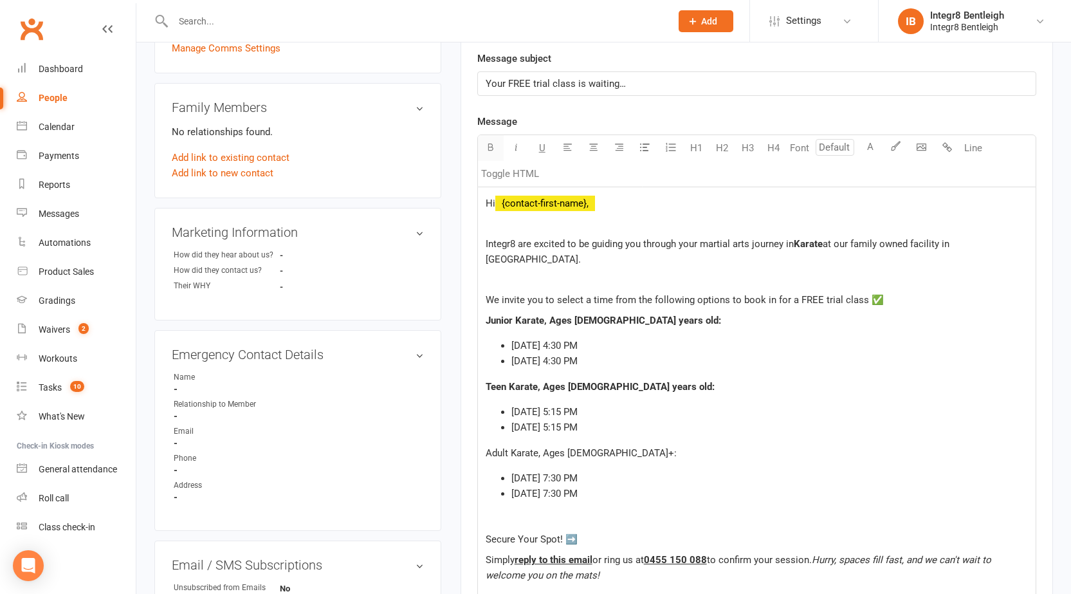
click at [495, 146] on icon "button" at bounding box center [491, 147] width 10 height 10
click at [578, 406] on span "Wednesday the 15th of October at 5:15 PM" at bounding box center [544, 412] width 66 height 12
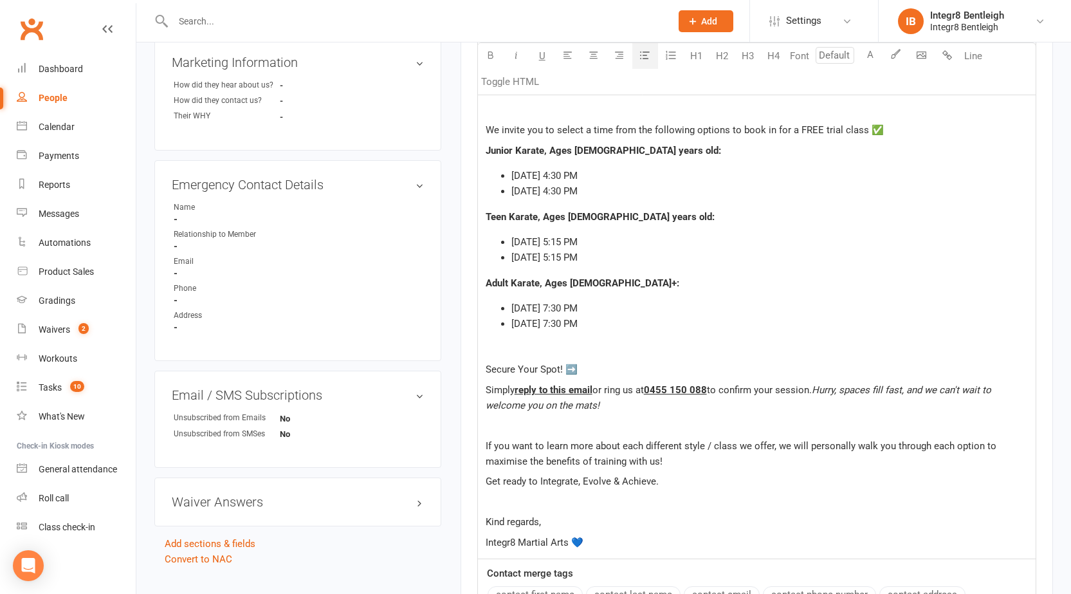
scroll to position [514, 0]
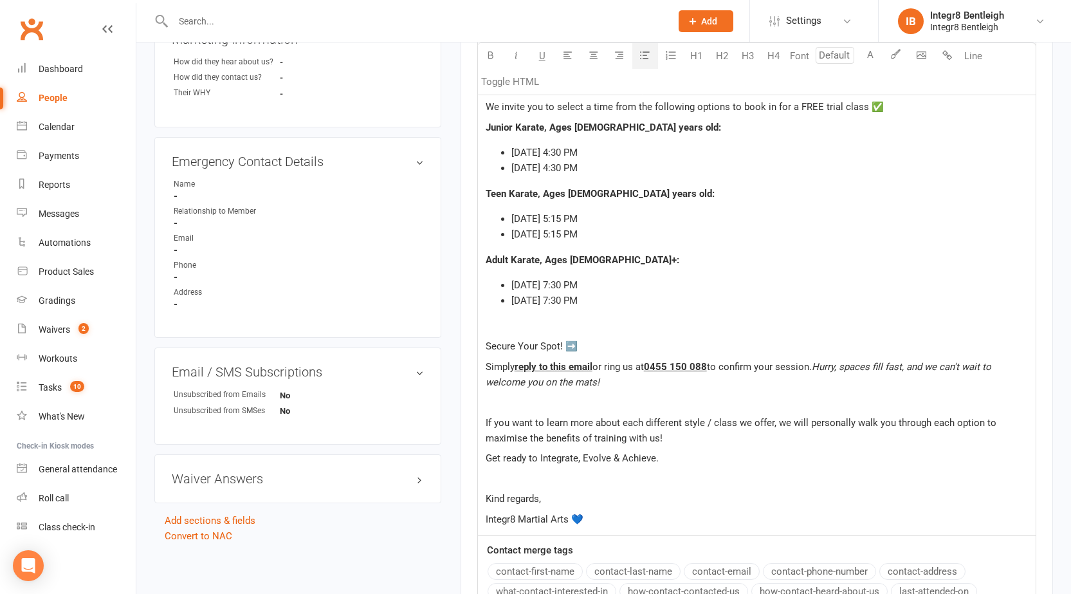
click at [594, 471] on div "Hi ﻿ {contact-first-name}, Integr8 are excited to be guiding you through your m…" at bounding box center [757, 265] width 558 height 542
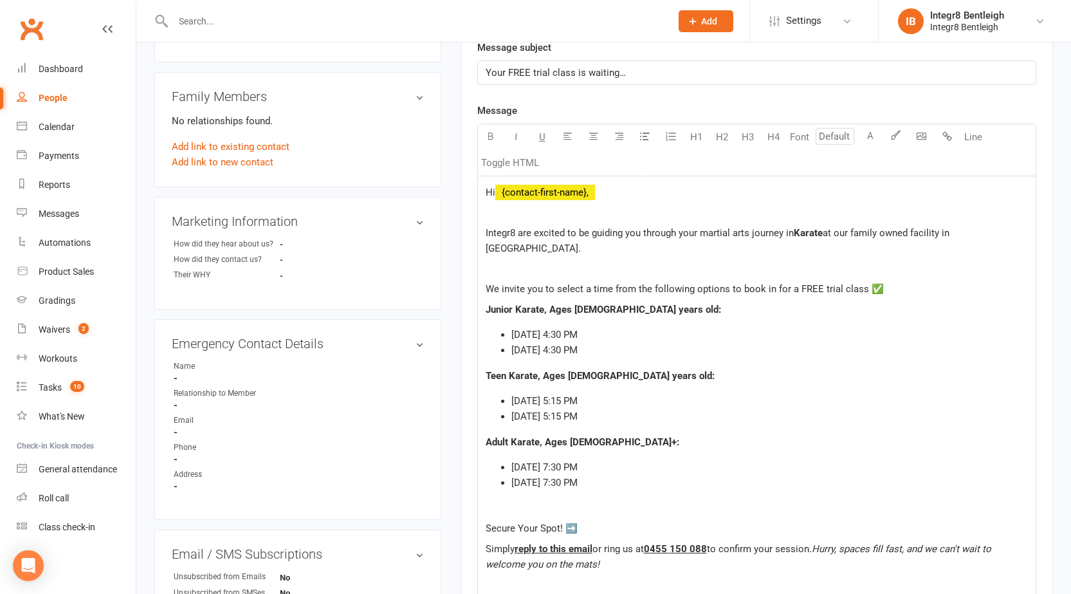
scroll to position [322, 0]
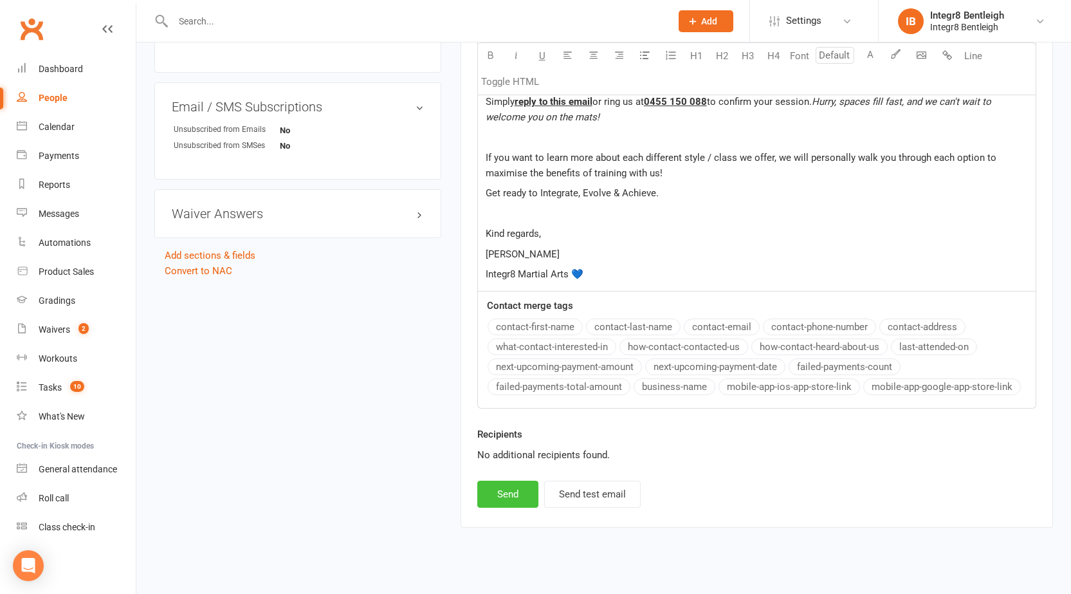
click at [507, 480] on button "Send" at bounding box center [507, 493] width 61 height 27
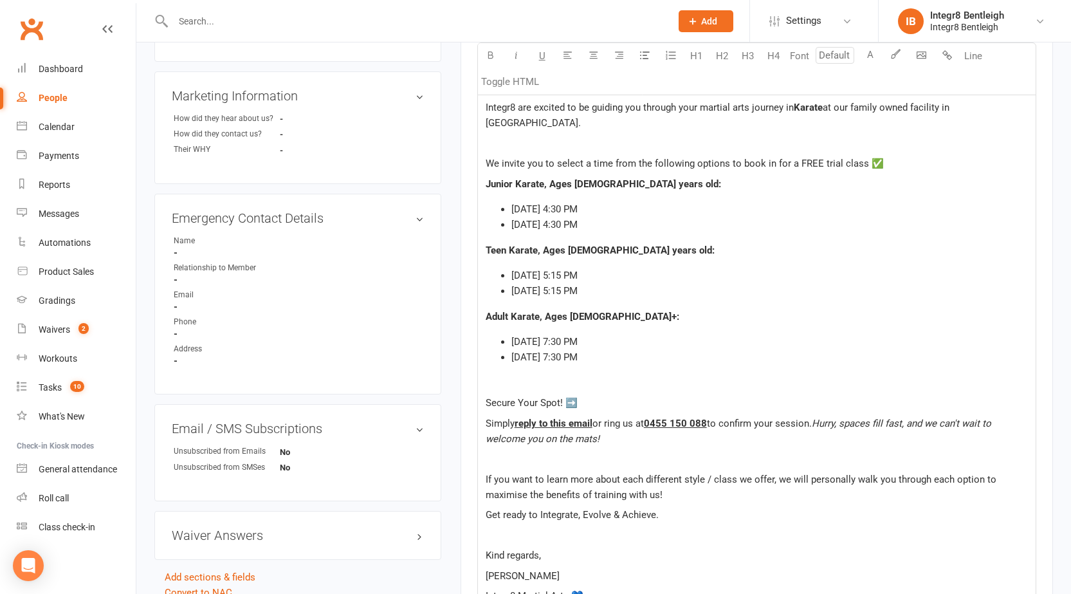
select select
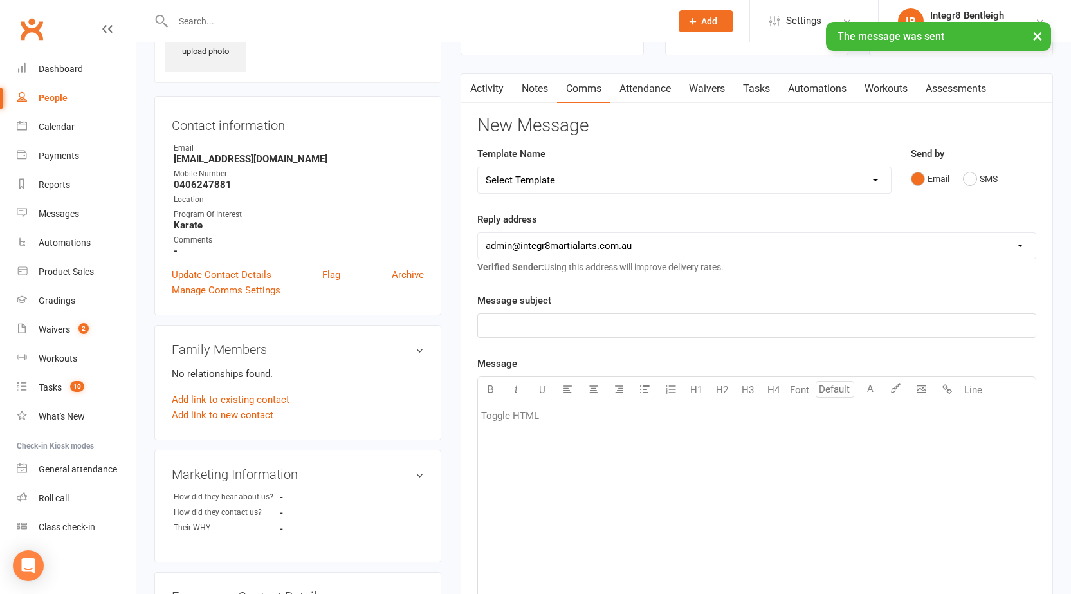
scroll to position [0, 0]
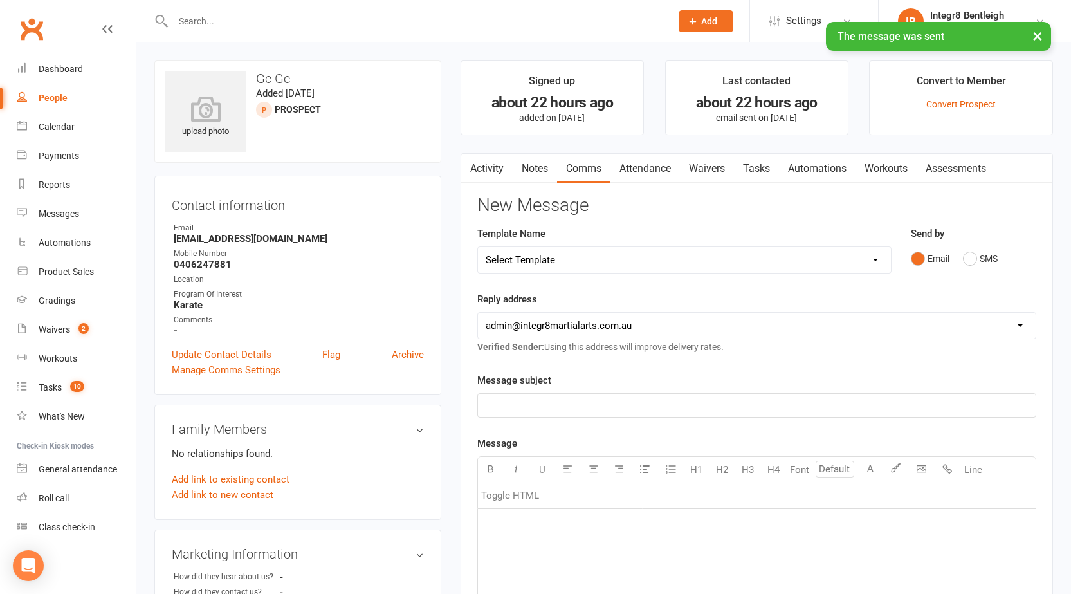
click at [487, 162] on link "Activity" at bounding box center [486, 169] width 51 height 30
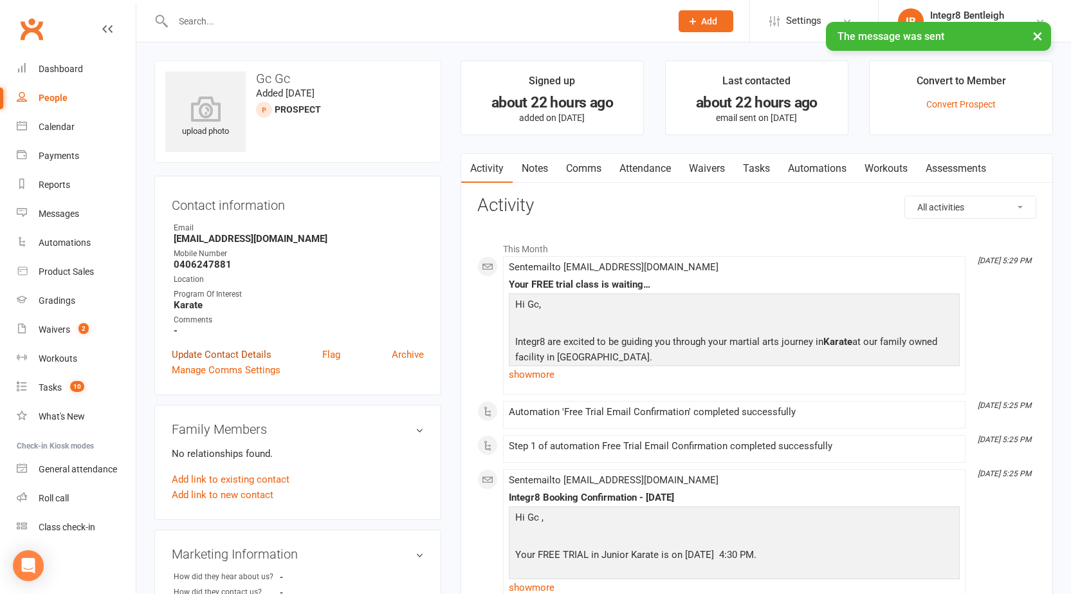
click at [251, 355] on link "Update Contact Details" at bounding box center [222, 354] width 100 height 15
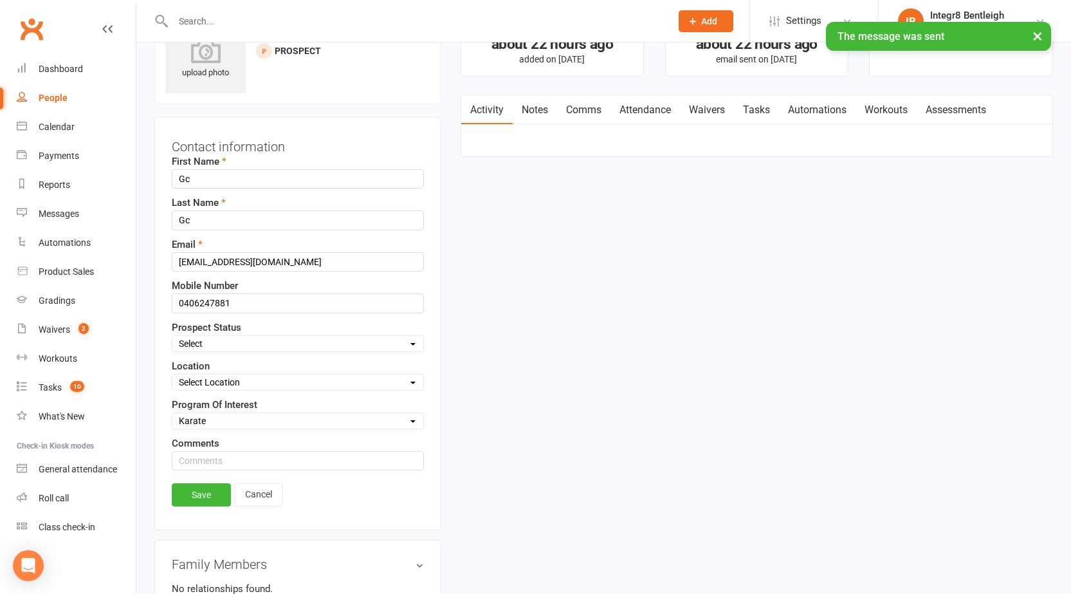
scroll to position [60, 0]
click at [250, 349] on select "Select Initial Contact Follow-up Free Trial Booked Awaiting Sign-Up Not Ready (…" at bounding box center [297, 341] width 251 height 14
select select "Initial Contact"
click at [172, 334] on select "Select Initial Contact Follow-up Free Trial Booked Awaiting Sign-Up Not Ready (…" at bounding box center [297, 341] width 251 height 14
click at [208, 495] on link "Save" at bounding box center [201, 492] width 59 height 23
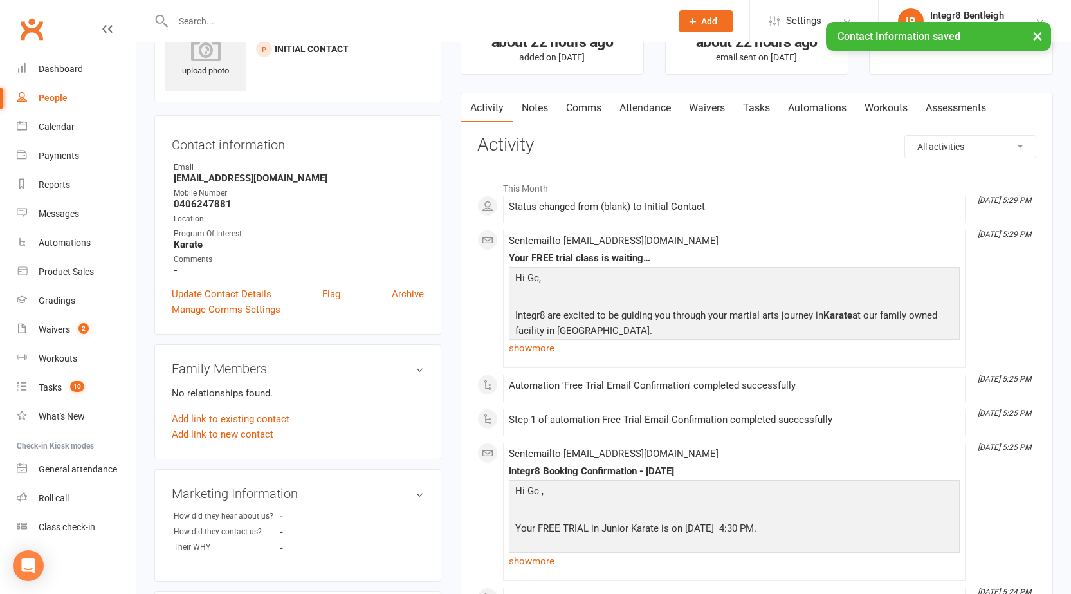
scroll to position [0, 0]
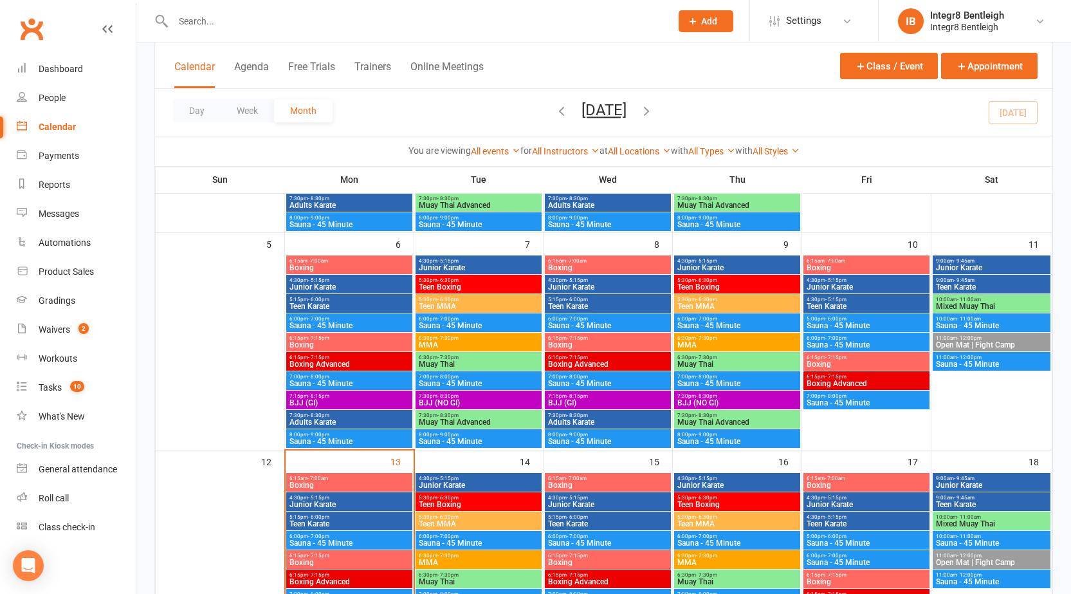
scroll to position [322, 0]
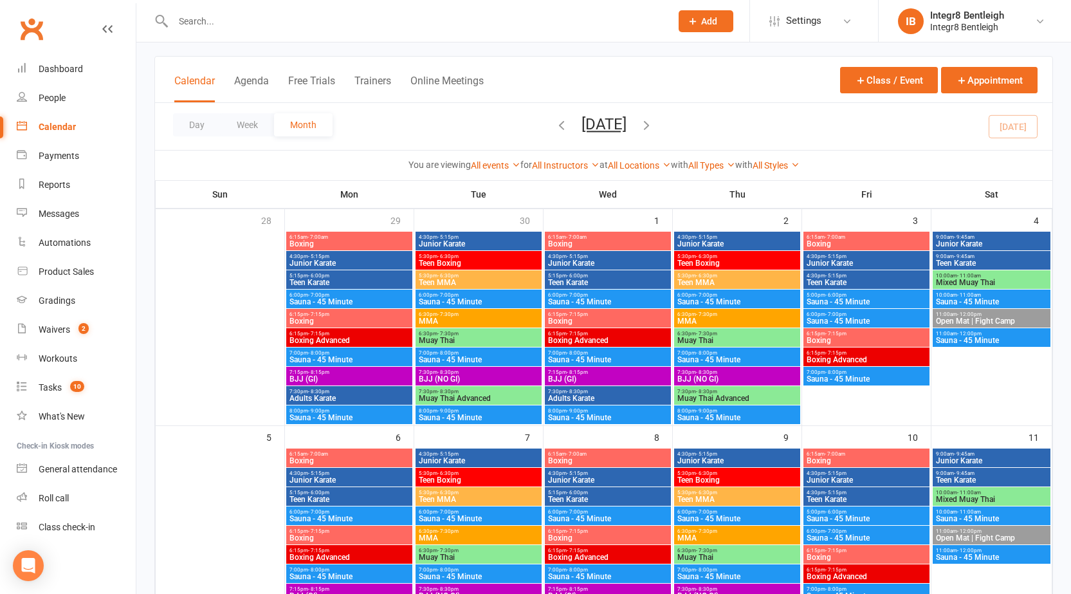
scroll to position [257, 0]
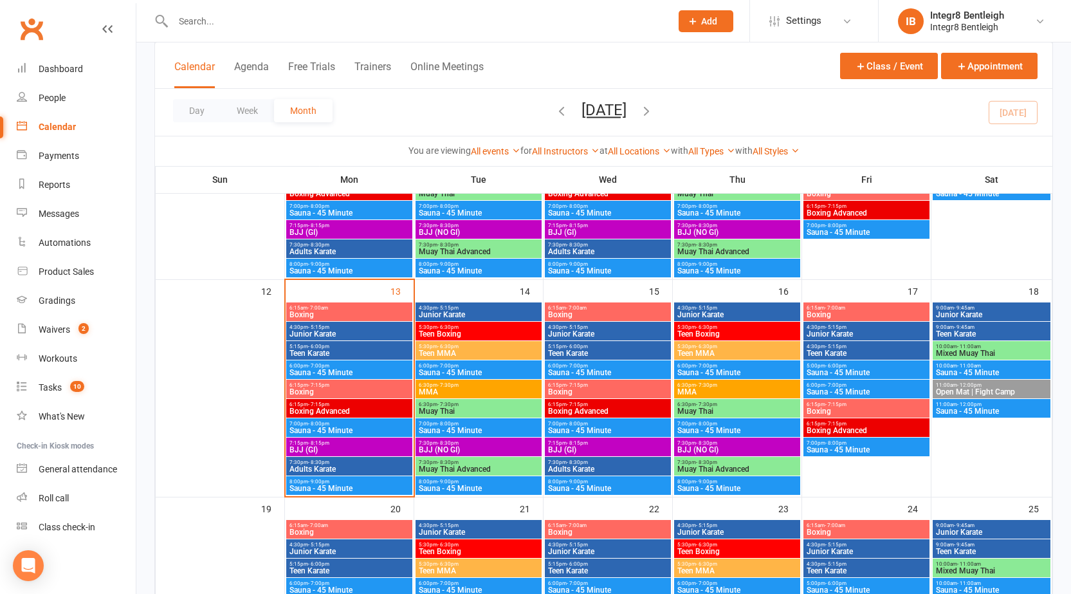
scroll to position [450, 0]
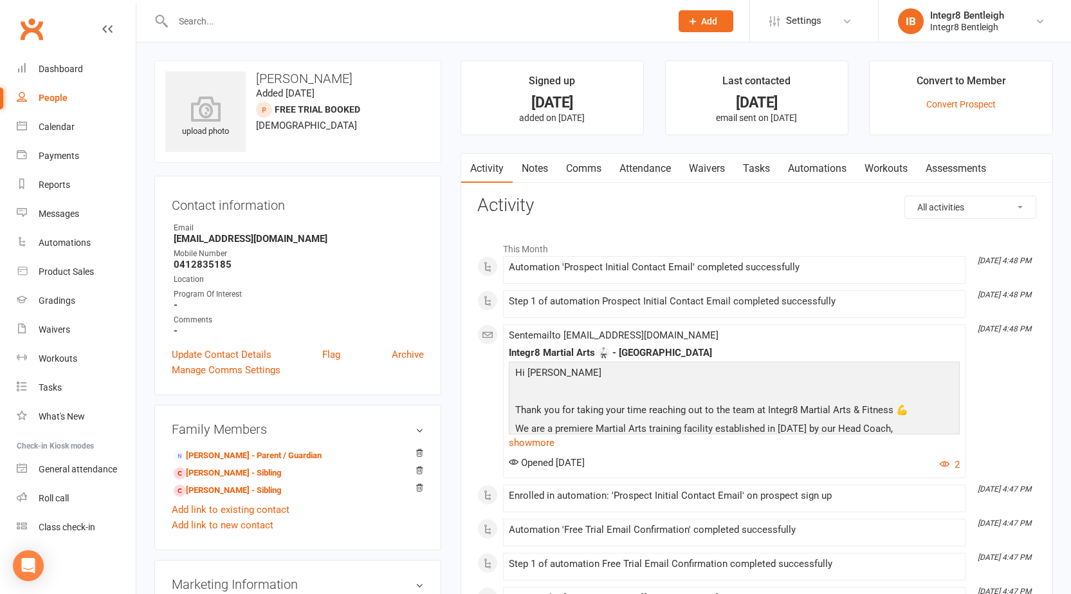
click at [527, 177] on link "Notes" at bounding box center [535, 169] width 44 height 30
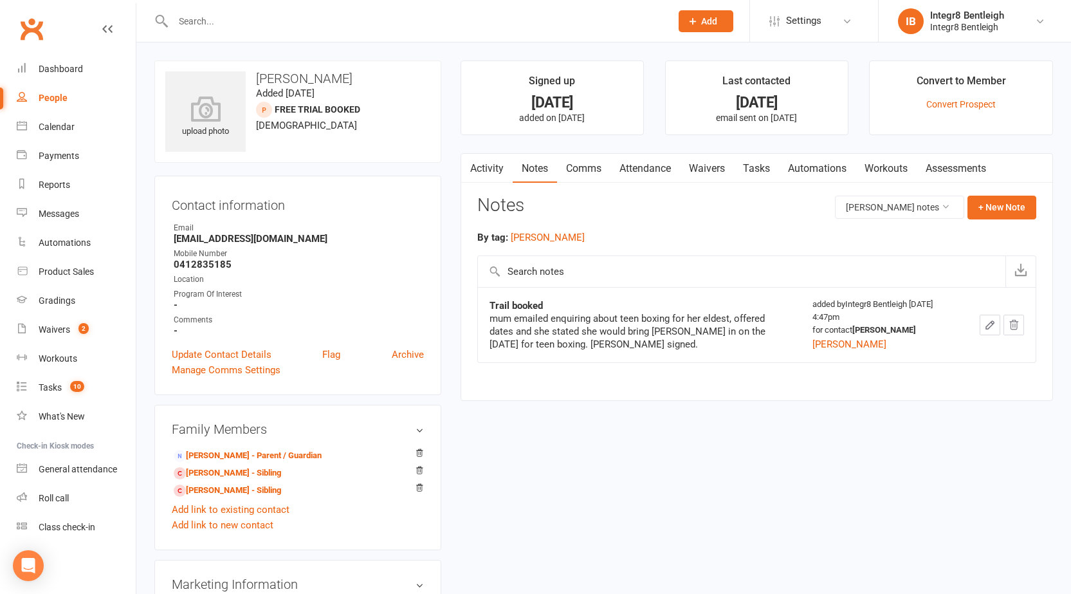
click at [486, 163] on link "Activity" at bounding box center [486, 169] width 51 height 30
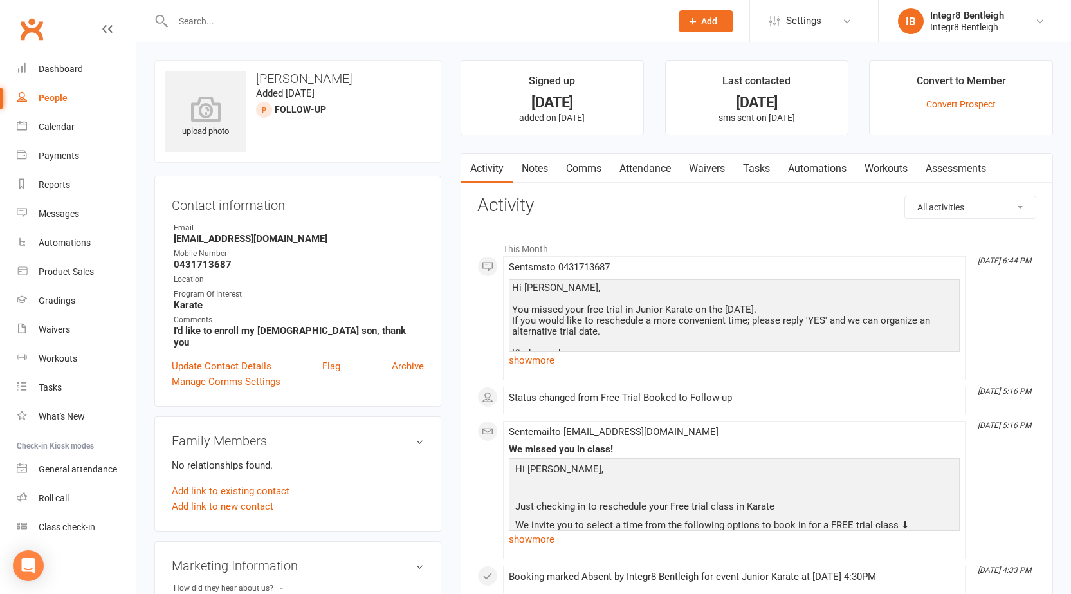
click at [525, 172] on link "Notes" at bounding box center [535, 169] width 44 height 30
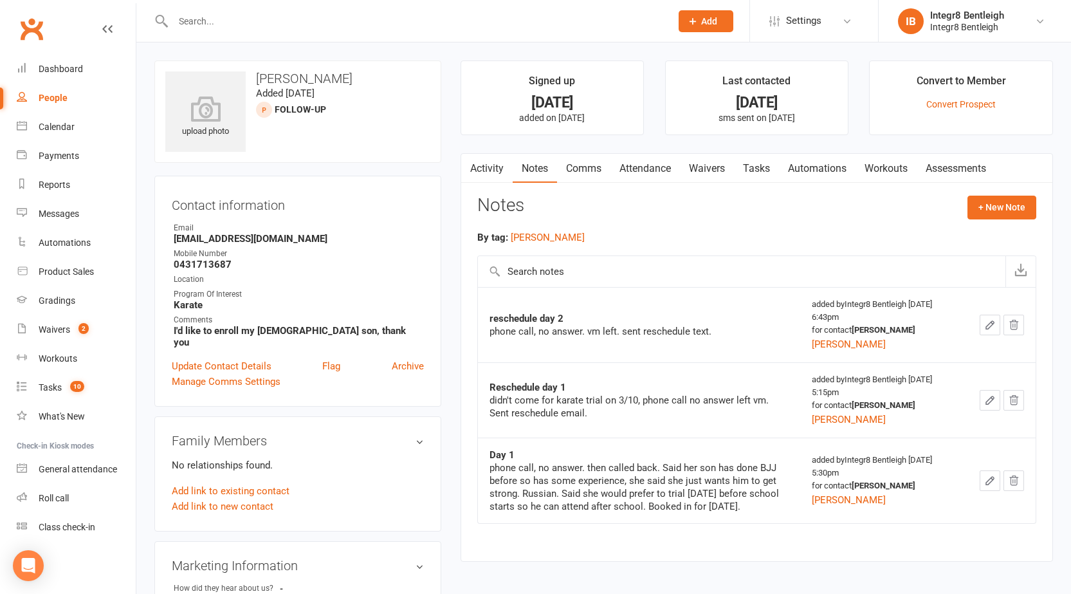
click at [490, 168] on link "Activity" at bounding box center [486, 169] width 51 height 30
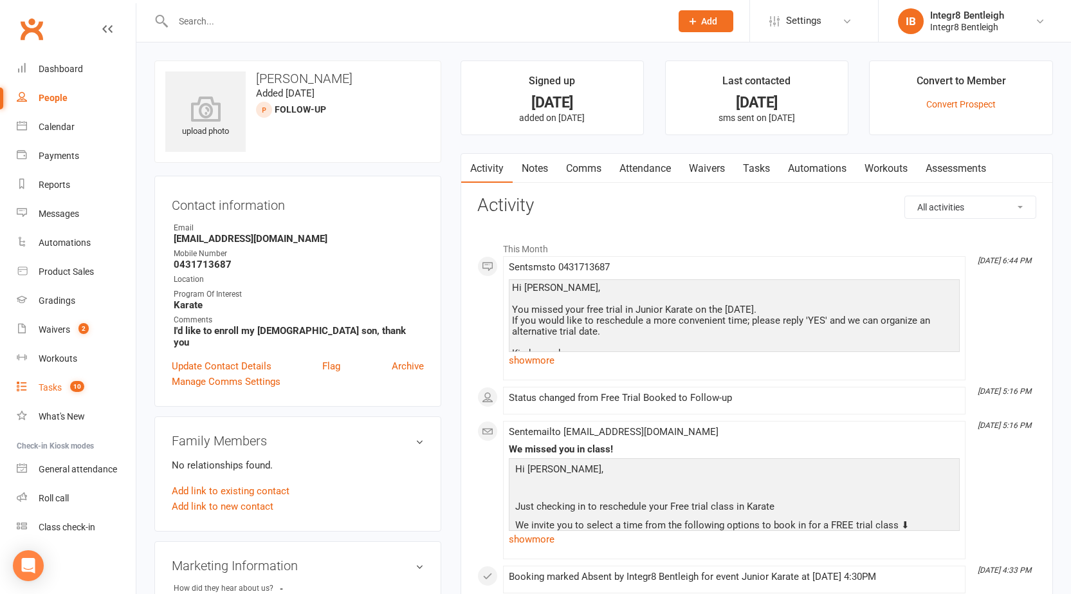
click at [46, 395] on link "Tasks 10" at bounding box center [76, 387] width 119 height 29
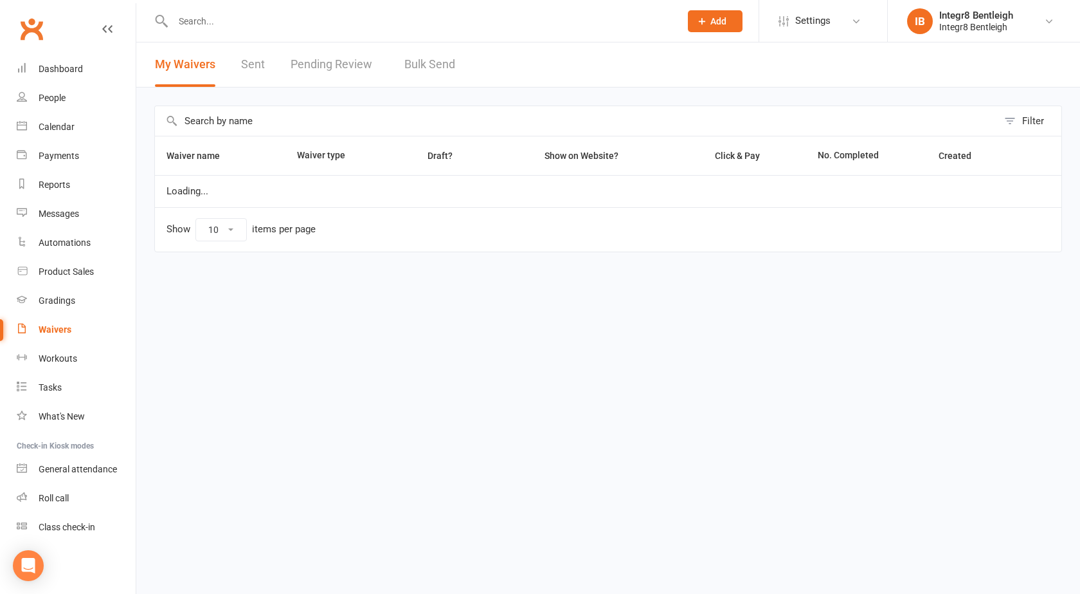
click at [331, 66] on link "Pending Review" at bounding box center [335, 64] width 88 height 44
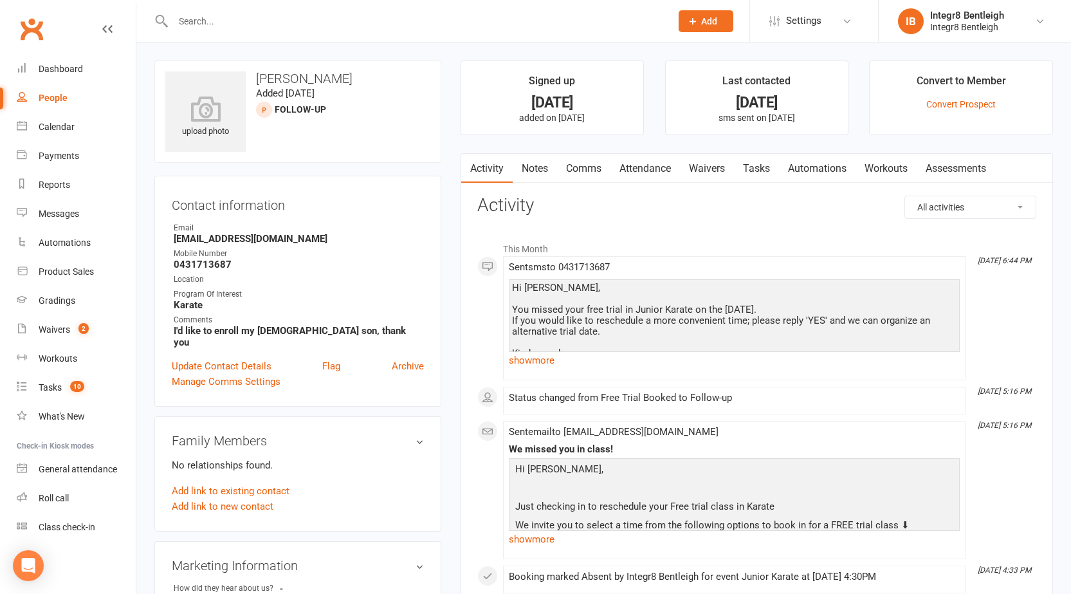
click at [542, 164] on link "Notes" at bounding box center [535, 169] width 44 height 30
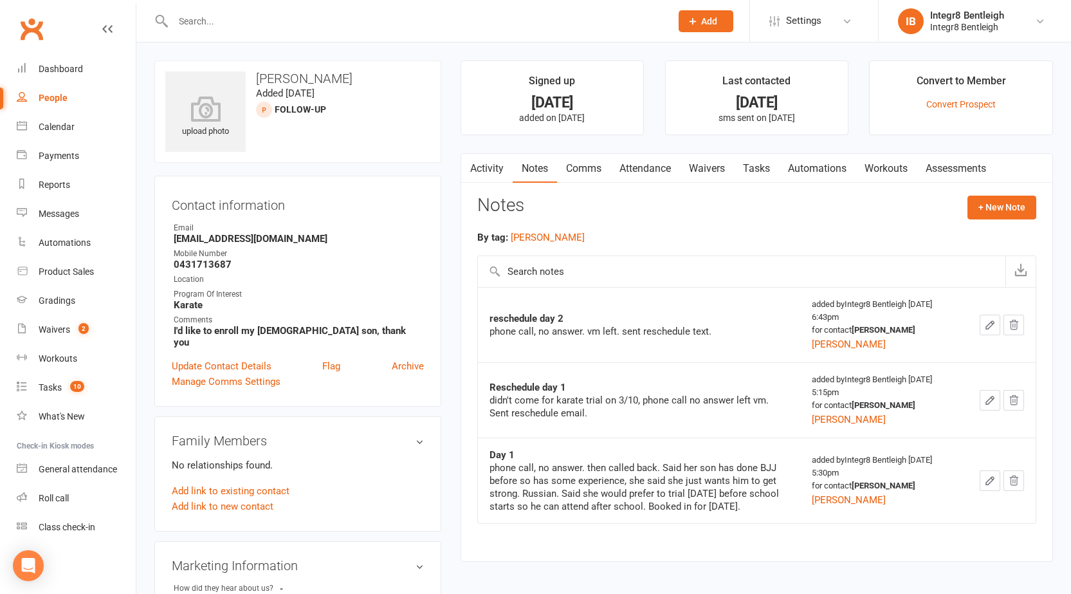
click at [494, 163] on link "Activity" at bounding box center [486, 169] width 51 height 30
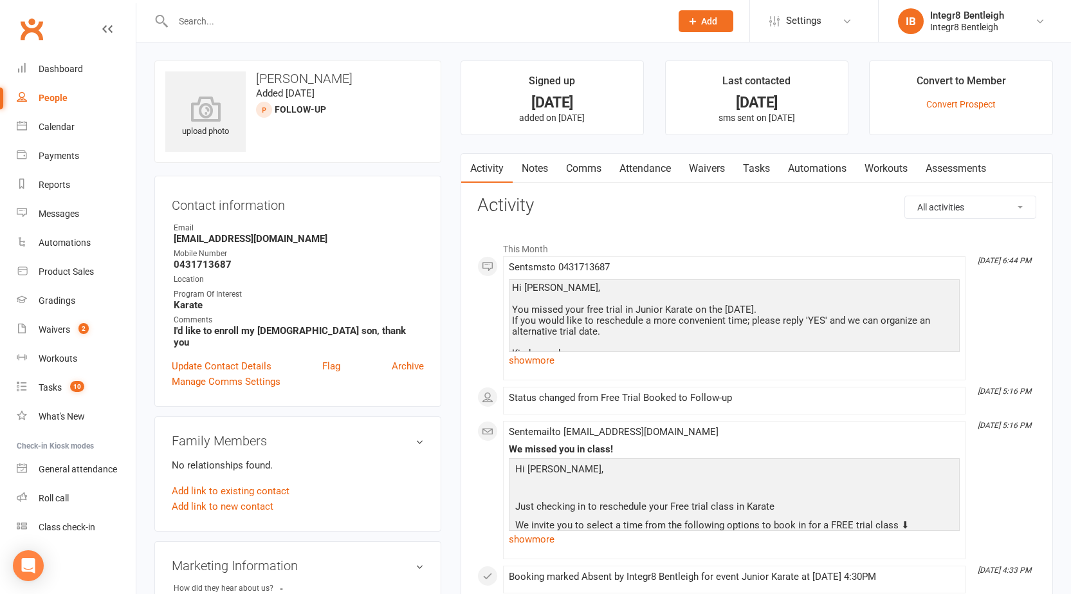
click at [528, 178] on link "Notes" at bounding box center [535, 169] width 44 height 30
click at [531, 170] on link "Notes" at bounding box center [535, 169] width 44 height 30
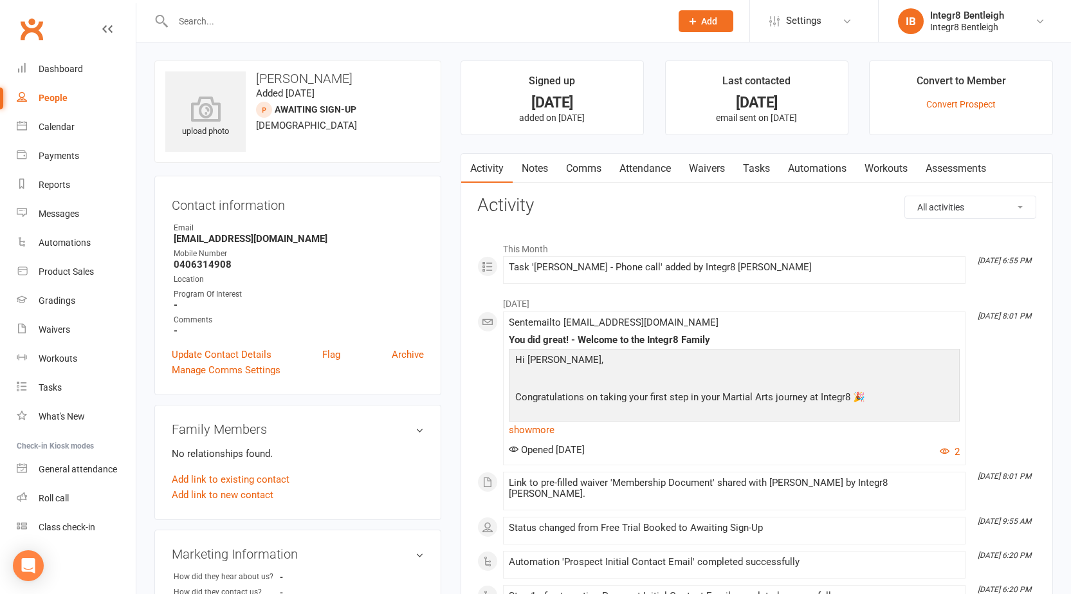
click at [541, 168] on link "Notes" at bounding box center [535, 169] width 44 height 30
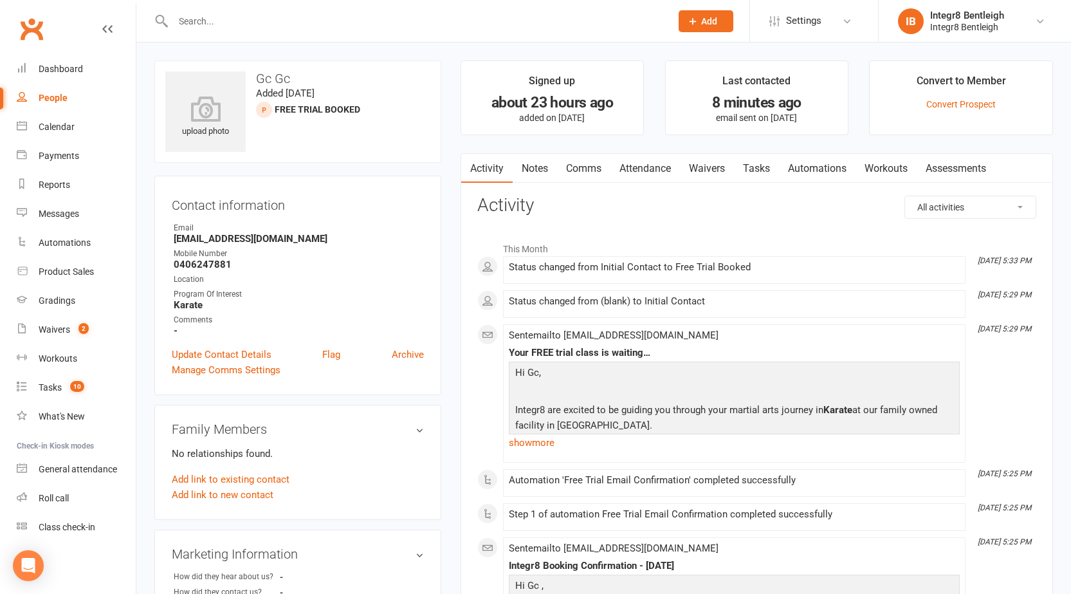
click at [514, 177] on link "Notes" at bounding box center [535, 169] width 44 height 30
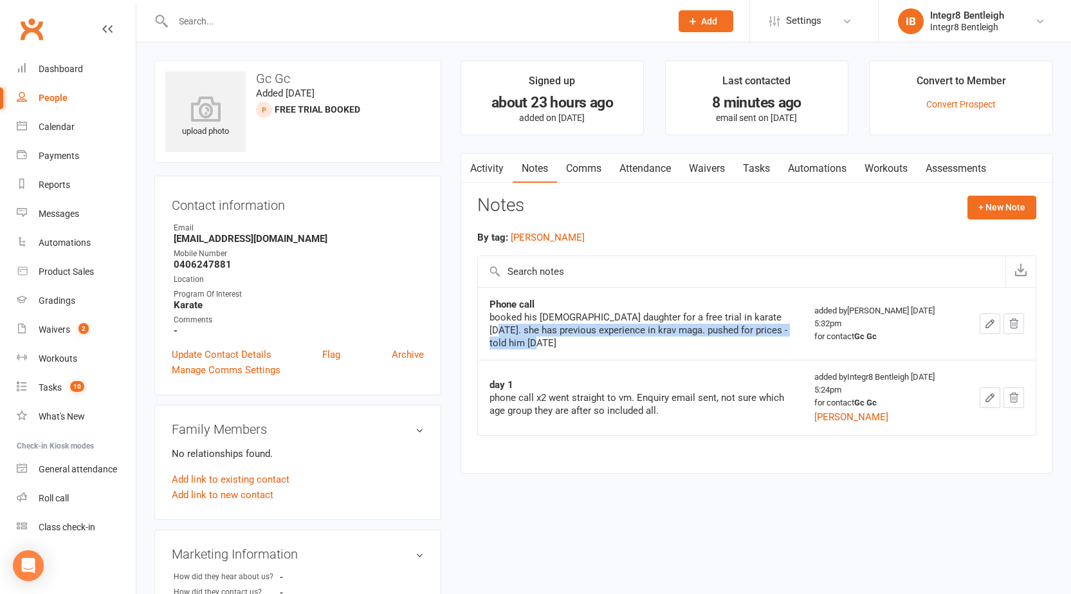
drag, startPoint x: 486, startPoint y: 330, endPoint x: 664, endPoint y: 341, distance: 178.5
click at [664, 341] on td "Phone call booked his 8 year old daughter for a free trial in karate tomorrow. …" at bounding box center [640, 323] width 325 height 73
click at [653, 327] on div "booked his 8 year old daughter for a free trial in karate tomorrow. she has pre…" at bounding box center [640, 330] width 302 height 39
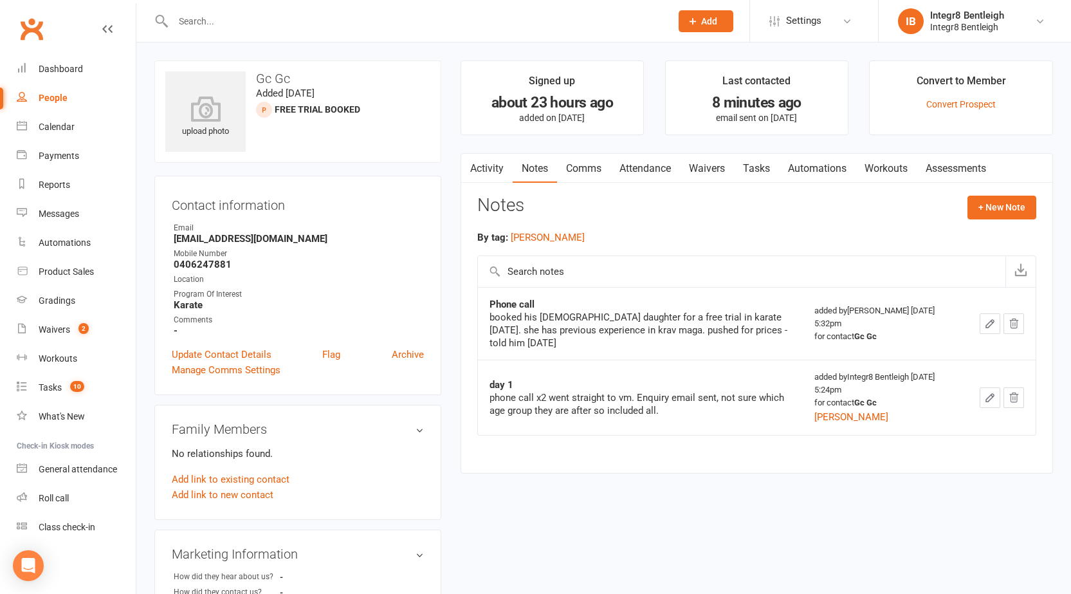
click at [492, 176] on link "Activity" at bounding box center [486, 169] width 51 height 30
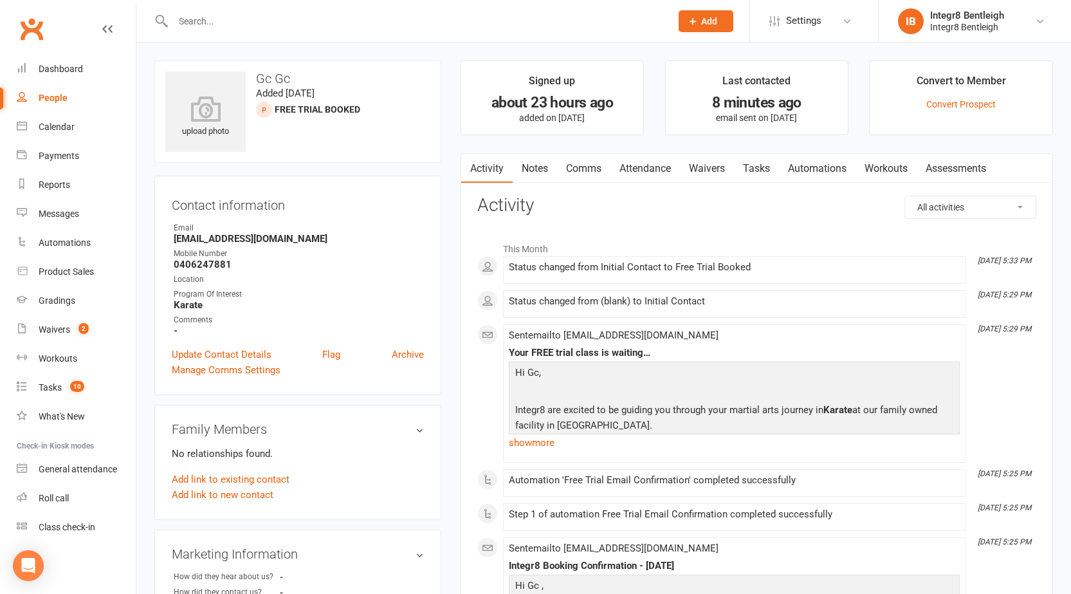
click at [544, 165] on link "Notes" at bounding box center [535, 169] width 44 height 30
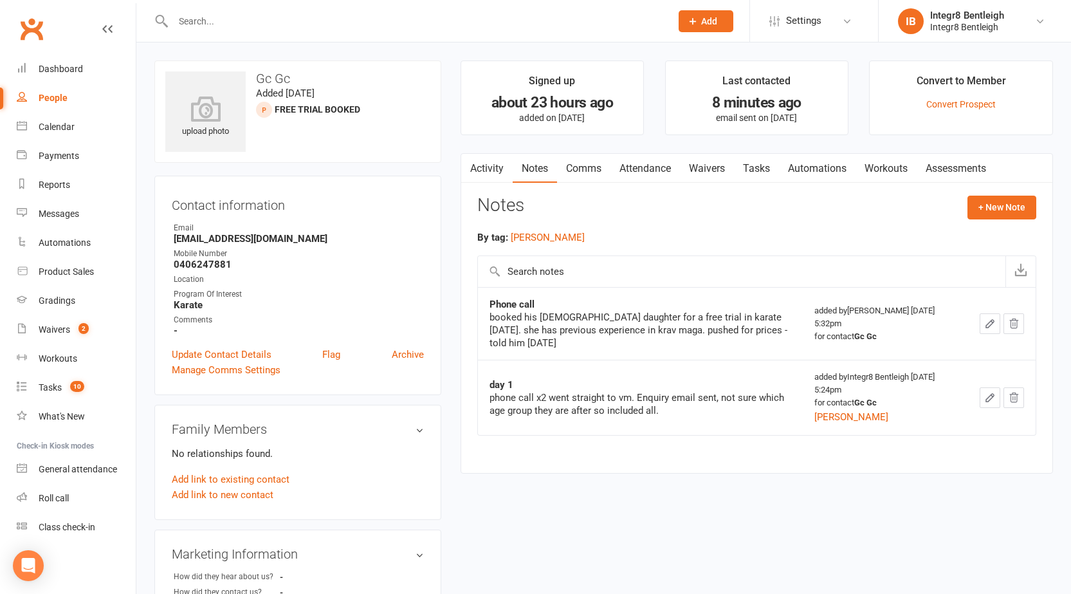
click at [500, 159] on link "Activity" at bounding box center [486, 169] width 51 height 30
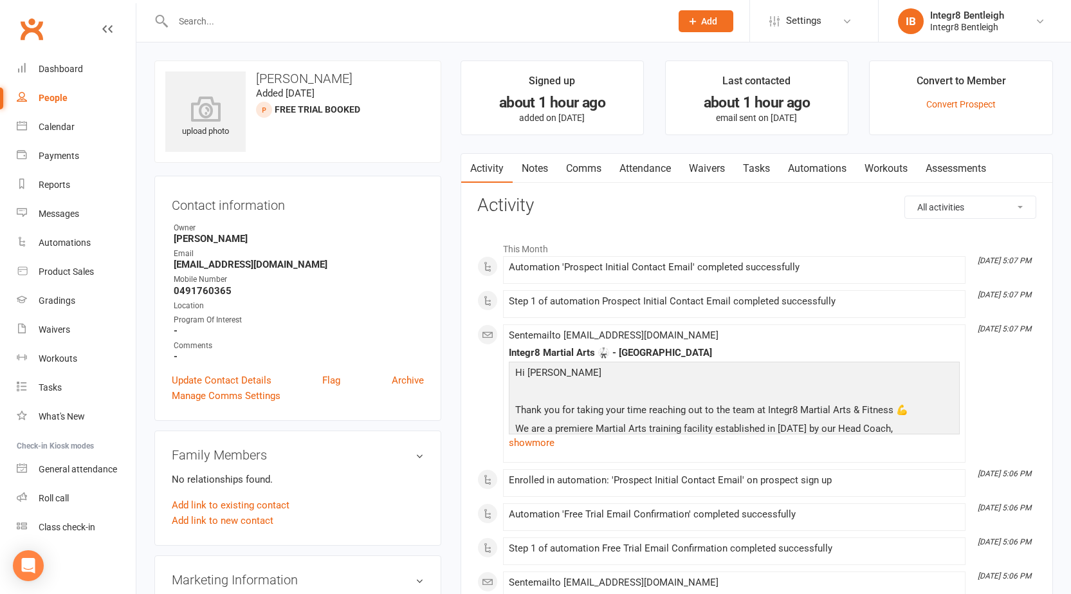
click at [536, 161] on link "Notes" at bounding box center [535, 169] width 44 height 30
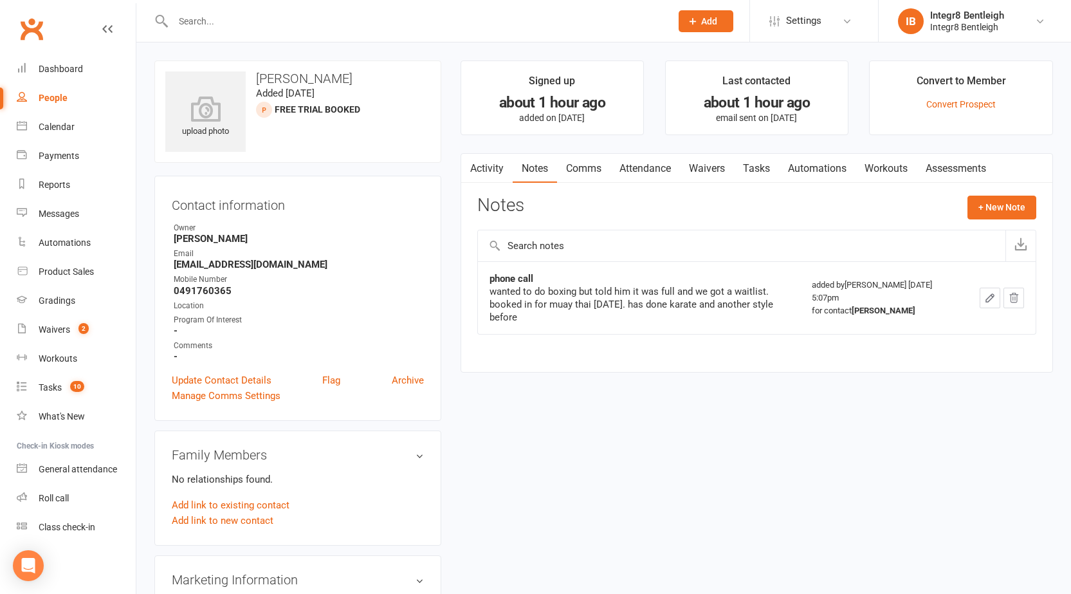
click at [478, 161] on link "Activity" at bounding box center [486, 169] width 51 height 30
